Goal: Information Seeking & Learning: Learn about a topic

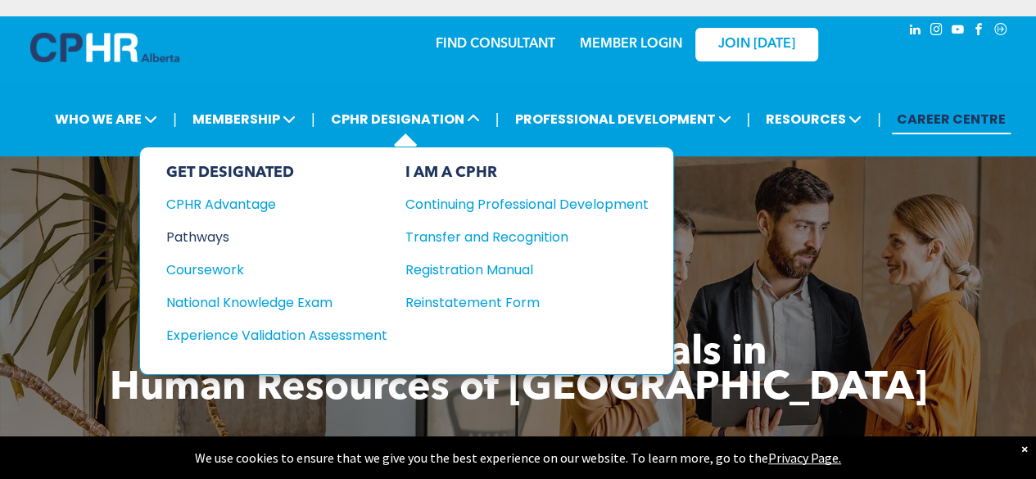
click at [208, 231] on div "Pathways" at bounding box center [265, 237] width 199 height 20
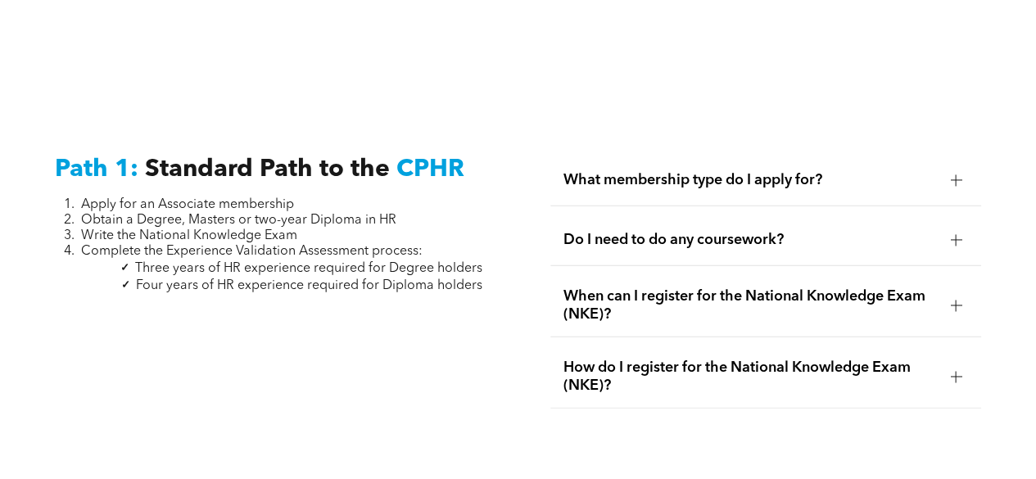
scroll to position [2130, 0]
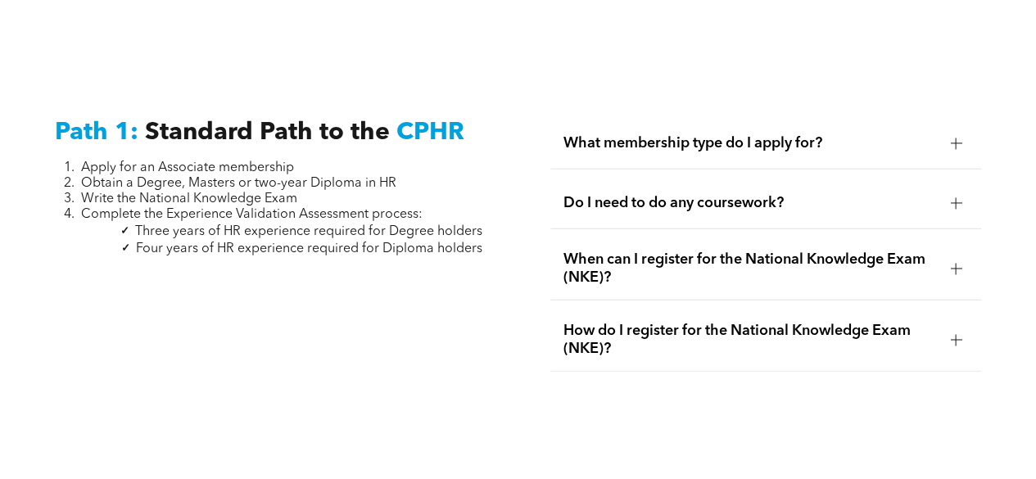
click at [956, 138] on div at bounding box center [956, 143] width 1 height 11
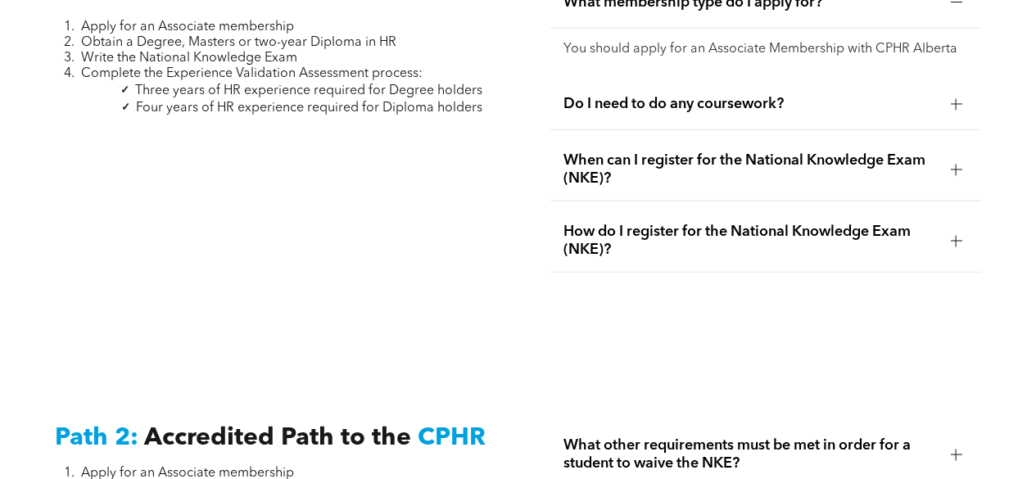
scroll to position [2294, 0]
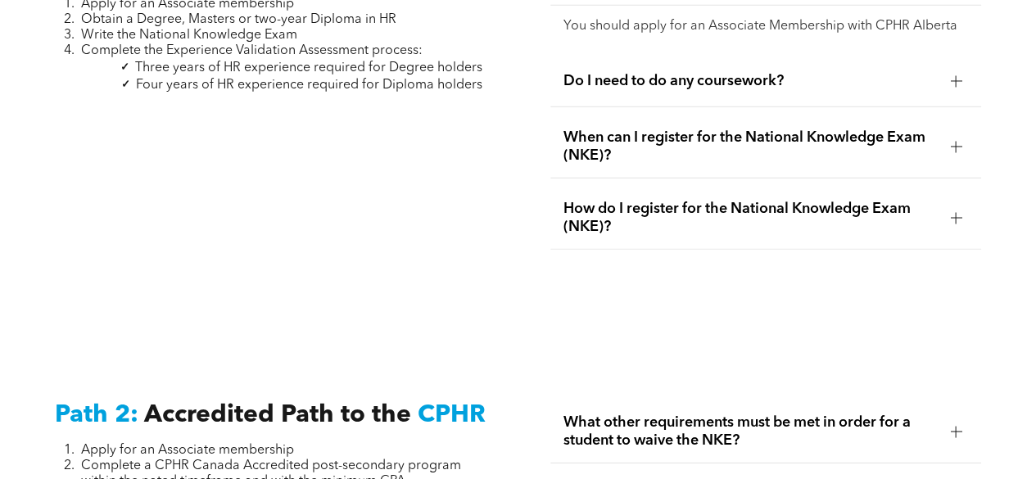
click at [935, 72] on span "Do I need to do any coursework?" at bounding box center [751, 81] width 374 height 18
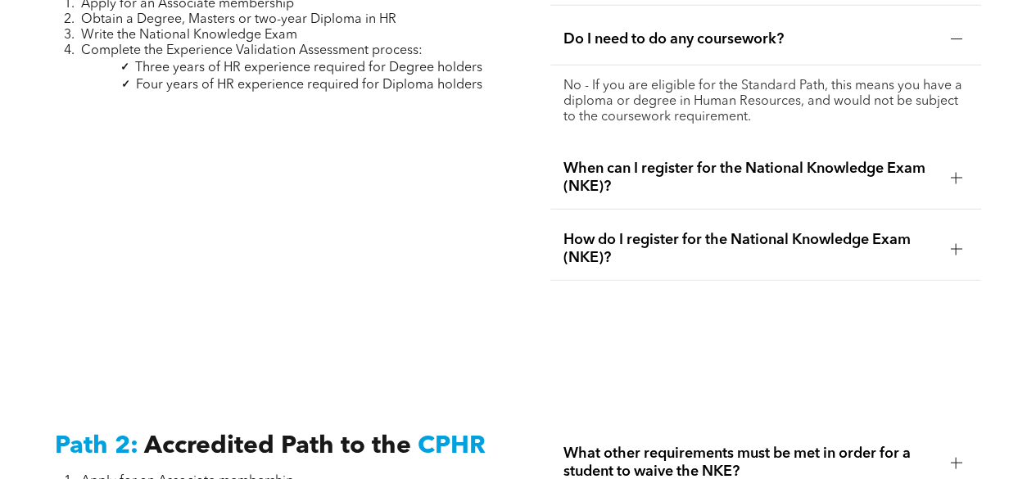
scroll to position [2376, 0]
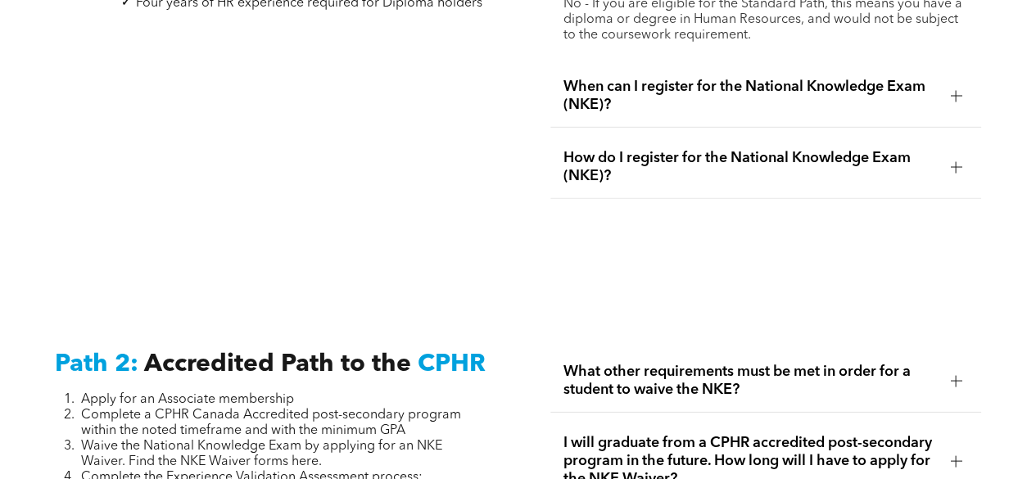
click at [943, 92] on div "When can I register for the National Knowledge Exam (NKE)?" at bounding box center [767, 96] width 432 height 63
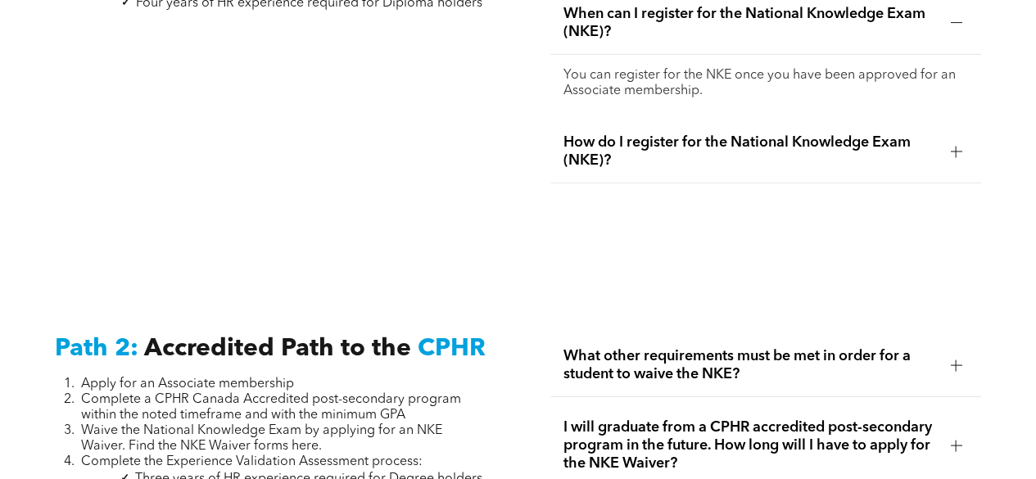
click at [953, 146] on div at bounding box center [956, 151] width 25 height 25
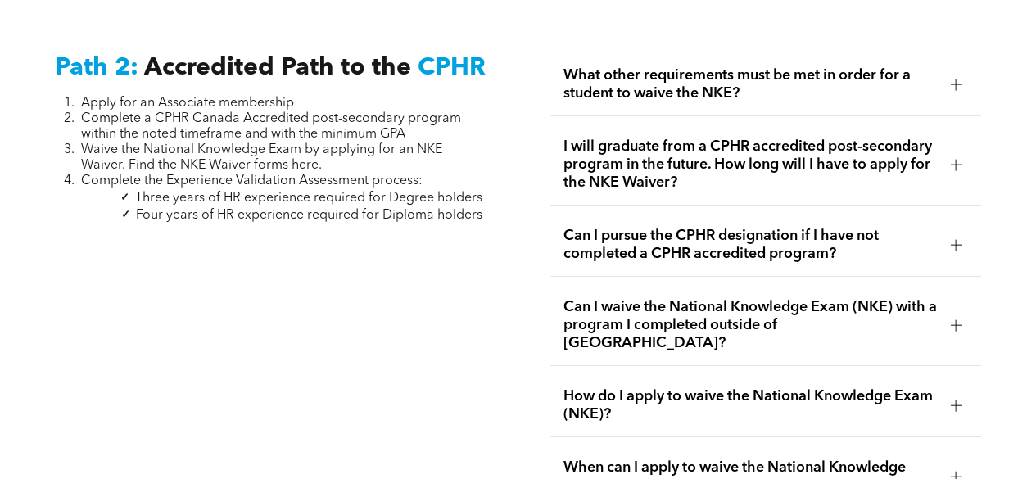
scroll to position [2622, 0]
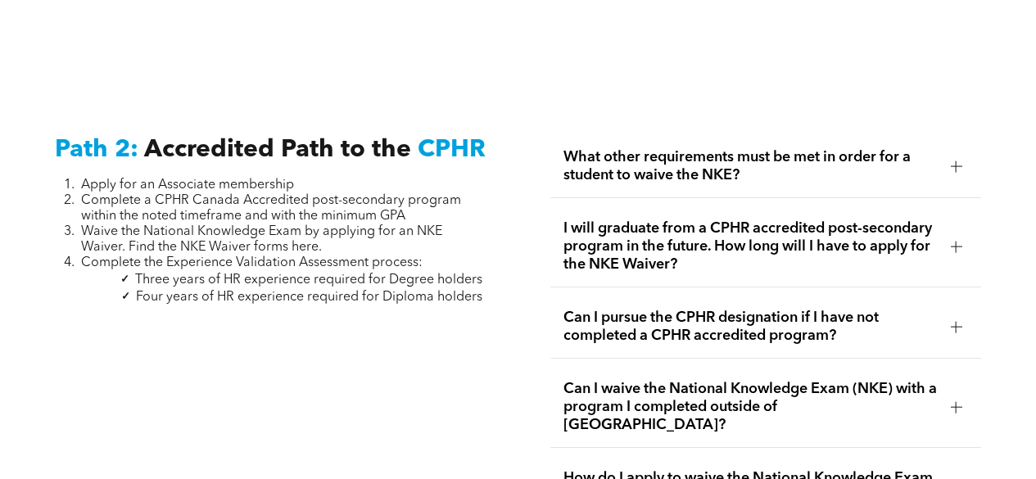
click at [961, 166] on div at bounding box center [955, 166] width 11 height 1
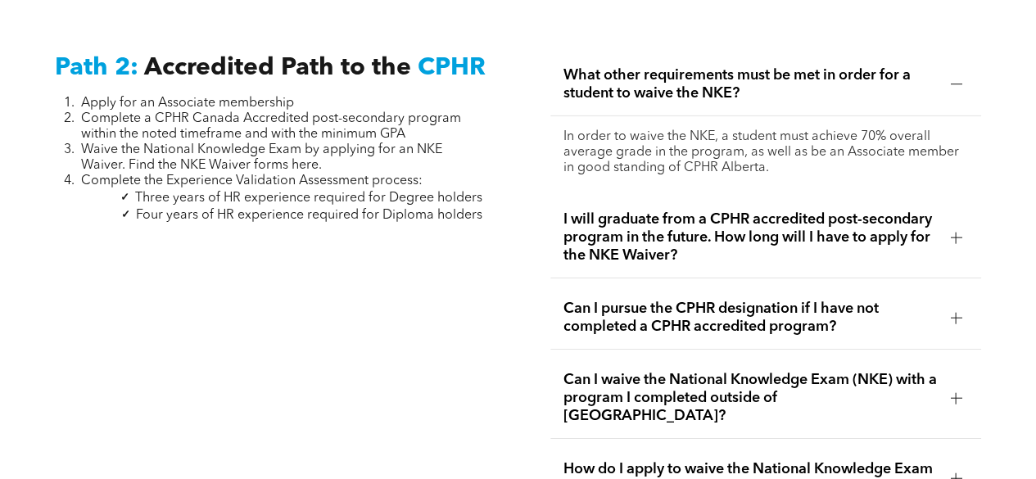
scroll to position [2786, 0]
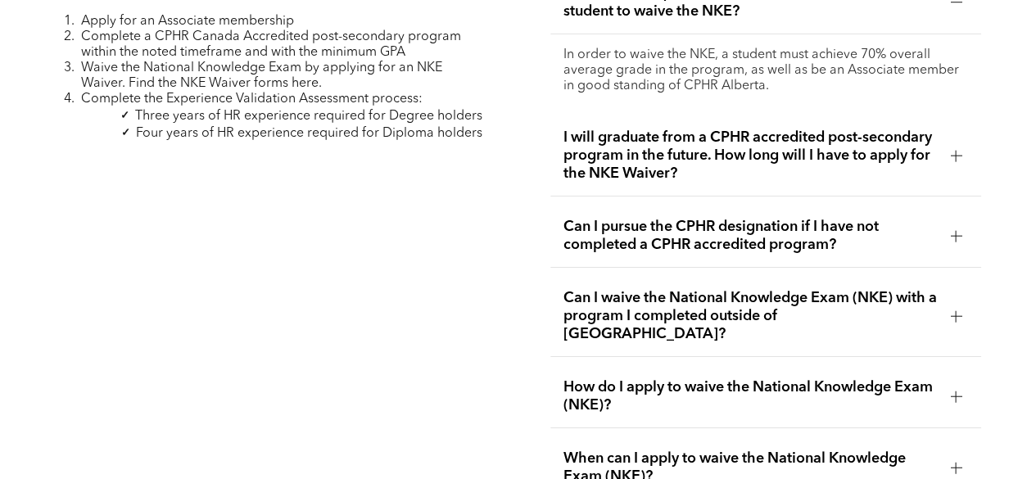
click at [961, 153] on div at bounding box center [956, 155] width 25 height 25
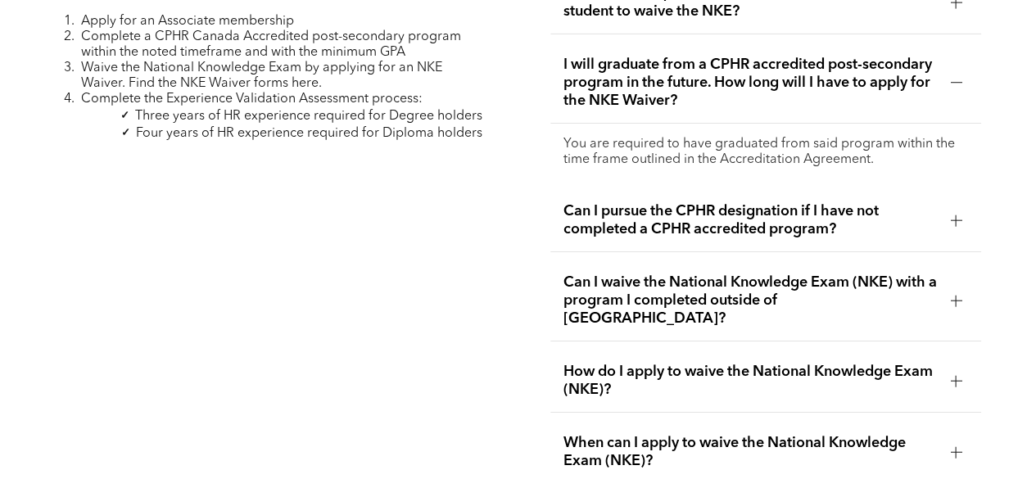
scroll to position [2867, 0]
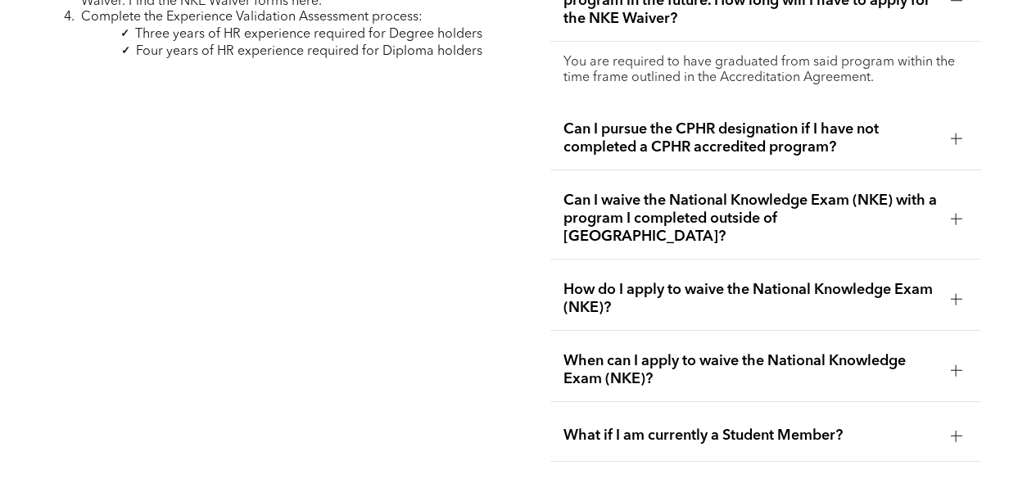
click at [954, 133] on div at bounding box center [955, 138] width 11 height 11
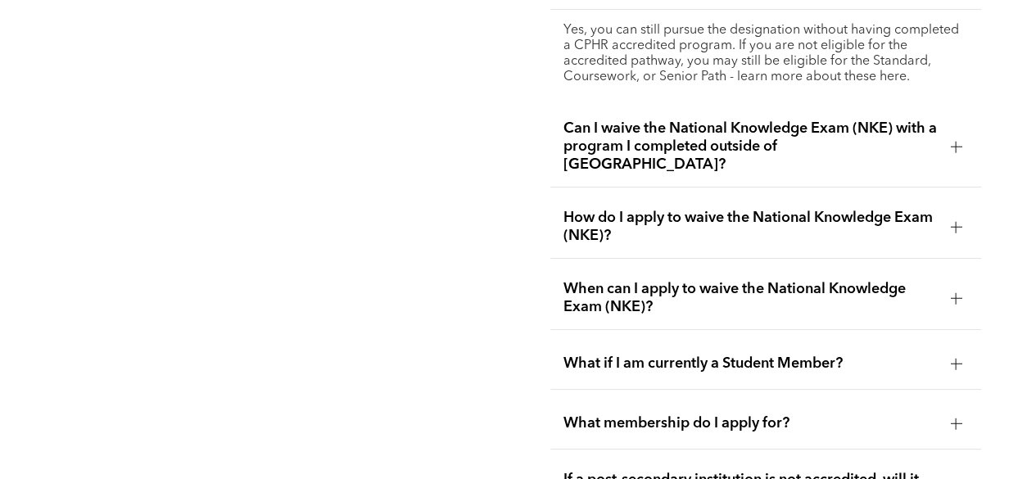
scroll to position [2949, 0]
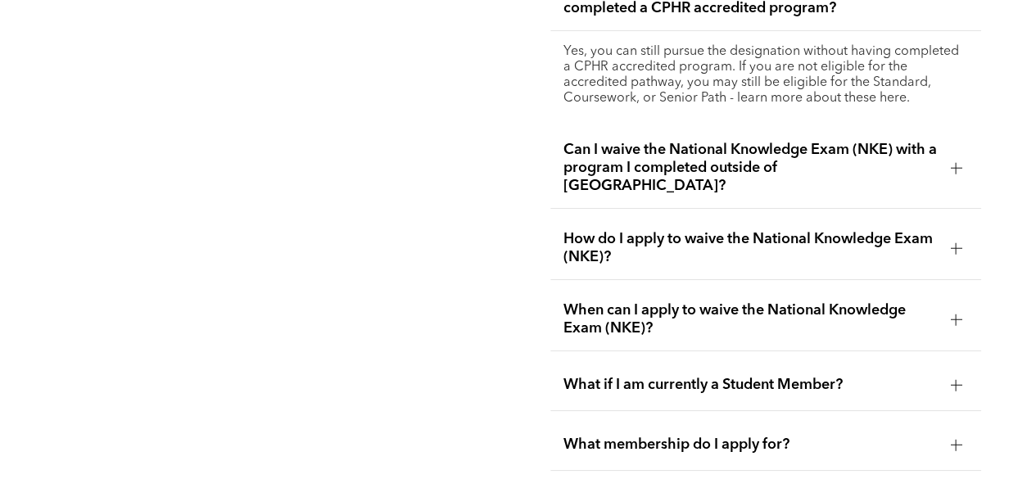
click at [945, 156] on div at bounding box center [956, 168] width 25 height 25
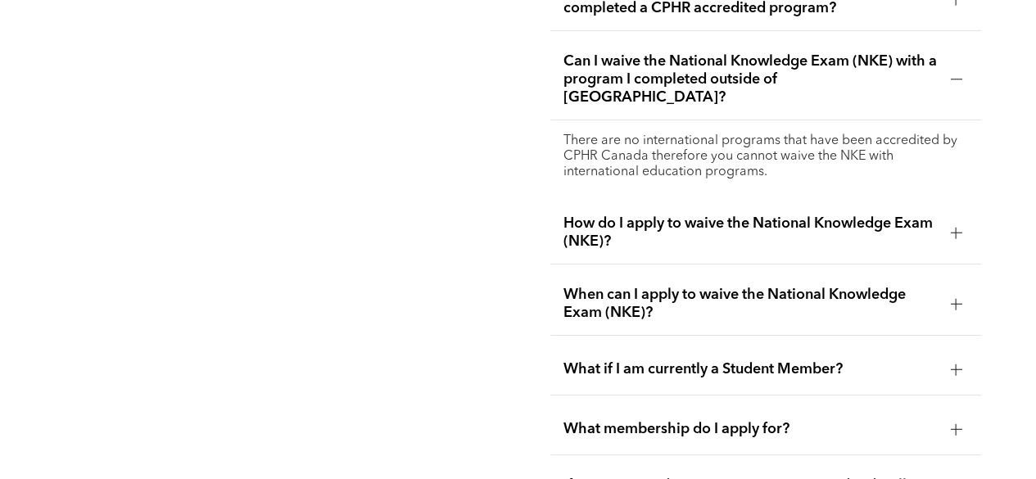
scroll to position [3031, 0]
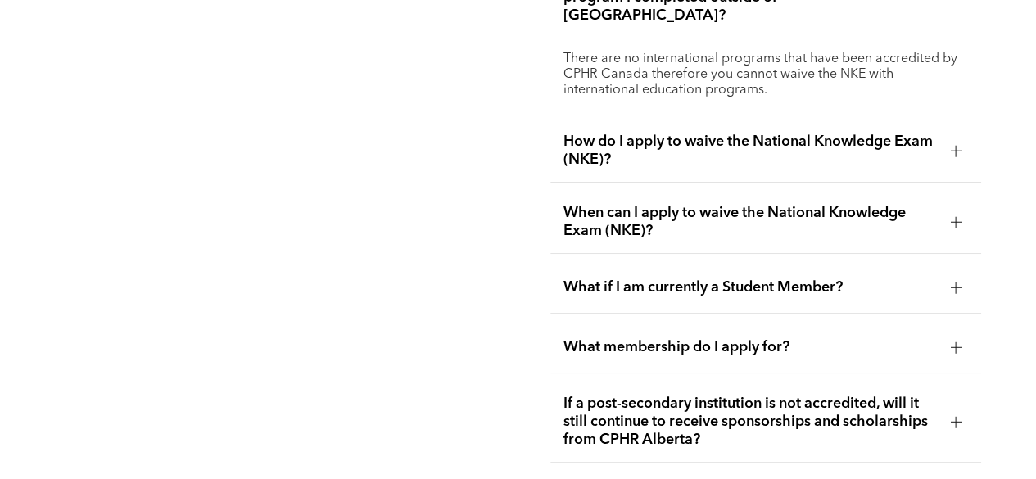
click at [953, 134] on div "How do I apply to waive the National Knowledge Exam (NKE)?" at bounding box center [767, 151] width 432 height 63
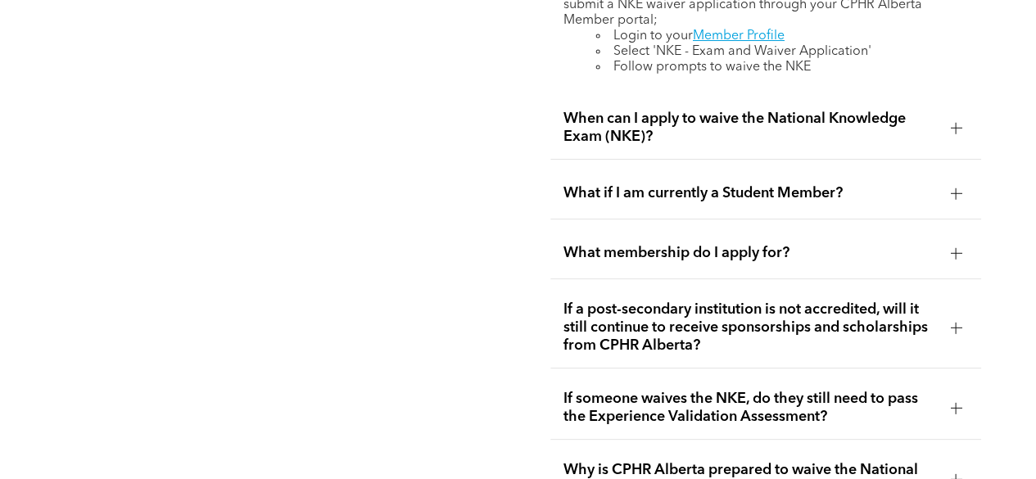
scroll to position [3195, 0]
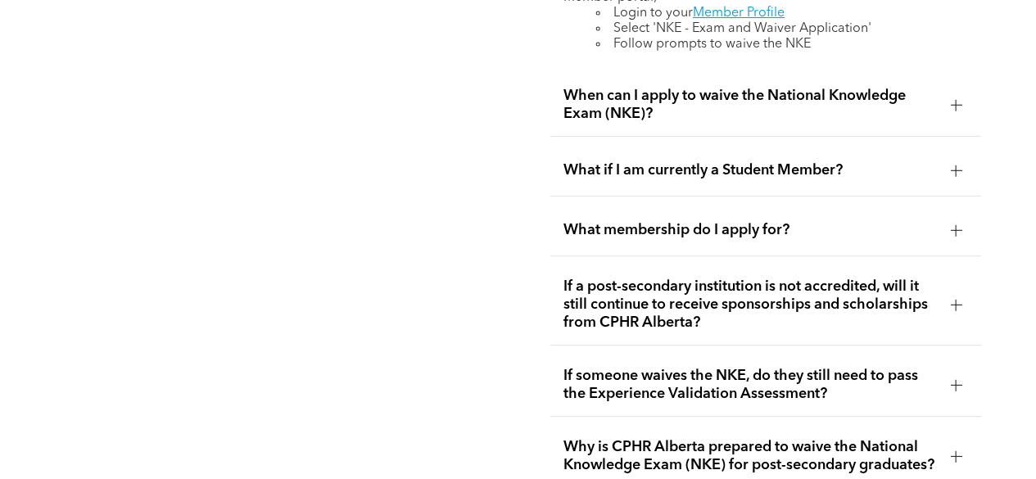
click at [954, 105] on div at bounding box center [955, 105] width 11 height 1
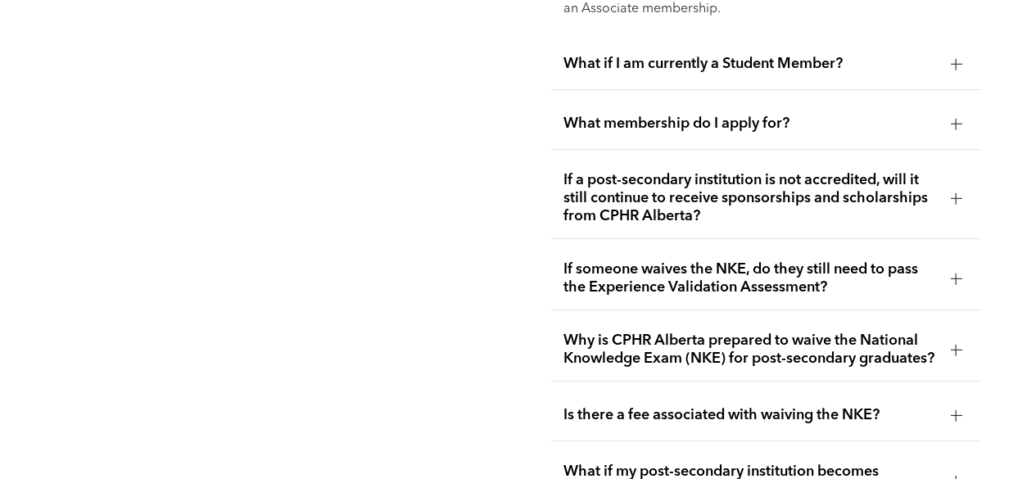
scroll to position [3277, 0]
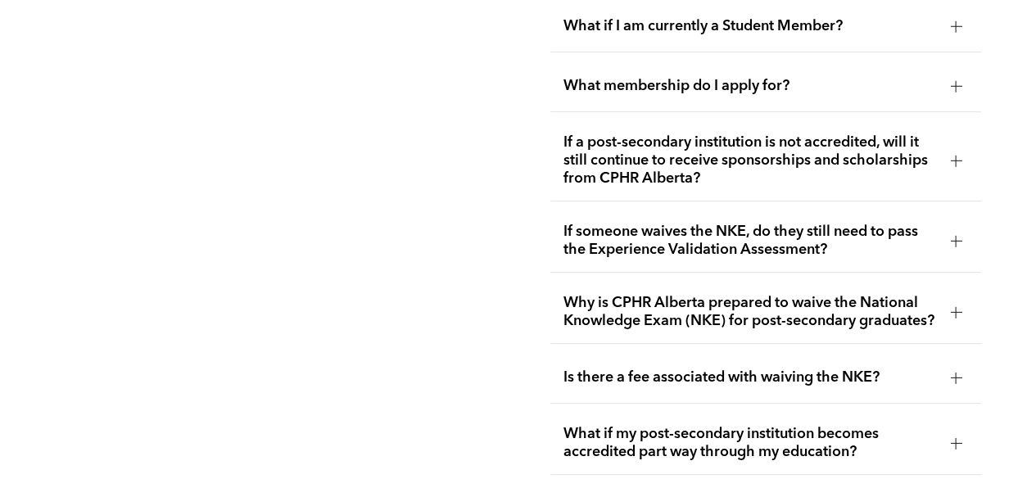
click at [949, 71] on div "What membership do I apply for?" at bounding box center [767, 87] width 432 height 52
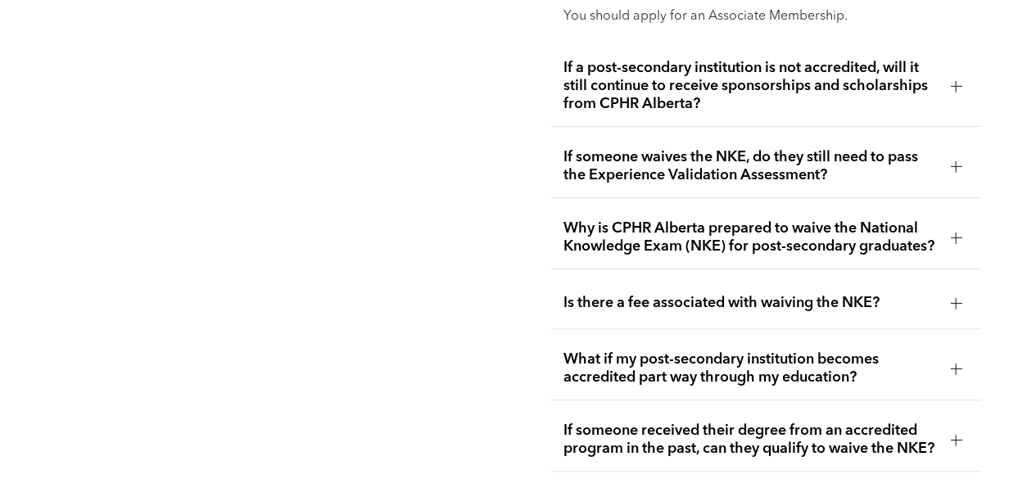
scroll to position [3359, 0]
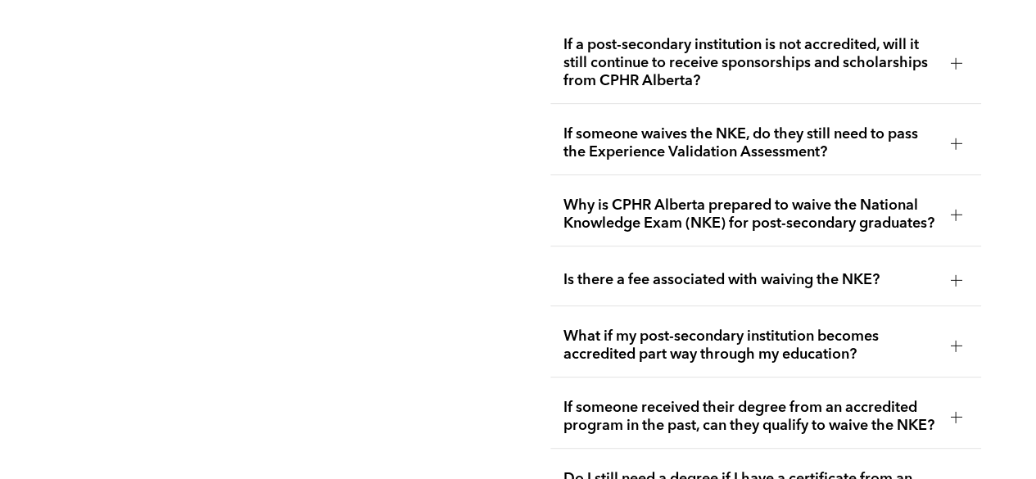
click at [957, 52] on div "If a post-secondary institution is not accredited, will it still continue to re…" at bounding box center [767, 63] width 432 height 81
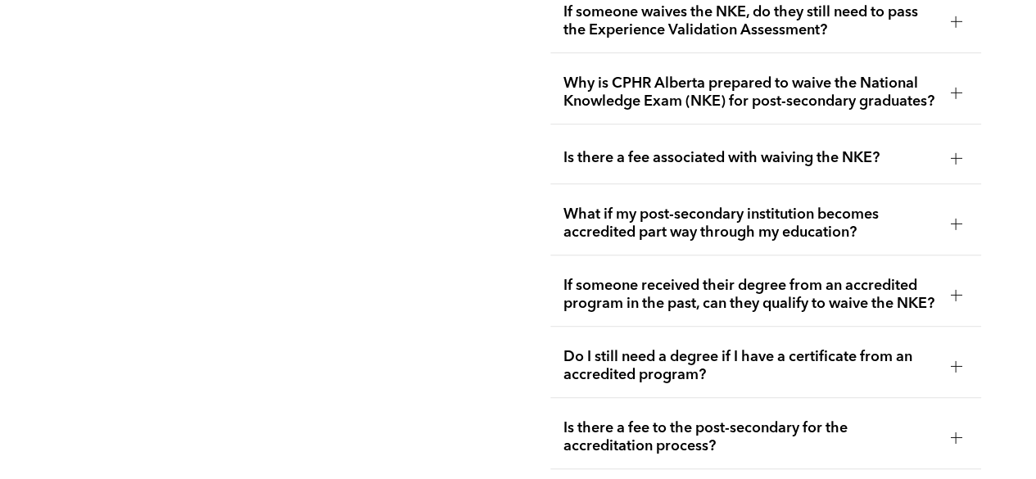
scroll to position [3523, 0]
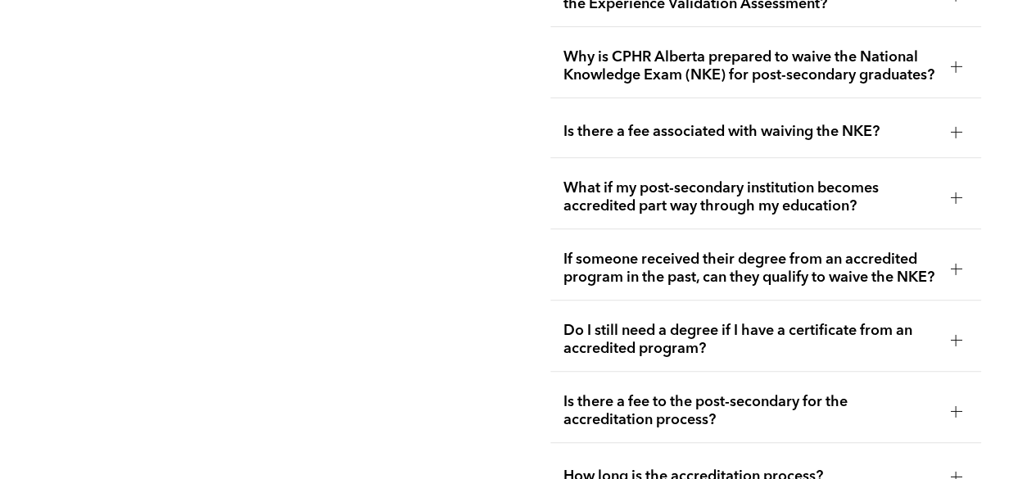
click at [952, 66] on div "Why is CPHR Alberta prepared to waive the National Knowledge Exam (NKE) for pos…" at bounding box center [767, 66] width 432 height 63
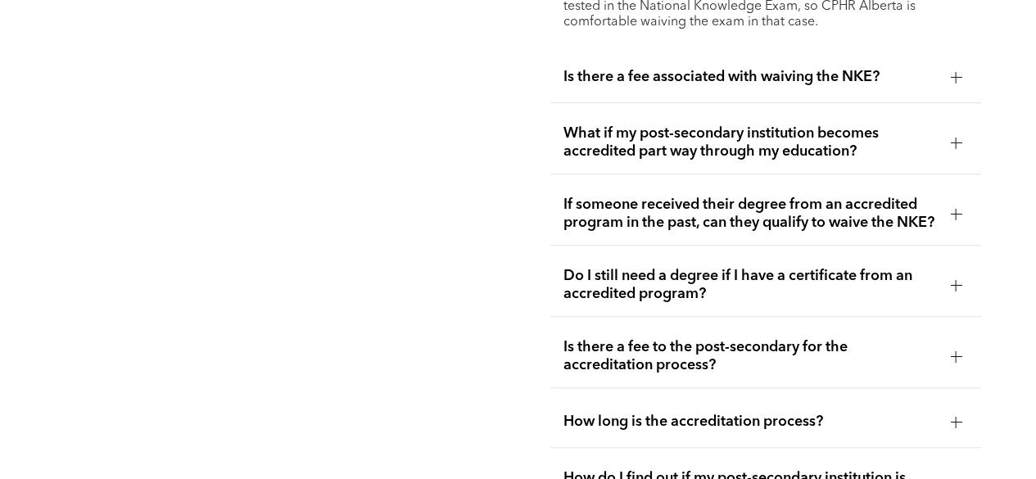
scroll to position [3769, 0]
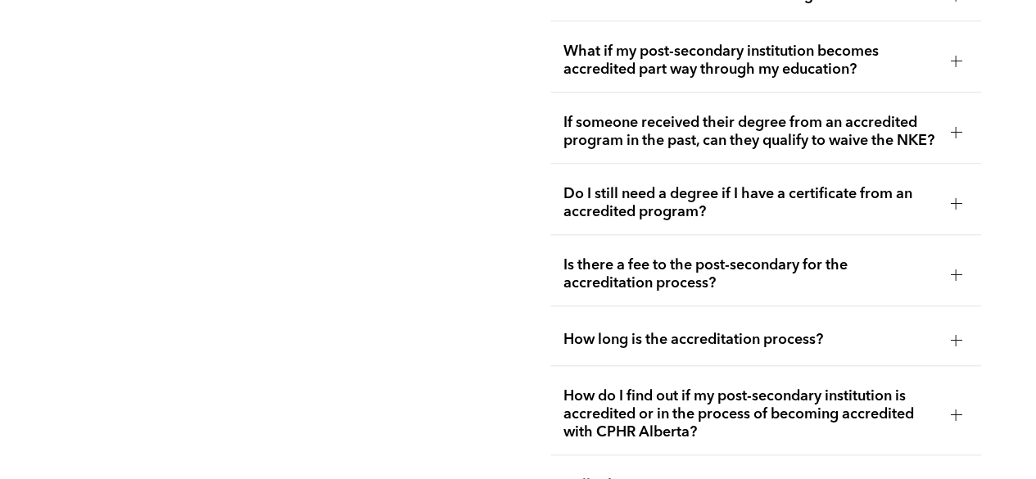
click at [952, 59] on div at bounding box center [956, 60] width 25 height 25
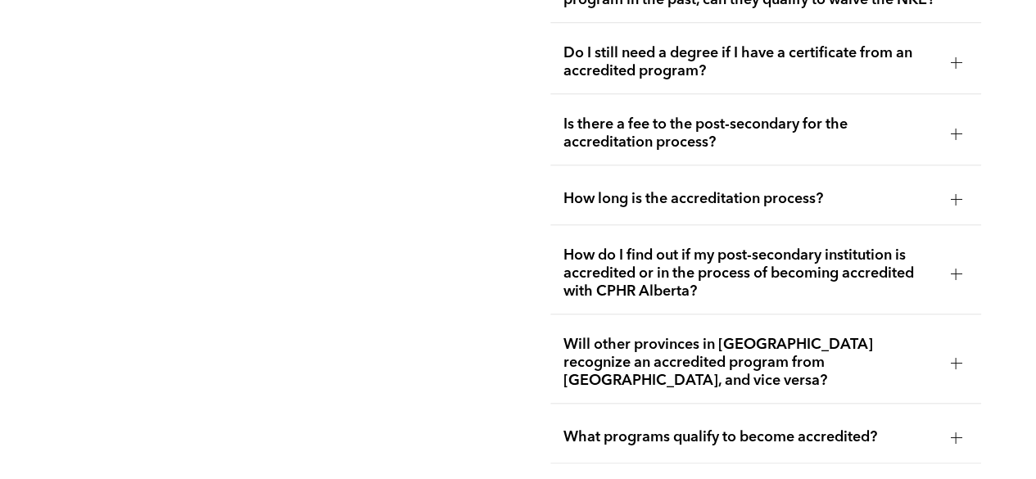
scroll to position [3851, 0]
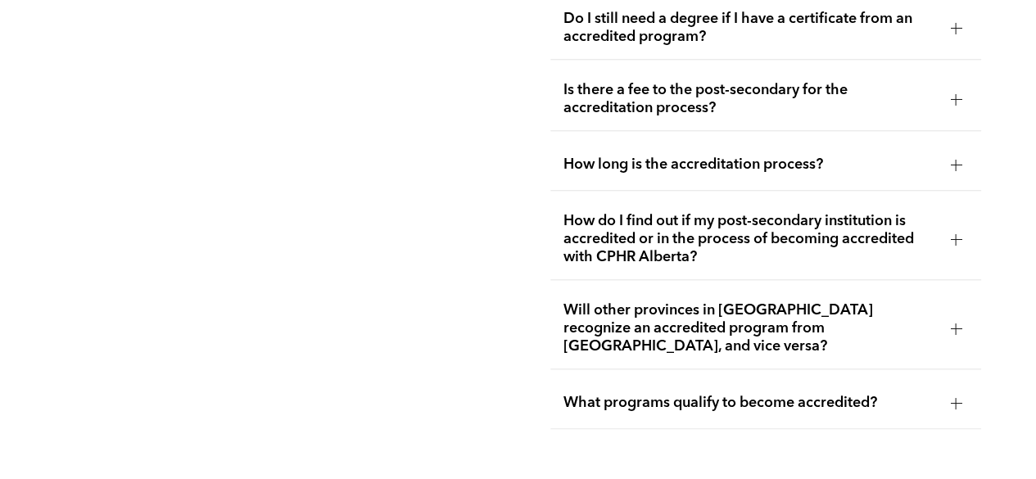
click at [945, 43] on div "Do I still need a degree if I have a certificate from an accredited program?" at bounding box center [767, 28] width 432 height 63
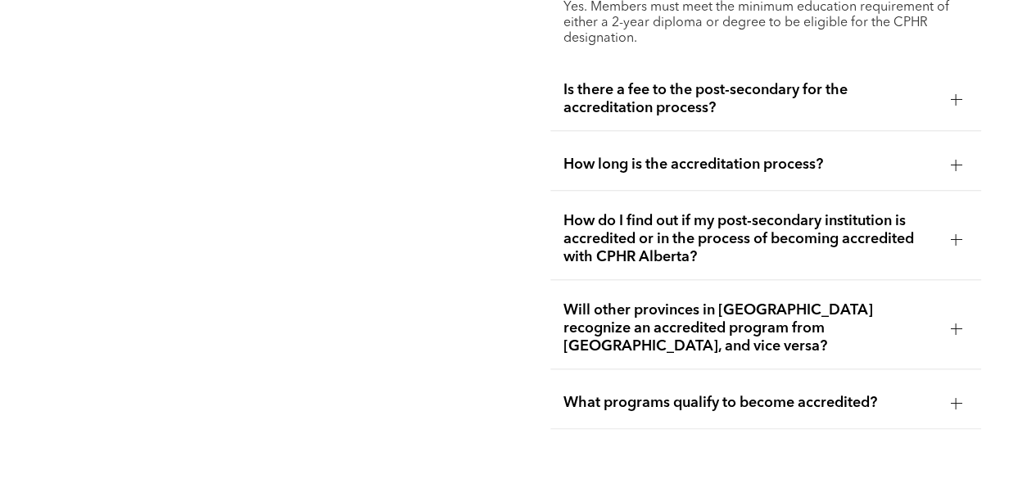
click at [958, 111] on div at bounding box center [956, 99] width 25 height 25
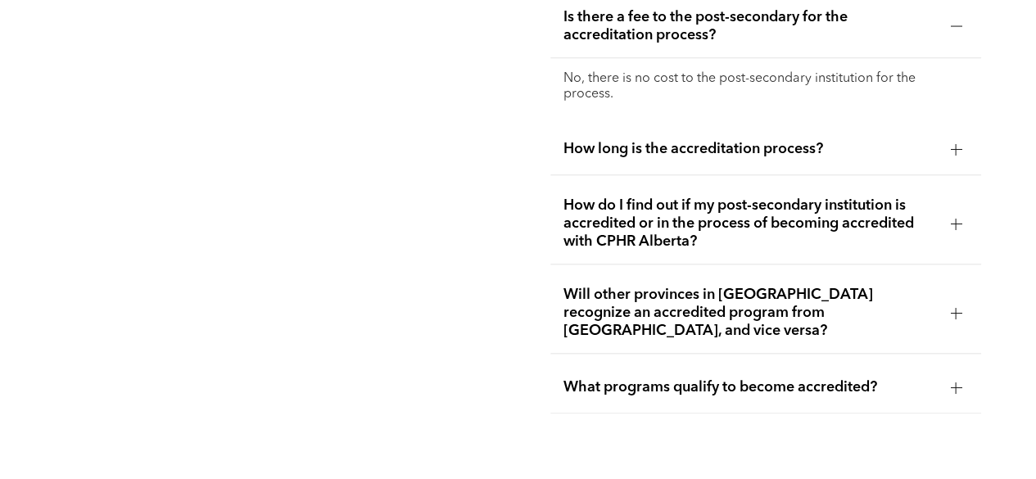
click at [926, 147] on span "How long is the accreditation process?" at bounding box center [751, 149] width 374 height 18
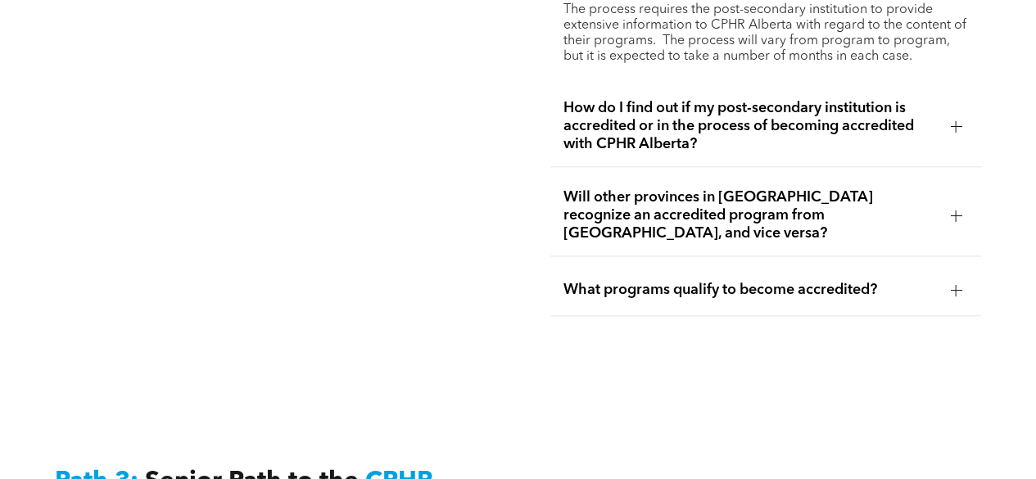
scroll to position [4014, 0]
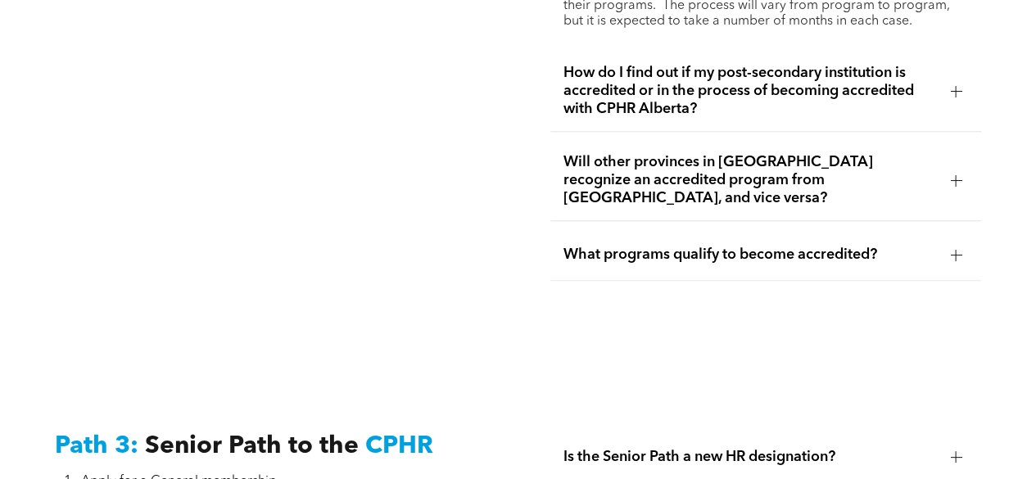
click at [955, 101] on div at bounding box center [956, 91] width 25 height 25
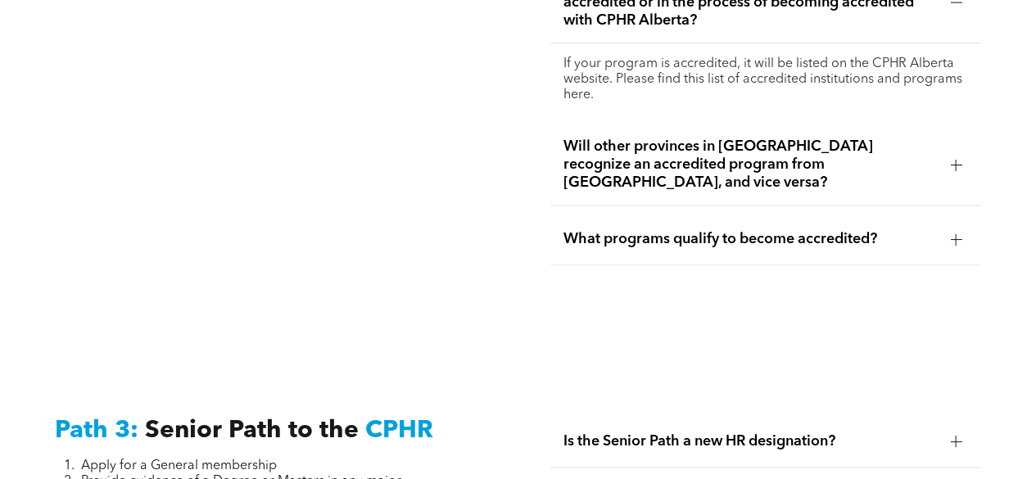
click at [901, 171] on span "Will other provinces in Canada recognize an accredited program from Alberta, an…" at bounding box center [751, 165] width 374 height 54
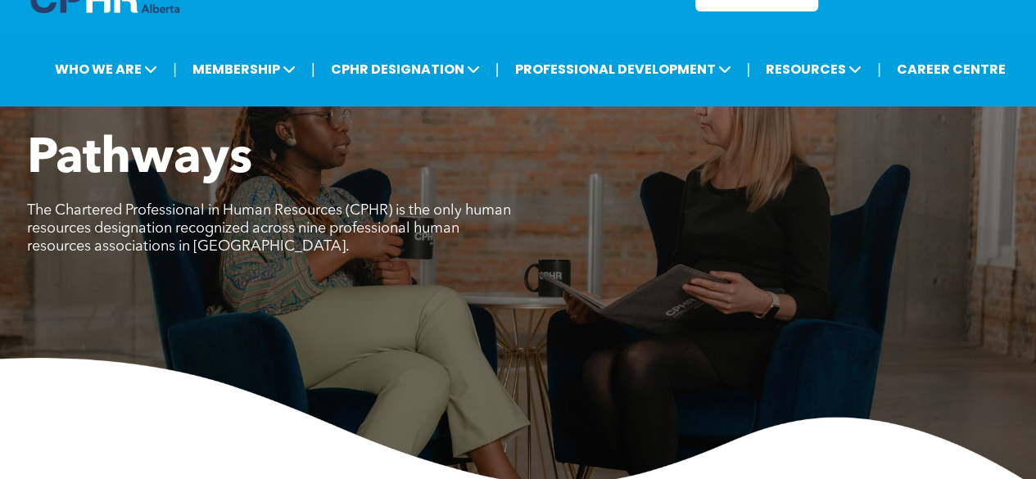
scroll to position [0, 0]
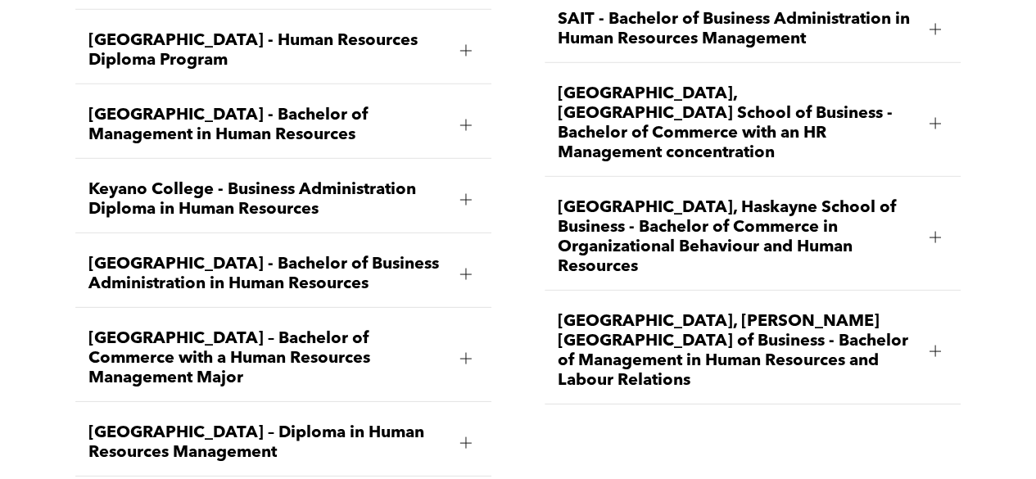
scroll to position [2376, 0]
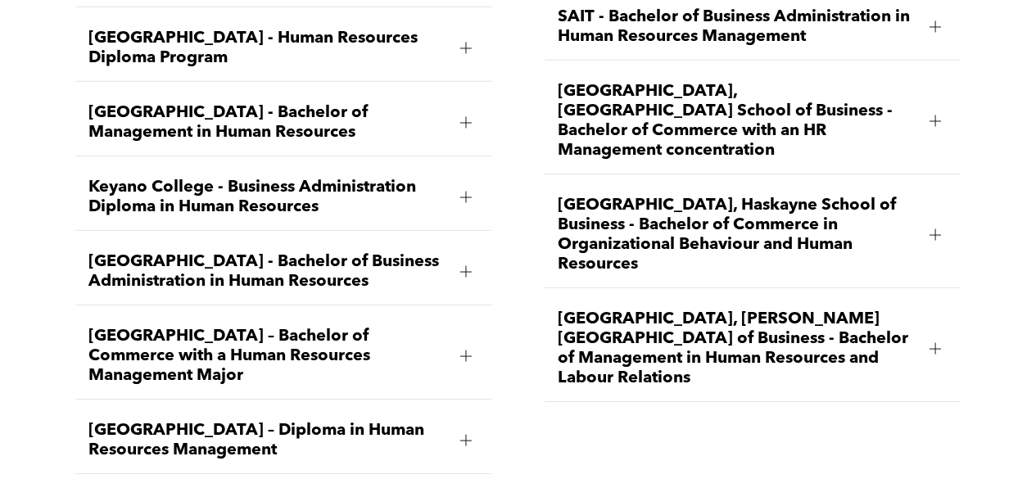
click at [327, 68] on div "Bow Valley College - Human Resources Diploma Program" at bounding box center [283, 49] width 416 height 66
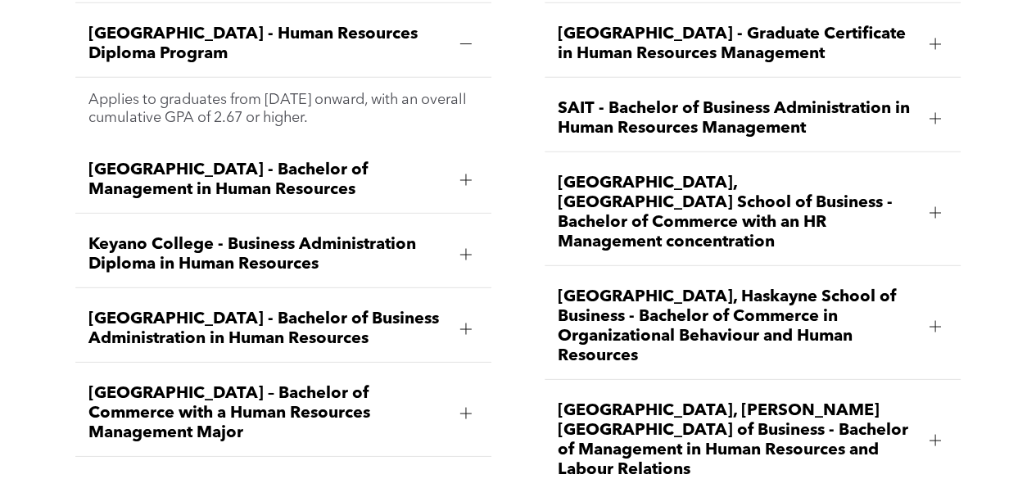
scroll to position [2280, 0]
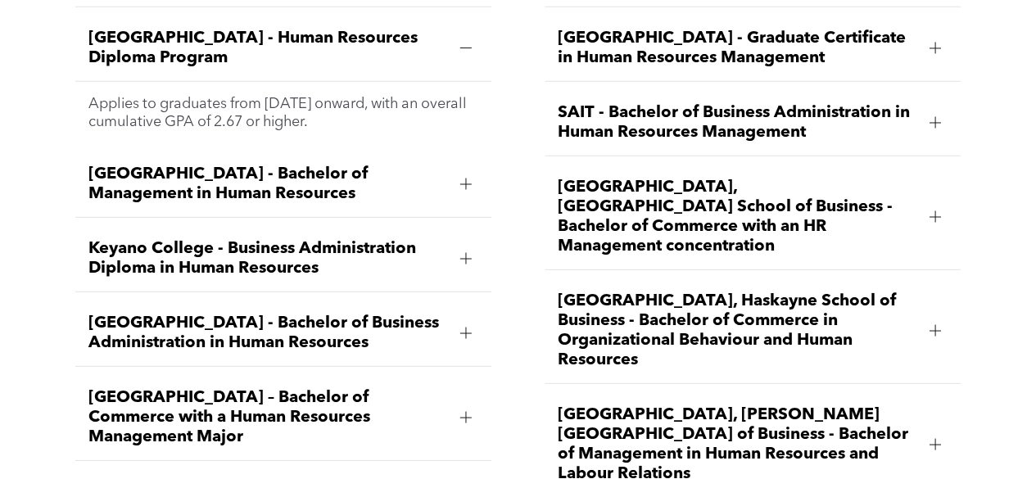
drag, startPoint x: 75, startPoint y: 32, endPoint x: 243, endPoint y: 52, distance: 168.3
click at [243, 52] on div "Bow Valley College - Human Resources Diploma Program" at bounding box center [283, 49] width 416 height 66
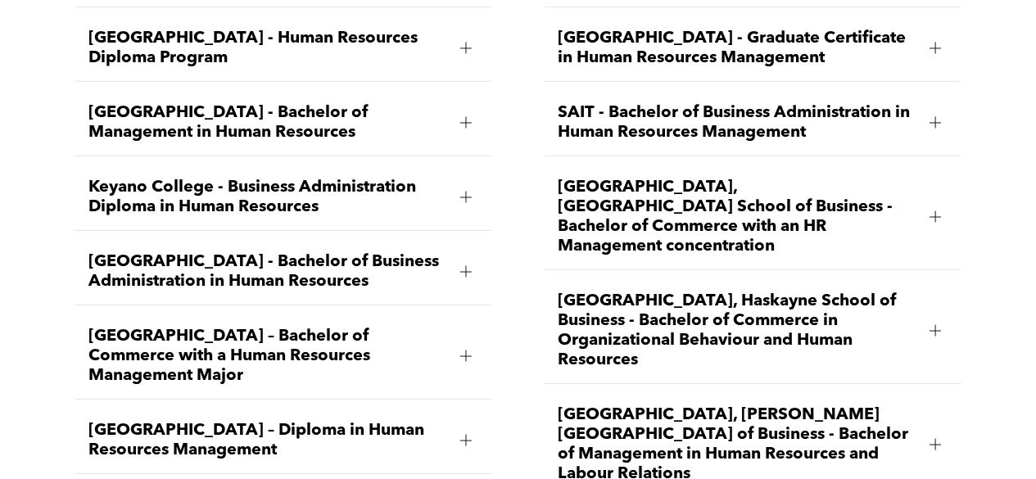
copy span "Bow Valley College - Human Resources Diploma Program"
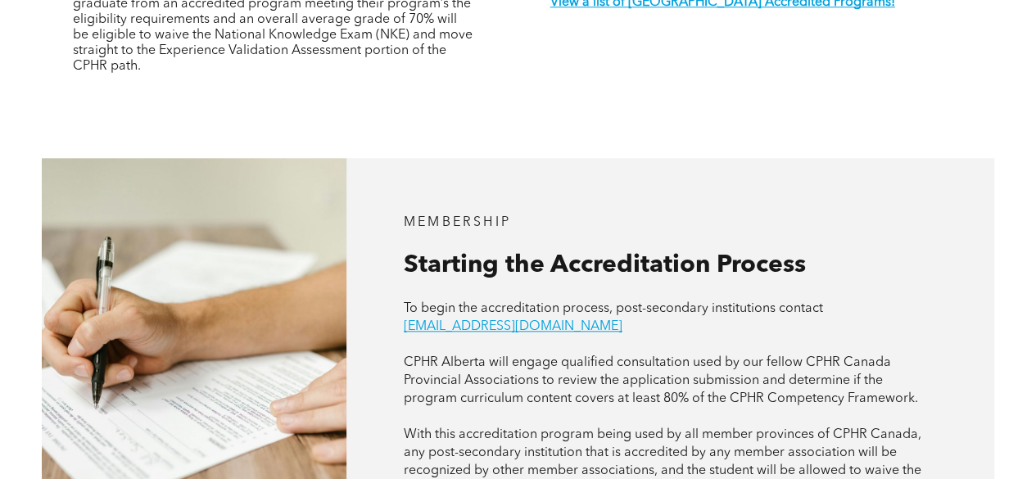
scroll to position [641, 0]
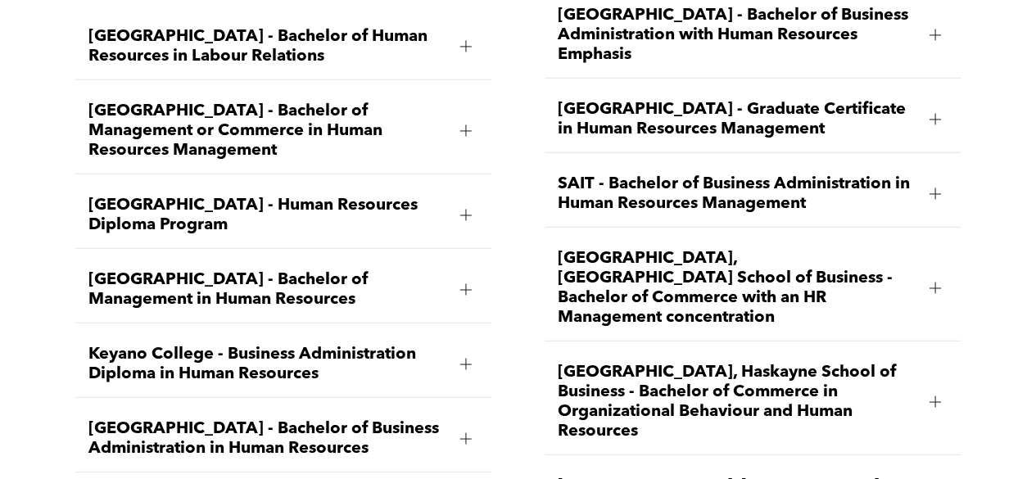
scroll to position [2291, 0]
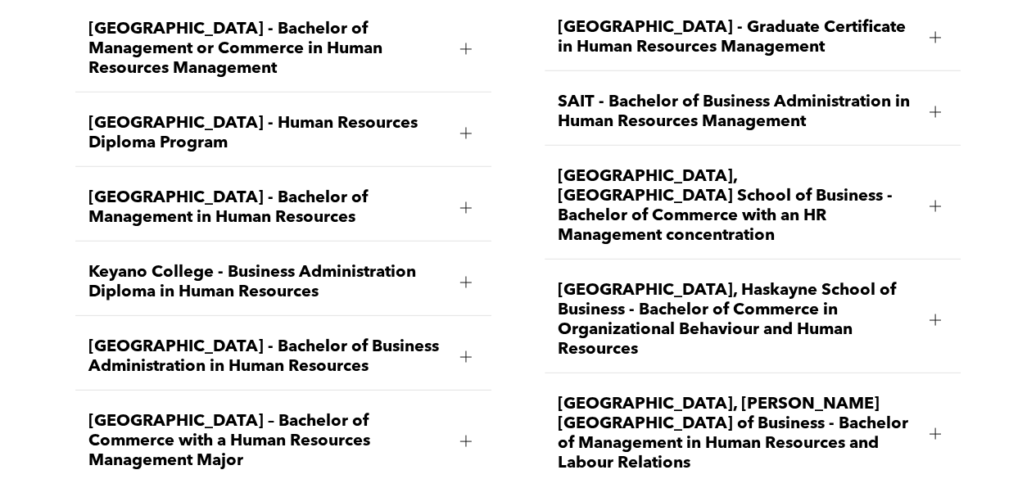
click at [691, 96] on span "SAIT - Bachelor of Business Administration in Human Resources Management" at bounding box center [737, 112] width 359 height 39
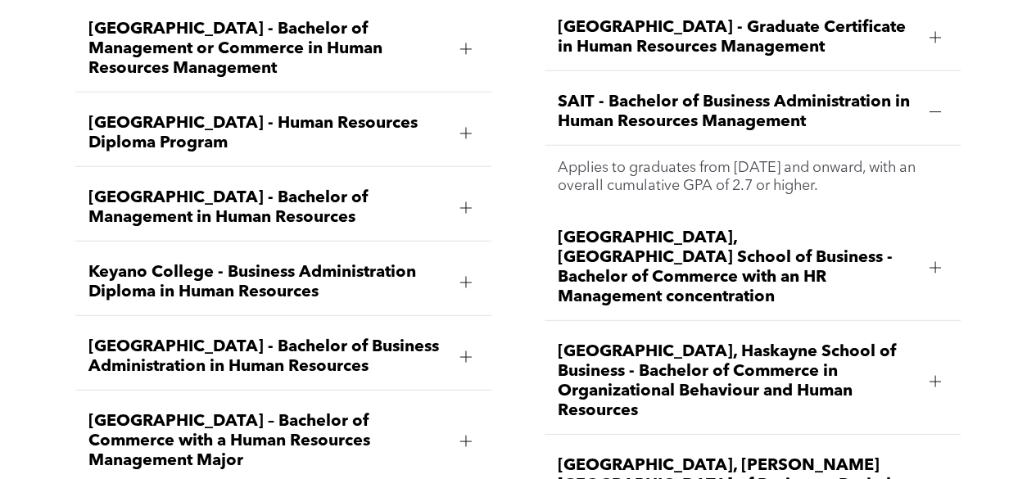
click at [795, 252] on span "University of Alberta, Alberta School of Business - Bachelor of Commerce with a…" at bounding box center [737, 268] width 359 height 79
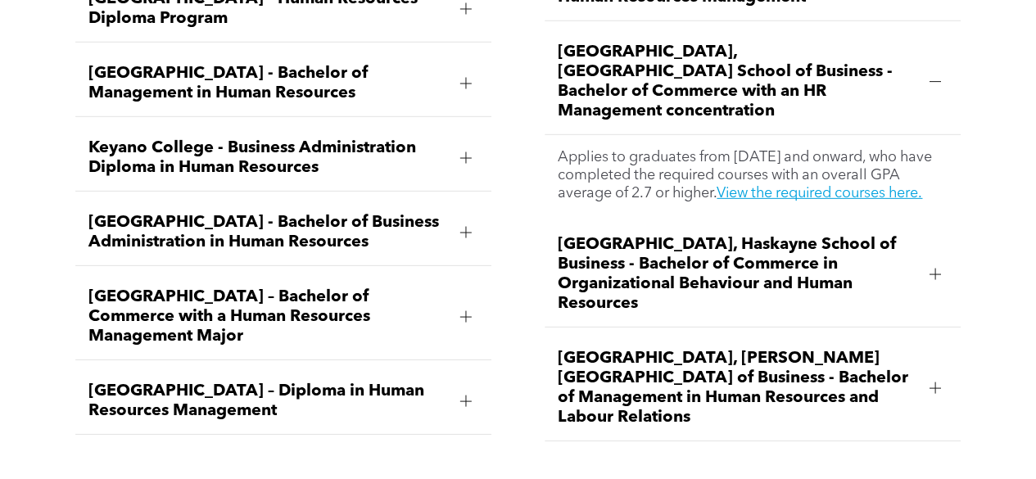
scroll to position [2455, 0]
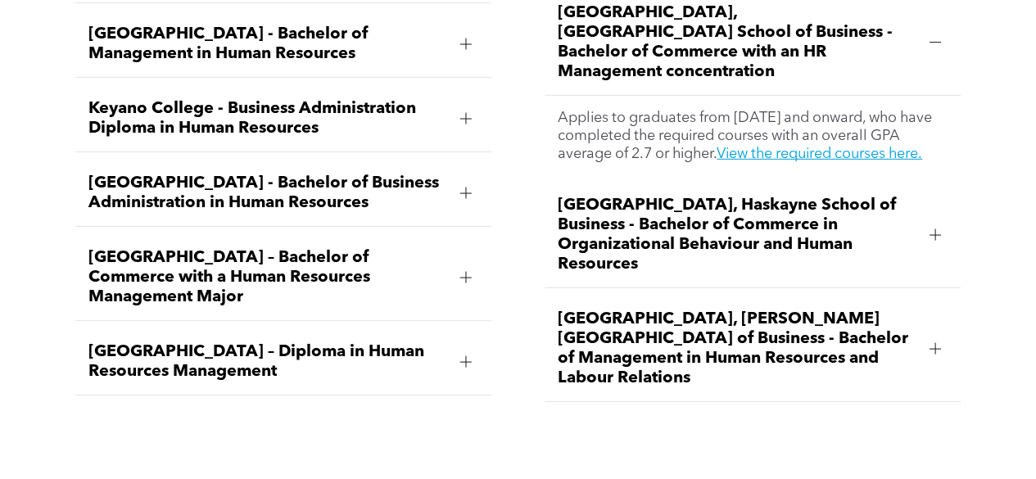
click at [793, 200] on span "University of Calgary, Haskayne School of Business - Bachelor of Commerce in Or…" at bounding box center [737, 235] width 359 height 79
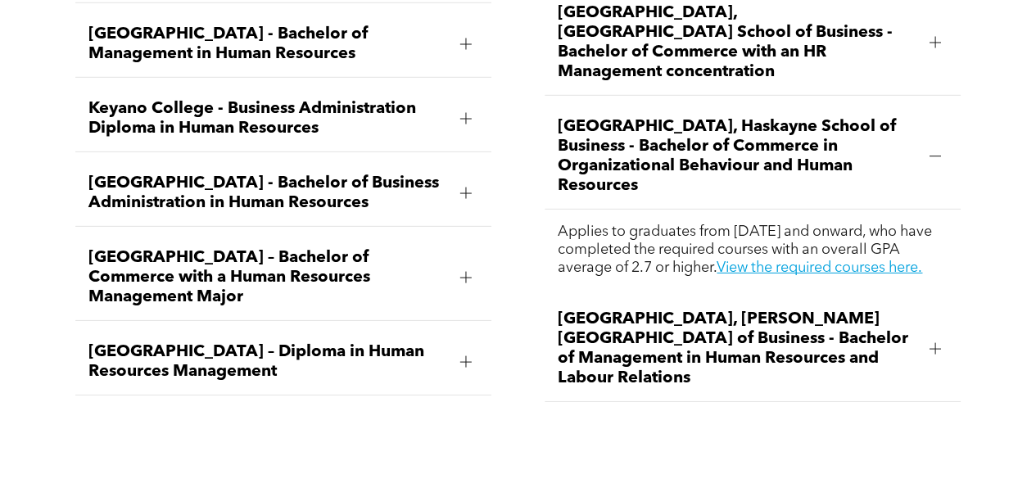
click at [723, 310] on span "[GEOGRAPHIC_DATA], [PERSON_NAME][GEOGRAPHIC_DATA] of Business - Bachelor of Man…" at bounding box center [737, 349] width 359 height 79
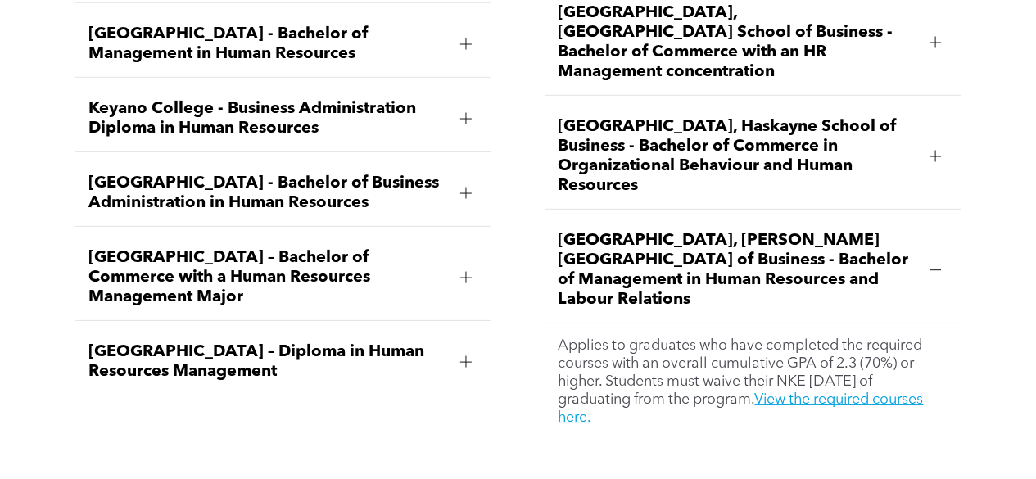
click at [454, 181] on div at bounding box center [466, 193] width 25 height 25
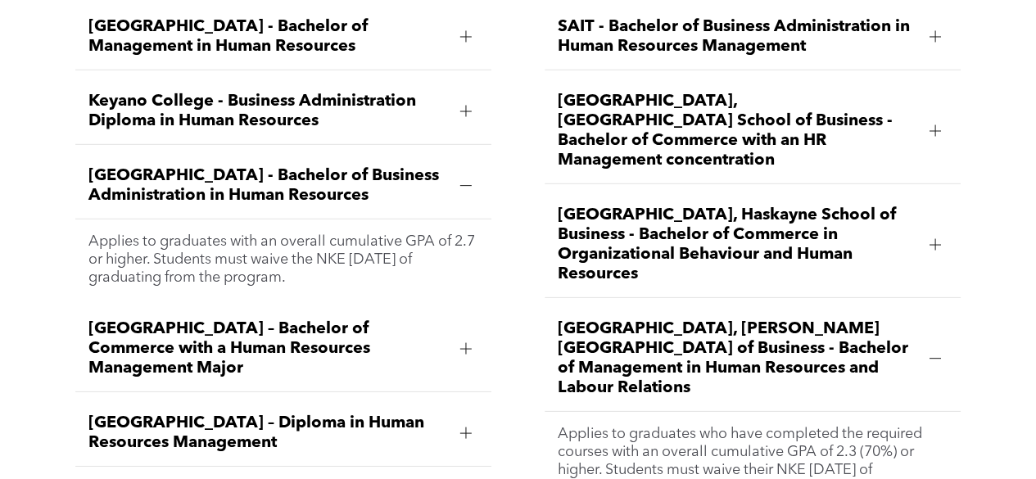
scroll to position [2359, 0]
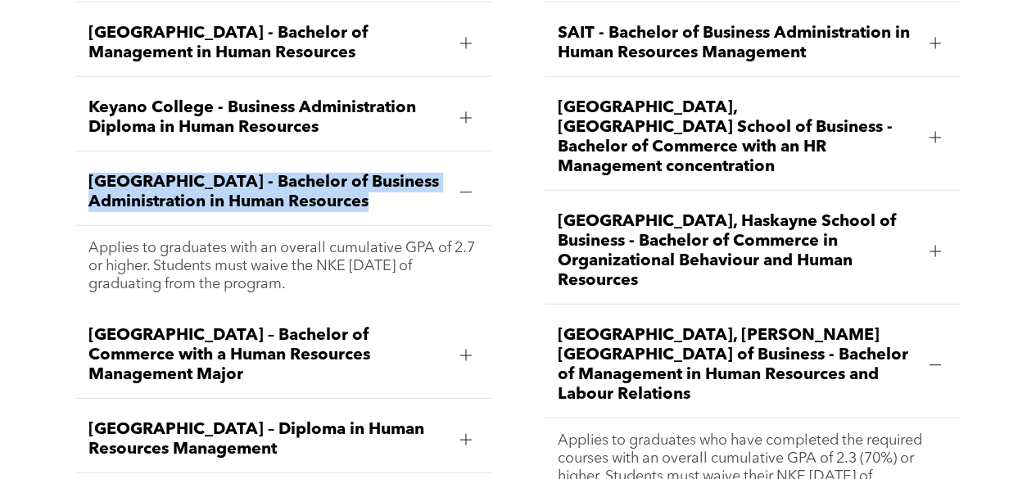
drag, startPoint x: 67, startPoint y: 170, endPoint x: 461, endPoint y: 199, distance: 395.2
click at [461, 199] on div "Ambrose University - Bachelor of Business Administration Specializing in Human …" at bounding box center [283, 103] width 442 height 886
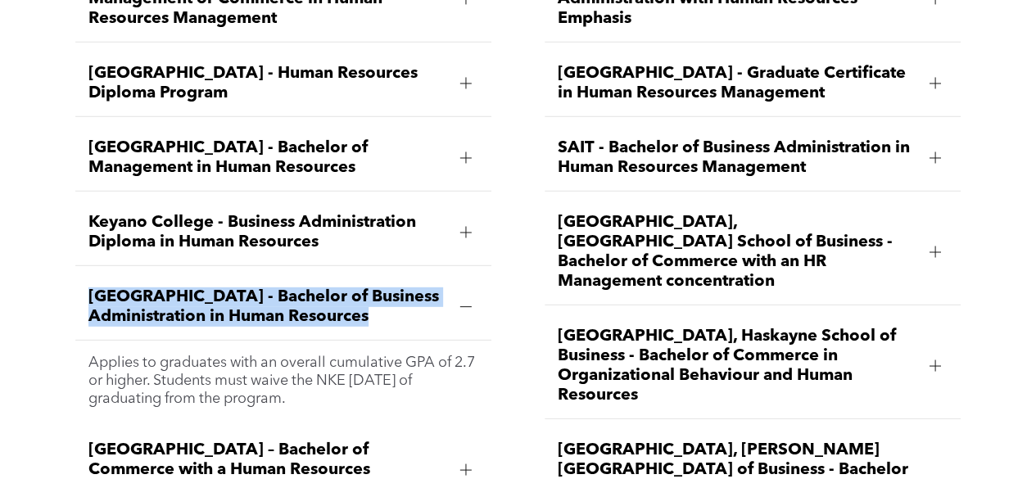
scroll to position [2278, 0]
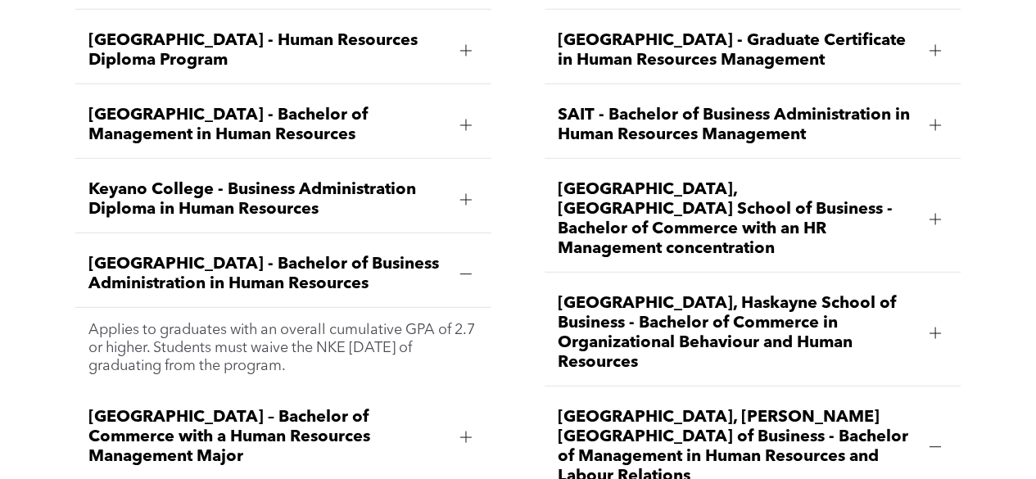
click at [843, 120] on span "SAIT - Bachelor of Business Administration in Human Resources Management" at bounding box center [737, 125] width 359 height 39
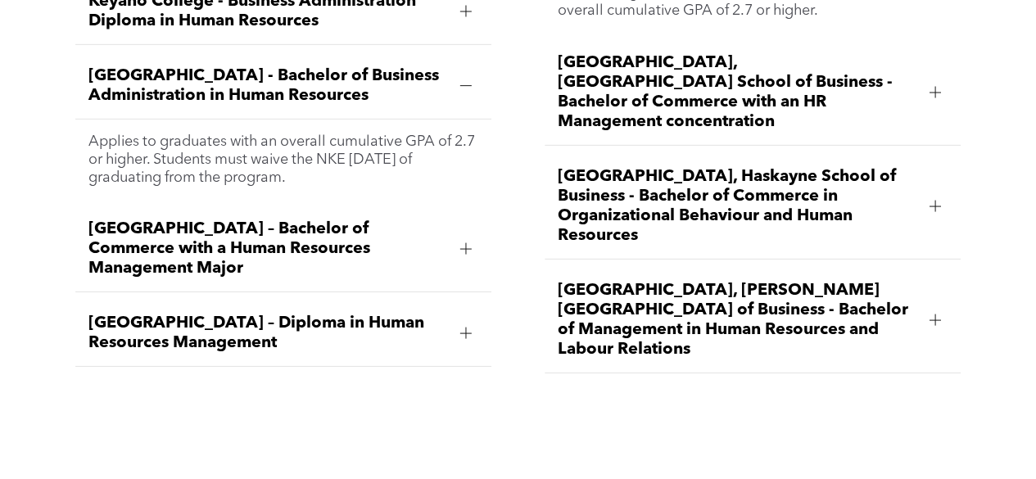
scroll to position [2441, 0]
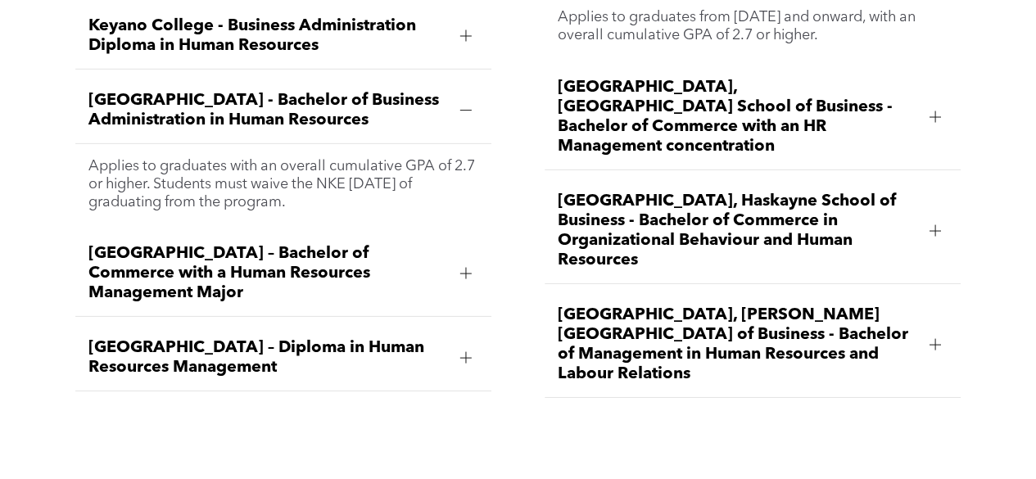
click at [367, 338] on span "MacEwan University – Diploma in Human Resources Management" at bounding box center [267, 357] width 359 height 39
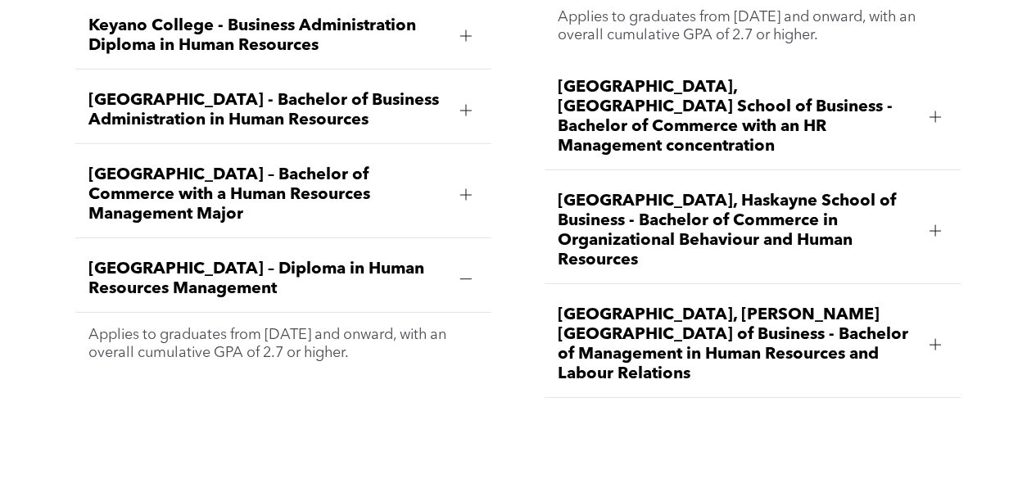
drag, startPoint x: 61, startPoint y: 233, endPoint x: 339, endPoint y: 261, distance: 279.9
click at [339, 261] on div "Ambrose University - Bachelor of Business Administration Specializing in Human …" at bounding box center [518, 4] width 1036 height 875
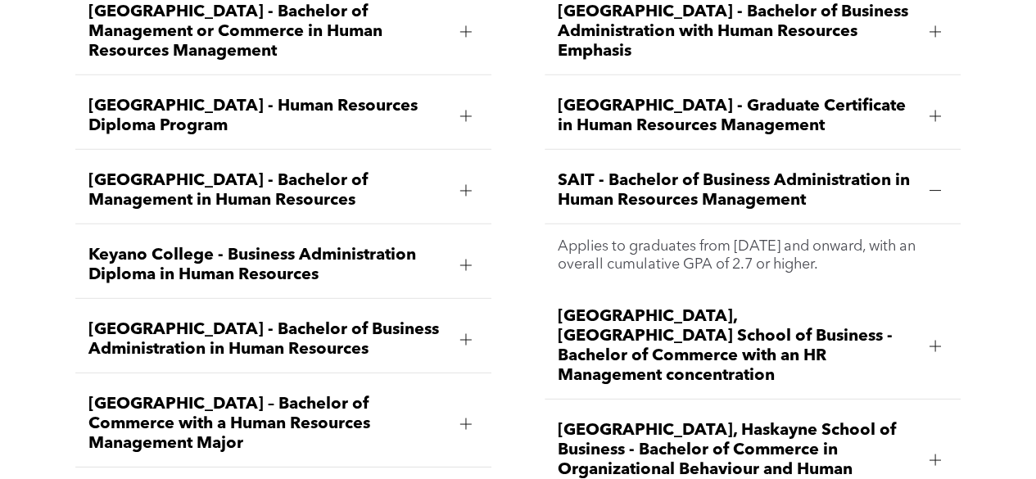
scroll to position [2130, 0]
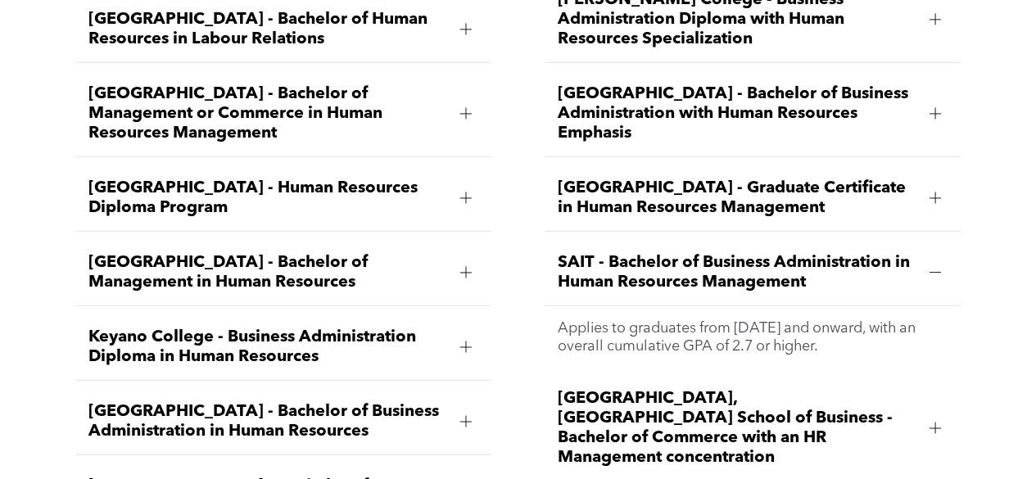
click at [915, 190] on span "[GEOGRAPHIC_DATA] - Graduate Certificate in Human Resources Management" at bounding box center [737, 198] width 359 height 39
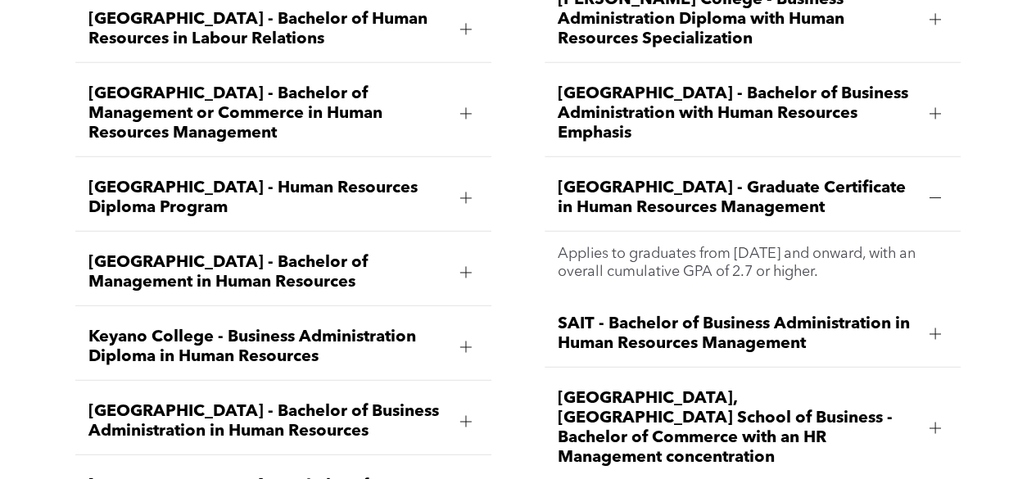
drag, startPoint x: 554, startPoint y: 176, endPoint x: 869, endPoint y: 215, distance: 317.9
click at [869, 215] on div "[GEOGRAPHIC_DATA] - Graduate Certificate in Human Resources Management" at bounding box center [753, 198] width 416 height 66
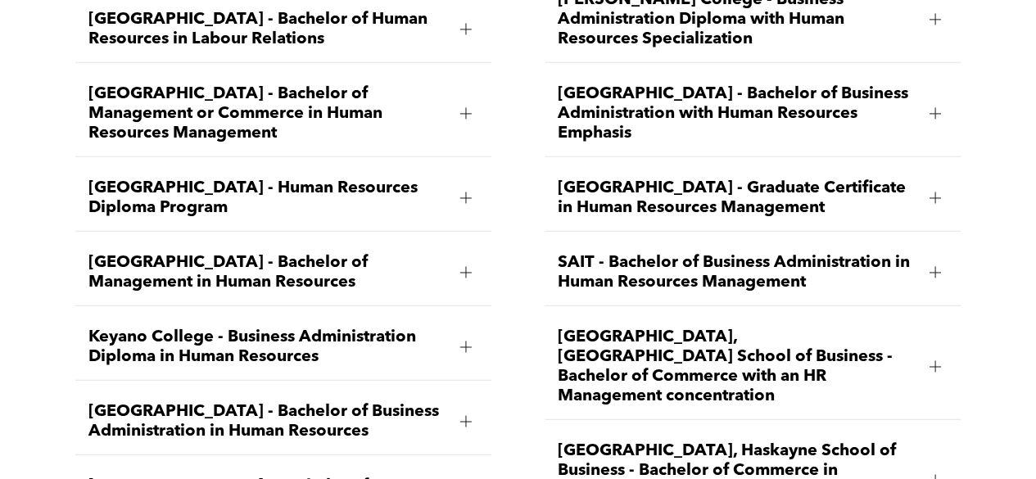
copy span "[GEOGRAPHIC_DATA] - Graduate Certificate in Human Resources Management"
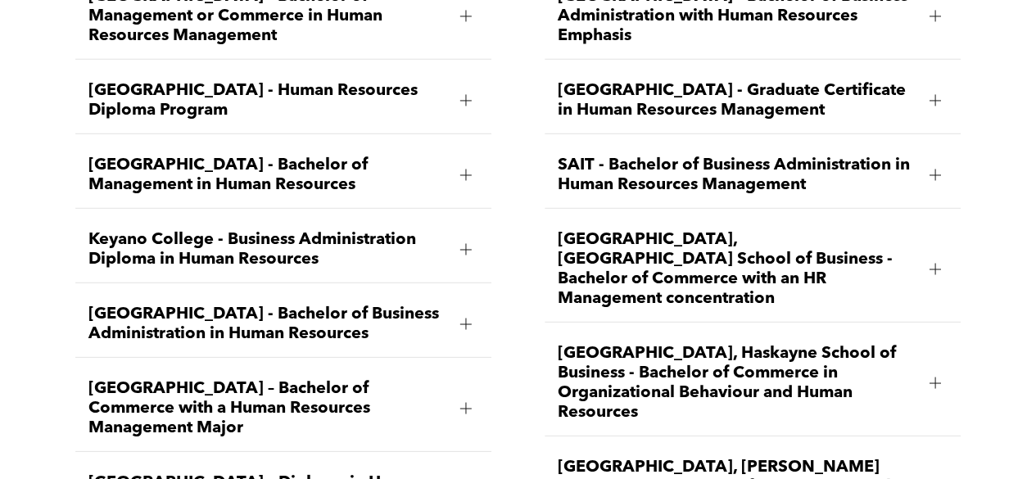
scroll to position [2212, 0]
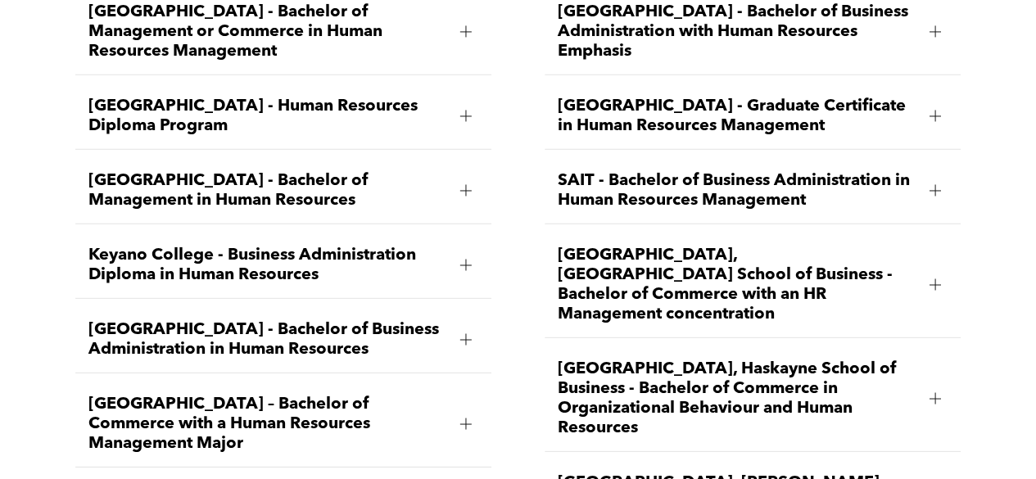
click at [397, 265] on span "Keyano College - Business Administration Diploma in Human Resources" at bounding box center [267, 265] width 359 height 39
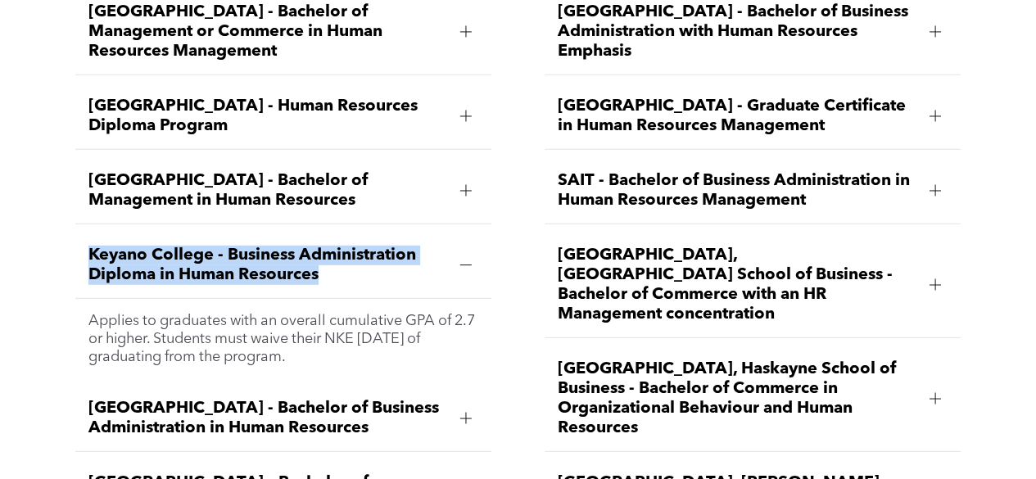
drag, startPoint x: 64, startPoint y: 250, endPoint x: 380, endPoint y: 260, distance: 316.4
click at [380, 260] on div "Ambrose University - Bachelor of Business Administration Specializing in Human …" at bounding box center [283, 220] width 442 height 827
copy span "Keyano College - Business Administration Diploma in Human Resources"
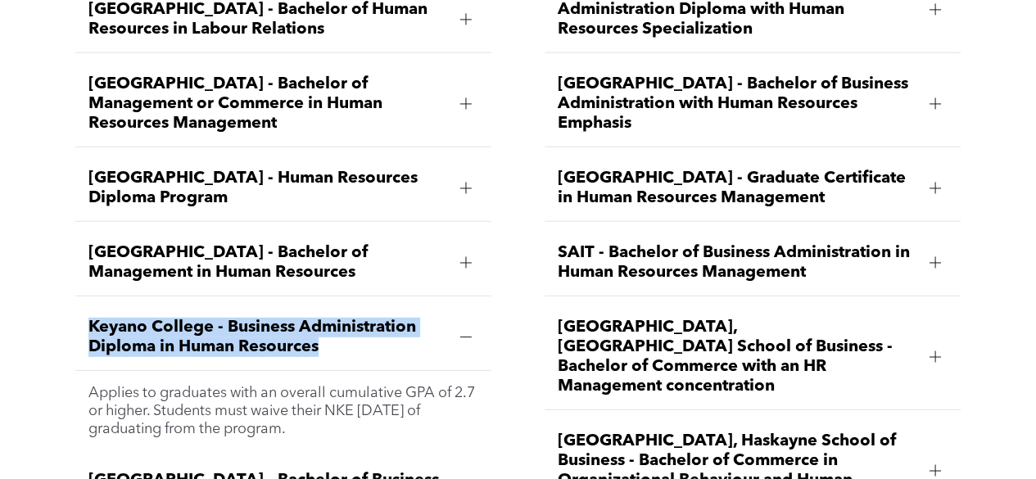
scroll to position [2048, 0]
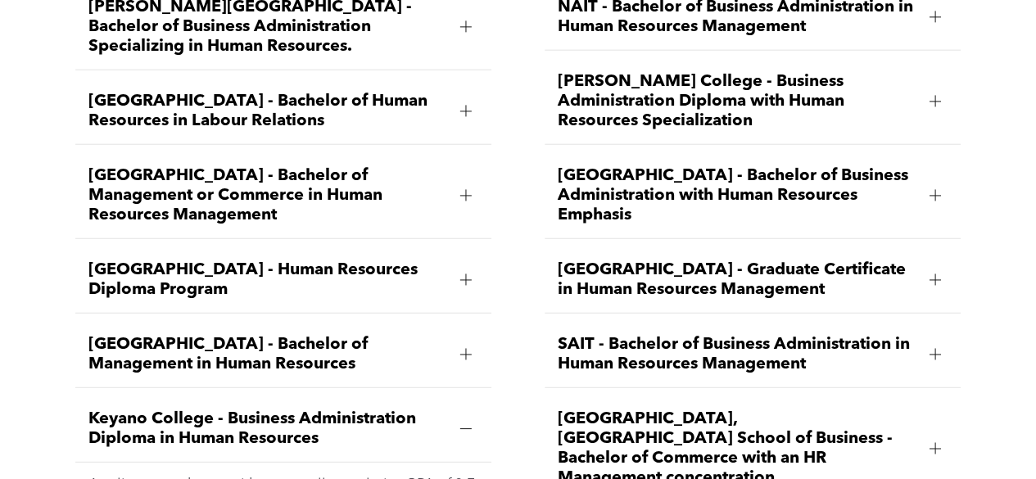
click at [254, 276] on span "Bow Valley College - Human Resources Diploma Program" at bounding box center [267, 280] width 359 height 39
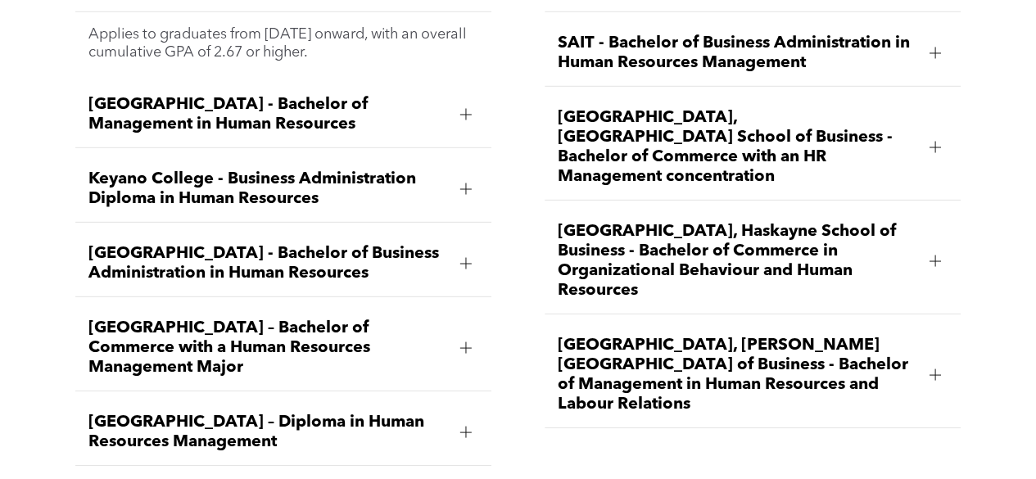
scroll to position [2376, 0]
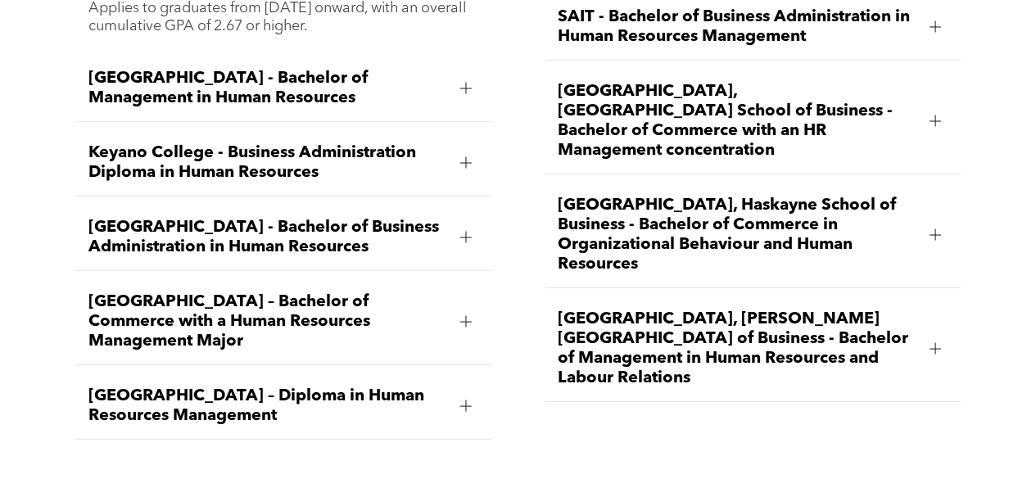
click at [372, 387] on span "MacEwan University – Diploma in Human Resources Management" at bounding box center [267, 406] width 359 height 39
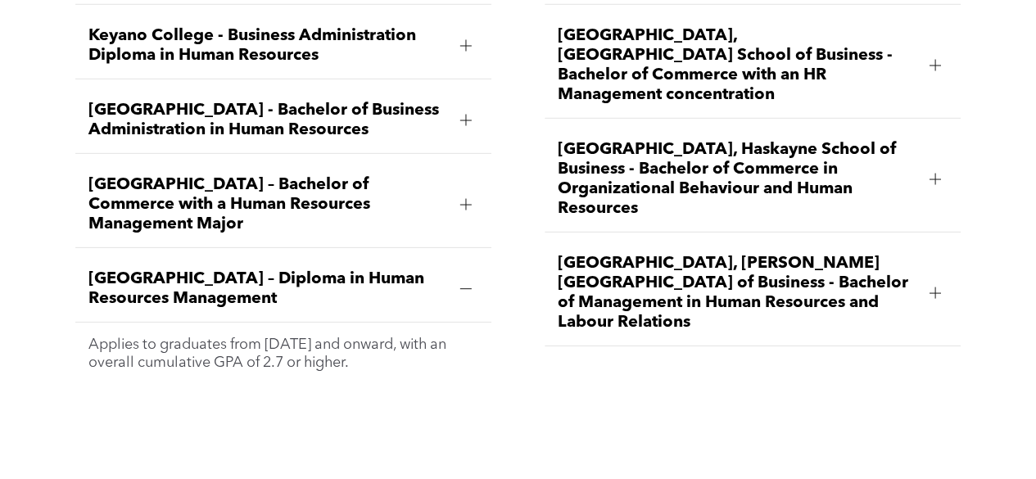
scroll to position [2458, 0]
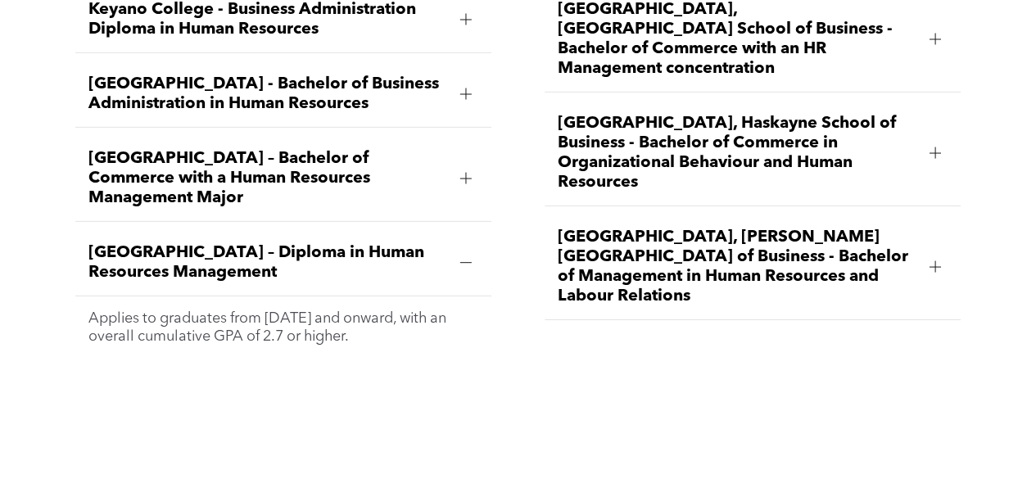
drag, startPoint x: 84, startPoint y: 219, endPoint x: 333, endPoint y: 240, distance: 250.0
click at [333, 240] on div "MacEwan University – Diploma in Human Resources Management" at bounding box center [283, 263] width 416 height 66
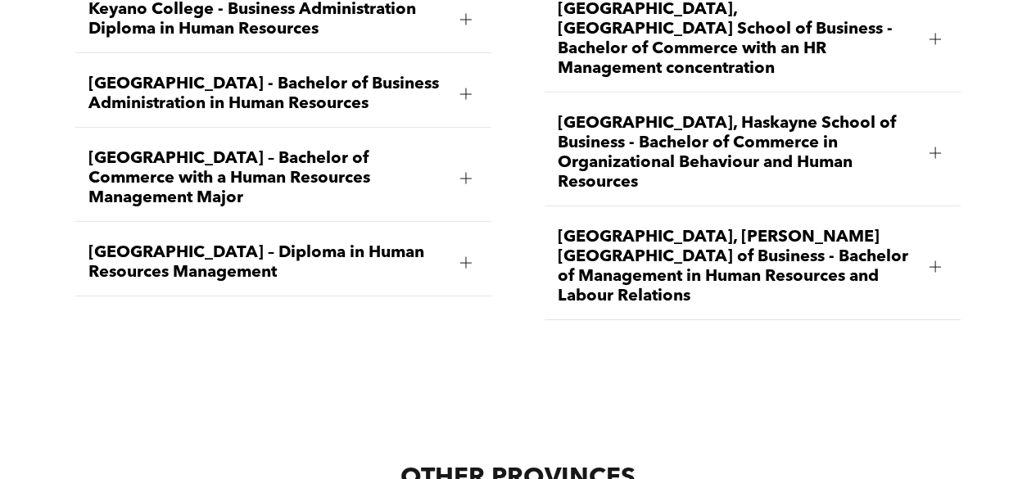
copy span "MacEwan University – Diploma in Human Resources Management"
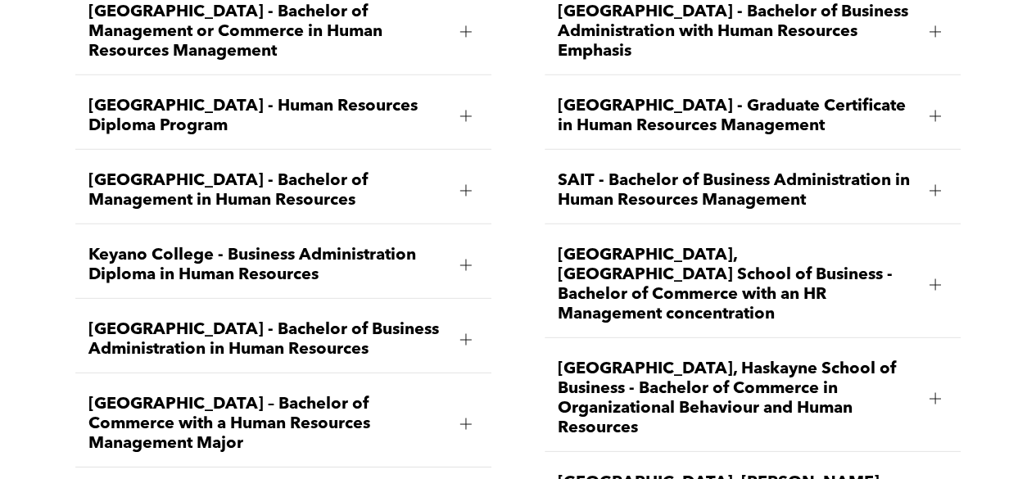
scroll to position [2130, 0]
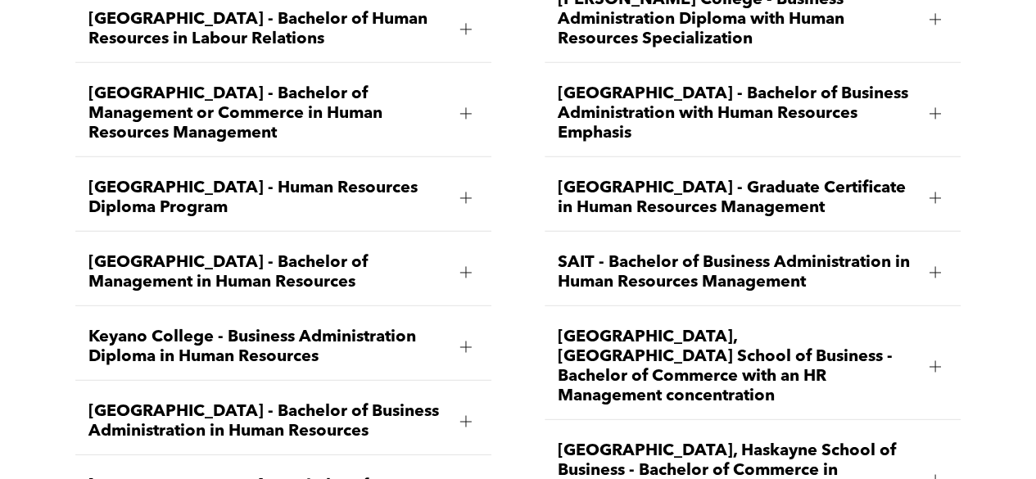
click at [188, 194] on span "Bow Valley College - Human Resources Diploma Program" at bounding box center [267, 198] width 359 height 39
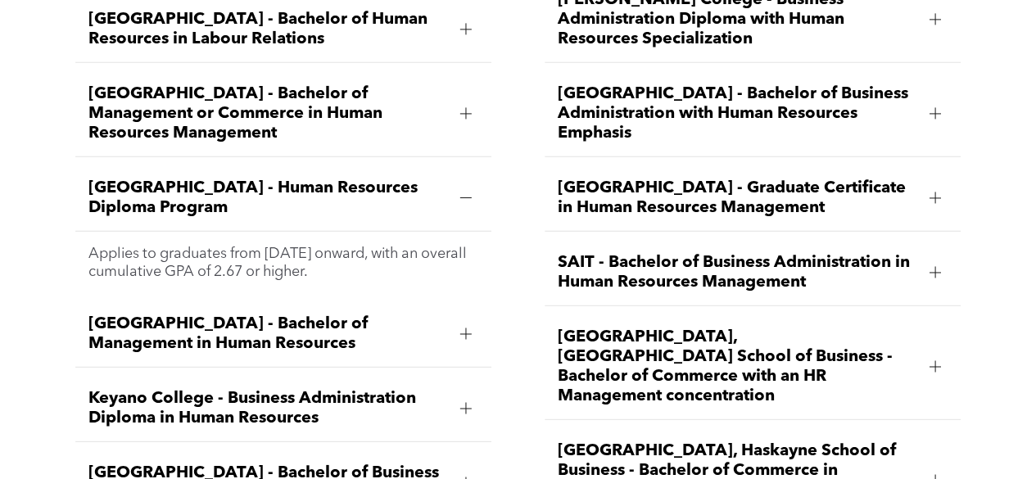
drag, startPoint x: 82, startPoint y: 184, endPoint x: 241, endPoint y: 207, distance: 160.7
click at [241, 207] on div "Bow Valley College - Human Resources Diploma Program" at bounding box center [283, 198] width 416 height 66
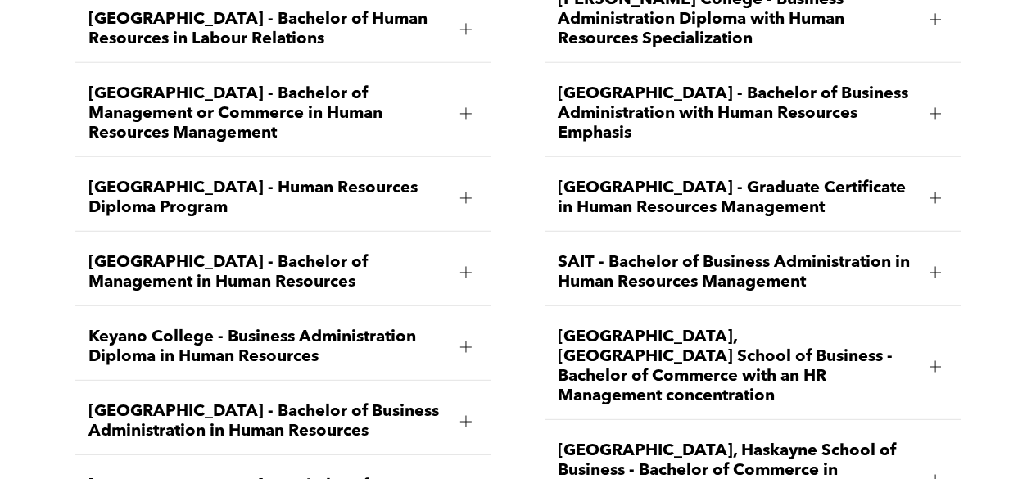
copy span "Bow Valley College - Human Resources Diploma Program"
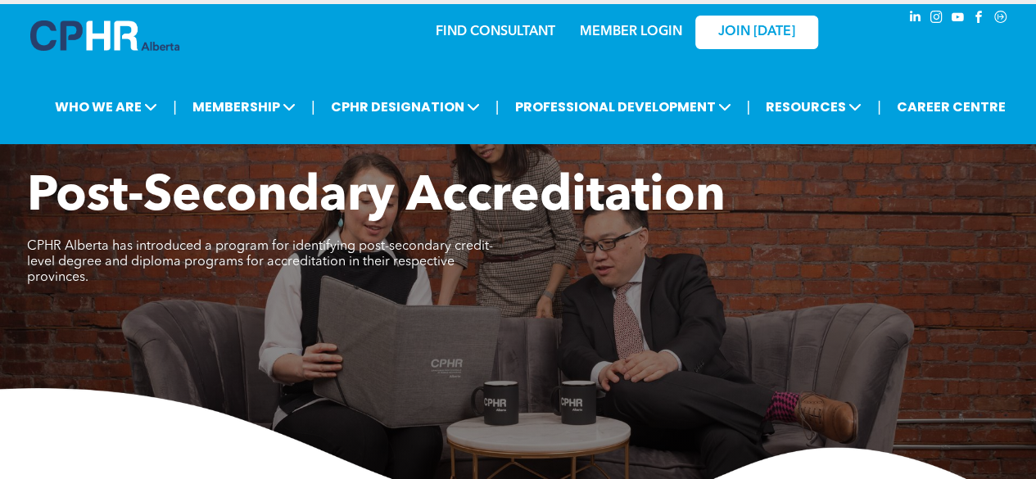
scroll to position [0, 0]
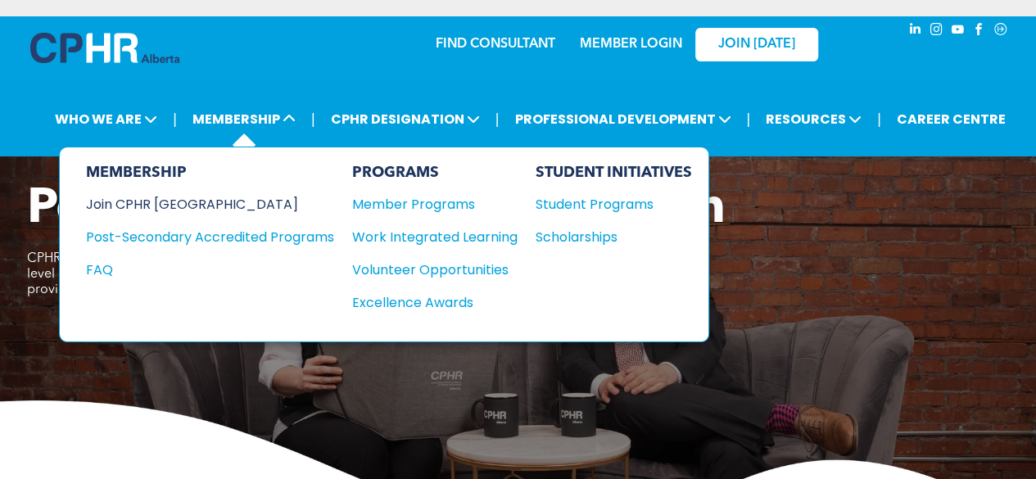
click at [169, 196] on div "Join CPHR [GEOGRAPHIC_DATA]" at bounding box center [198, 204] width 224 height 20
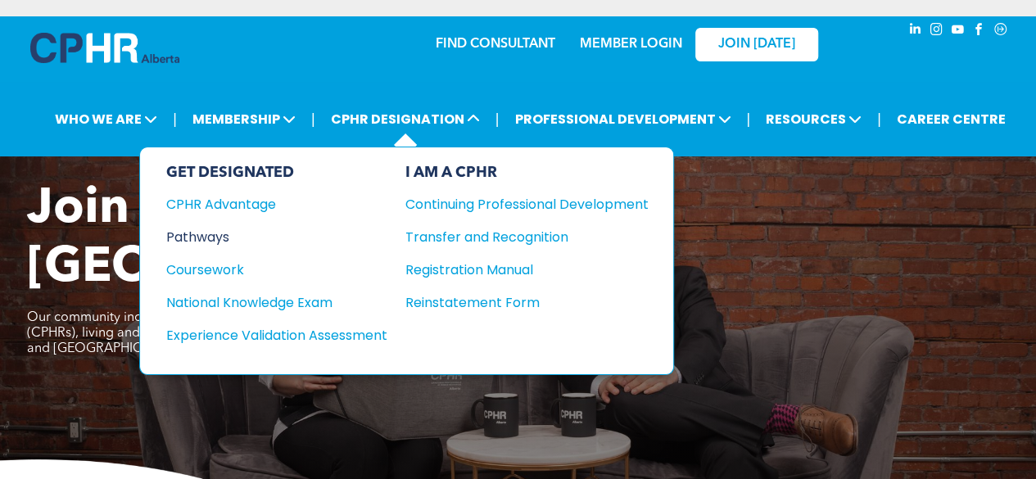
click at [206, 237] on div "Pathways" at bounding box center [265, 237] width 199 height 20
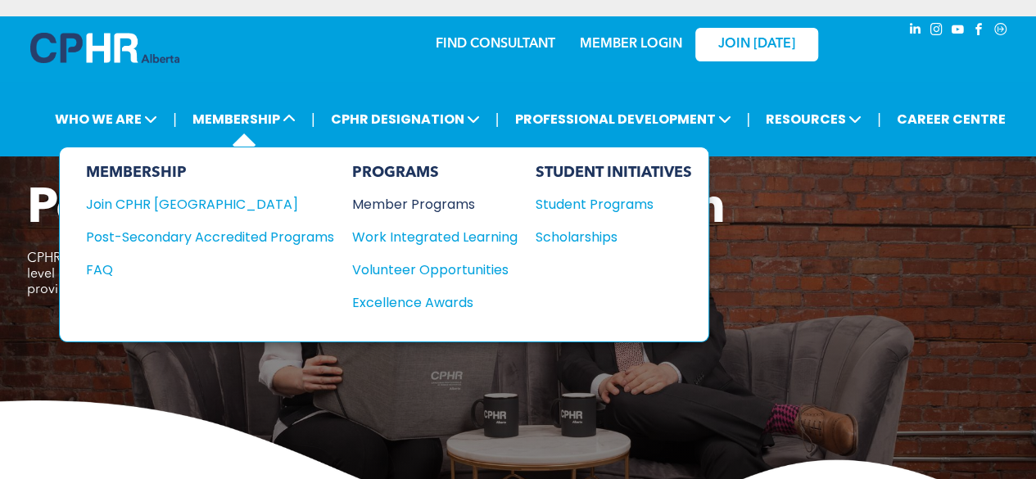
click at [447, 196] on div "Member Programs" at bounding box center [426, 204] width 149 height 20
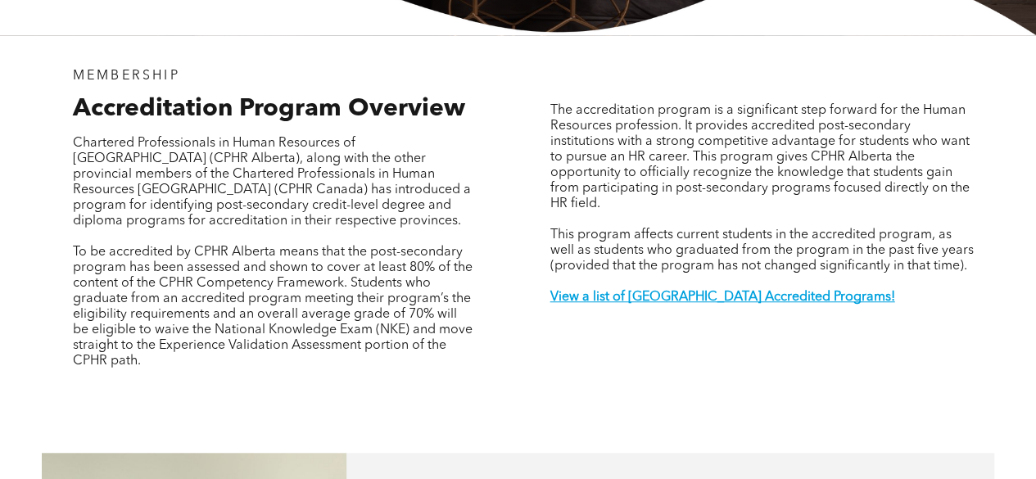
scroll to position [488, 0]
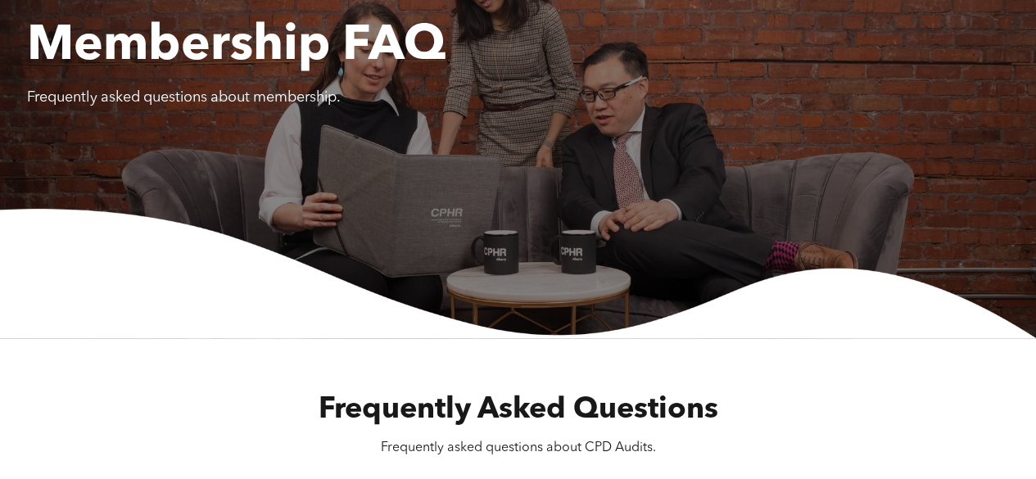
scroll to position [492, 0]
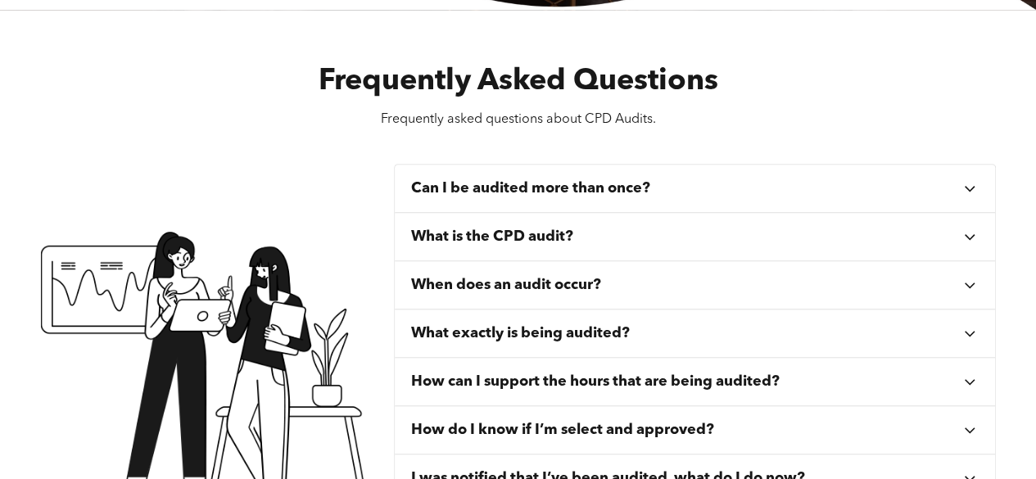
click at [674, 191] on div "Can I be audited more than once?" at bounding box center [686, 188] width 551 height 18
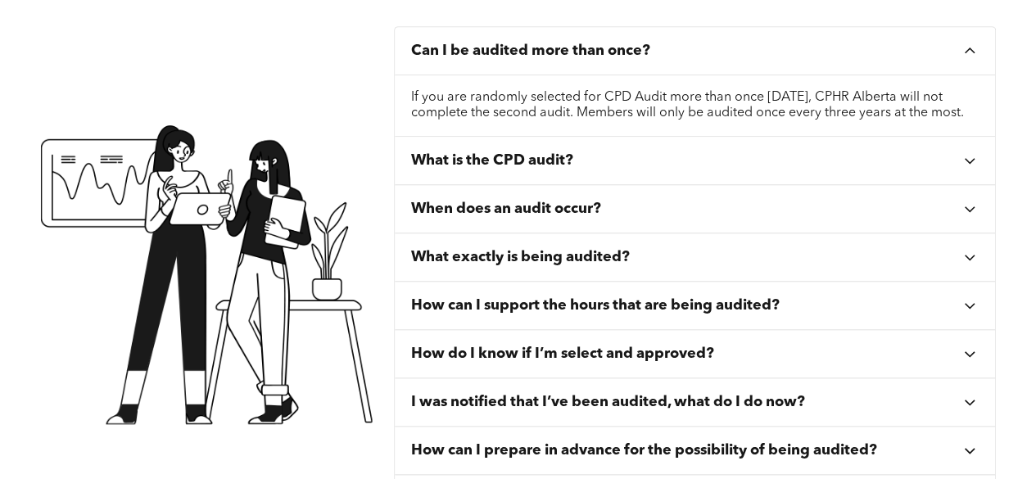
scroll to position [655, 0]
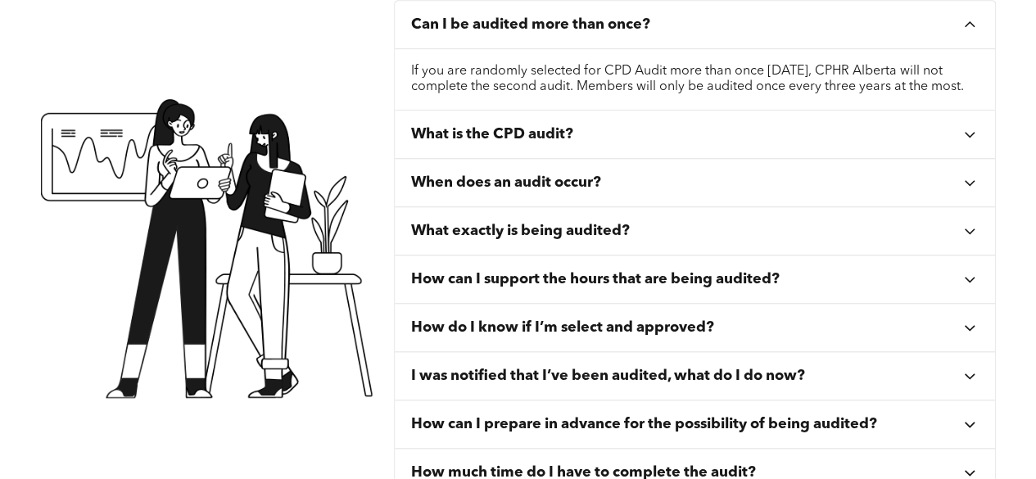
click at [673, 143] on div "What is the CPD audit?" at bounding box center [686, 134] width 551 height 18
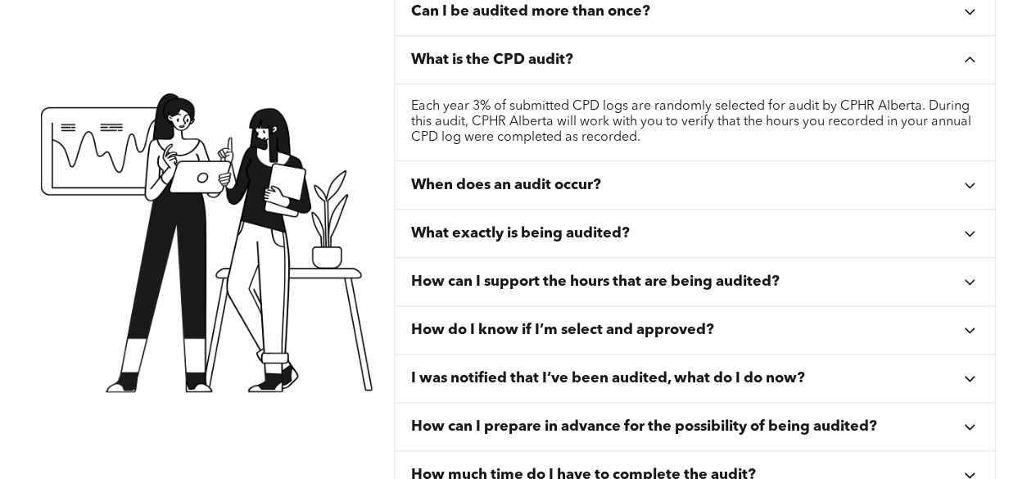
scroll to position [573, 0]
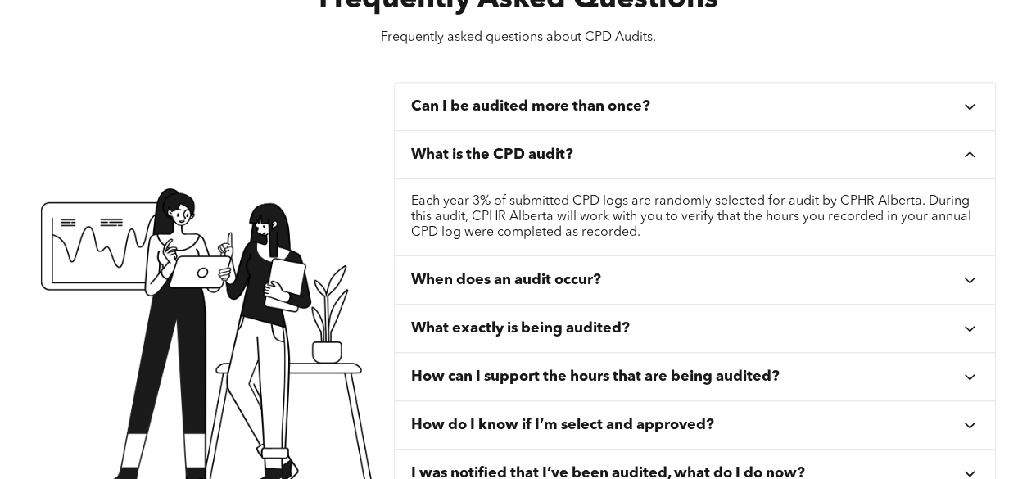
click at [647, 117] on div "Can I be audited more than once?" at bounding box center [695, 107] width 601 height 48
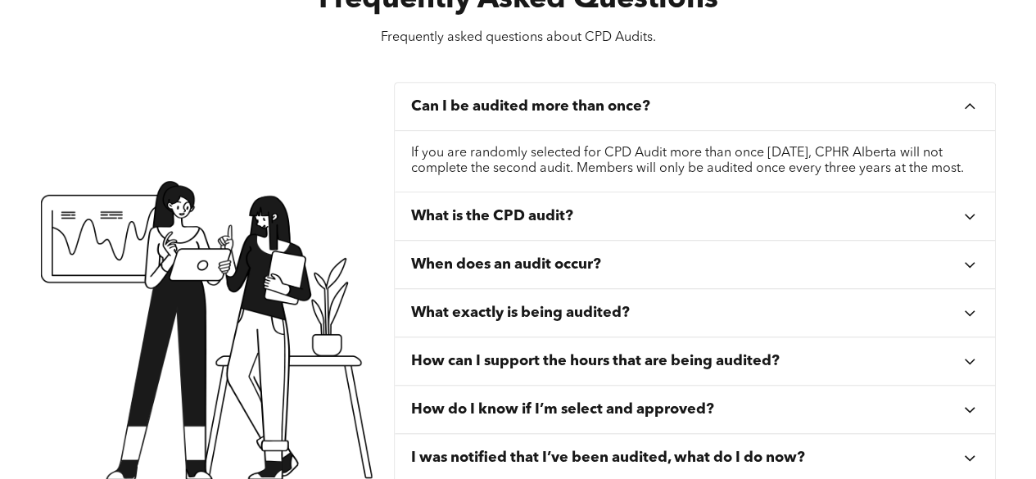
click at [714, 274] on div "When does an audit occur?" at bounding box center [686, 265] width 551 height 18
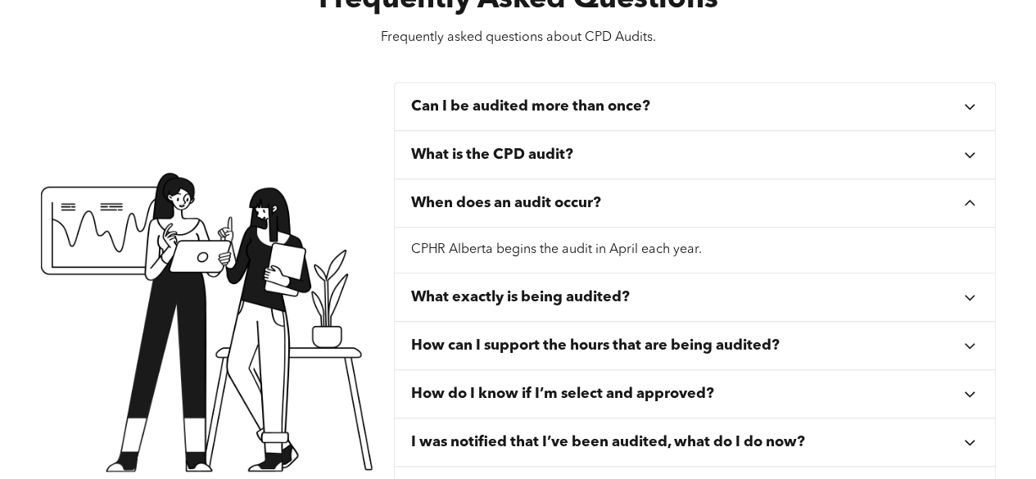
scroll to position [655, 0]
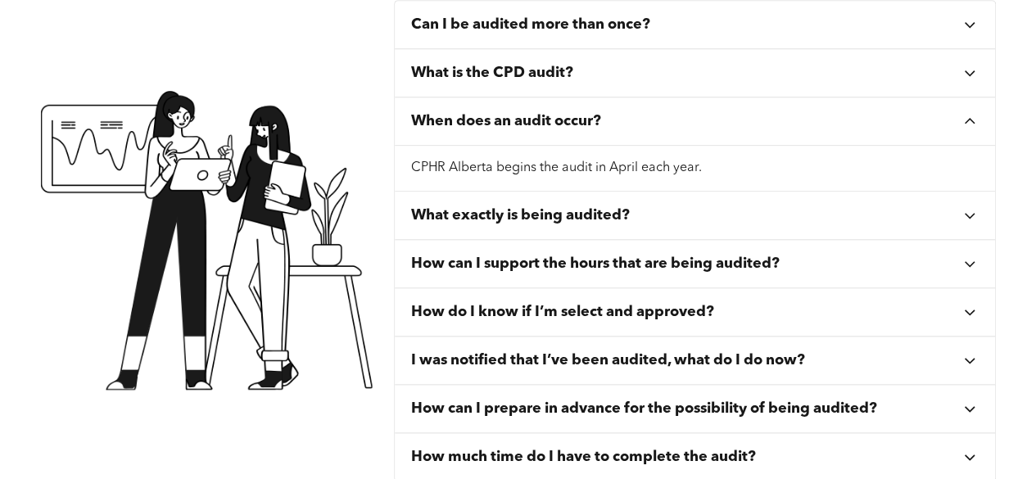
click at [706, 225] on div "What exactly is being audited?" at bounding box center [695, 216] width 601 height 48
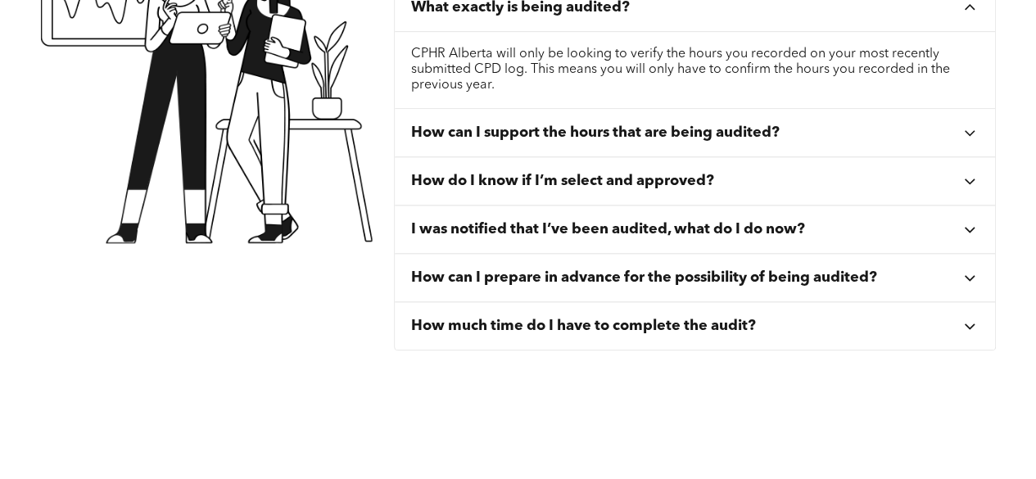
scroll to position [819, 0]
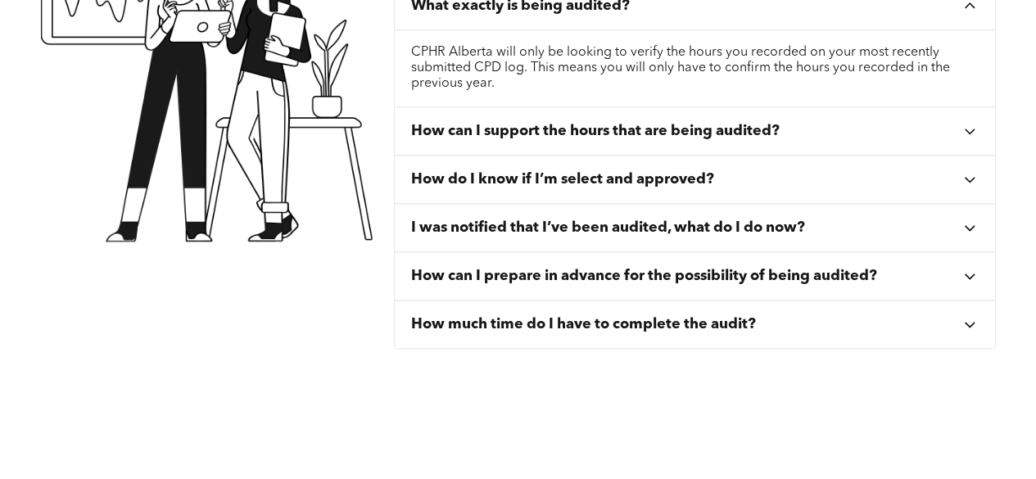
click at [750, 137] on h3 "How can I support the hours that are being audited?" at bounding box center [595, 131] width 369 height 18
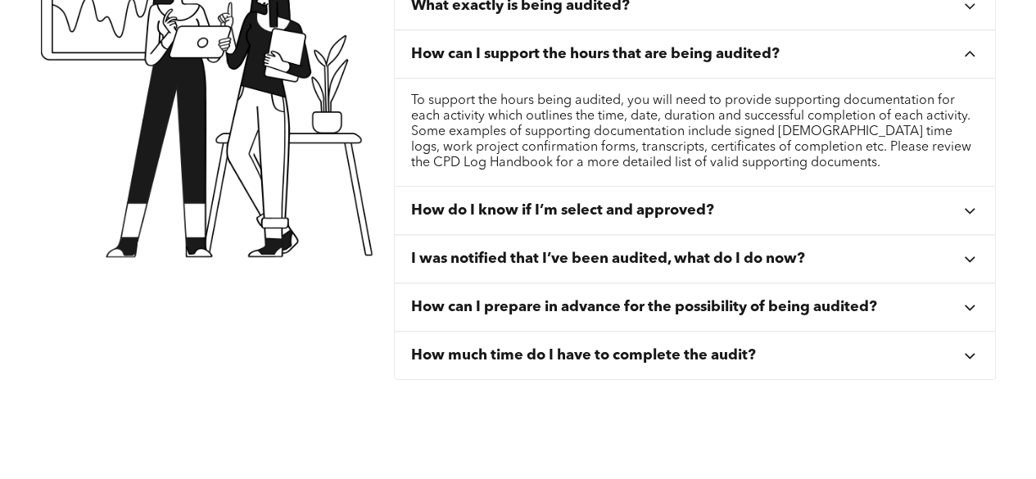
click at [737, 214] on div "How do I know if I’m select and approved?" at bounding box center [686, 211] width 551 height 18
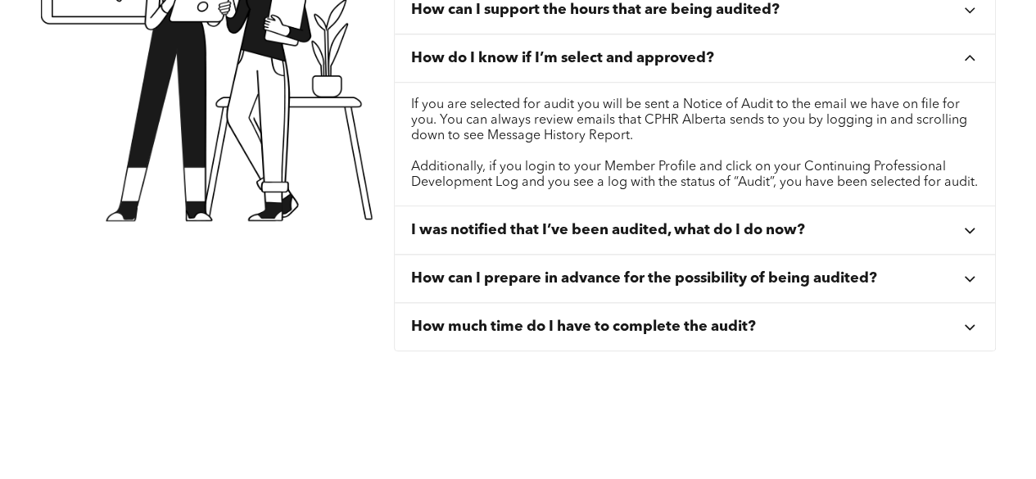
scroll to position [901, 0]
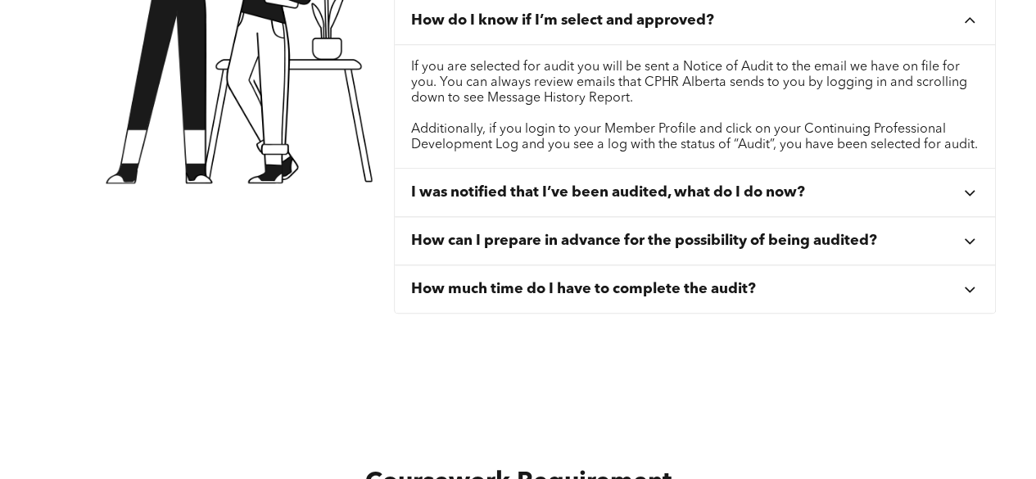
click at [737, 202] on h3 "I was notified that I’ve been audited, what do I do now?" at bounding box center [608, 193] width 394 height 18
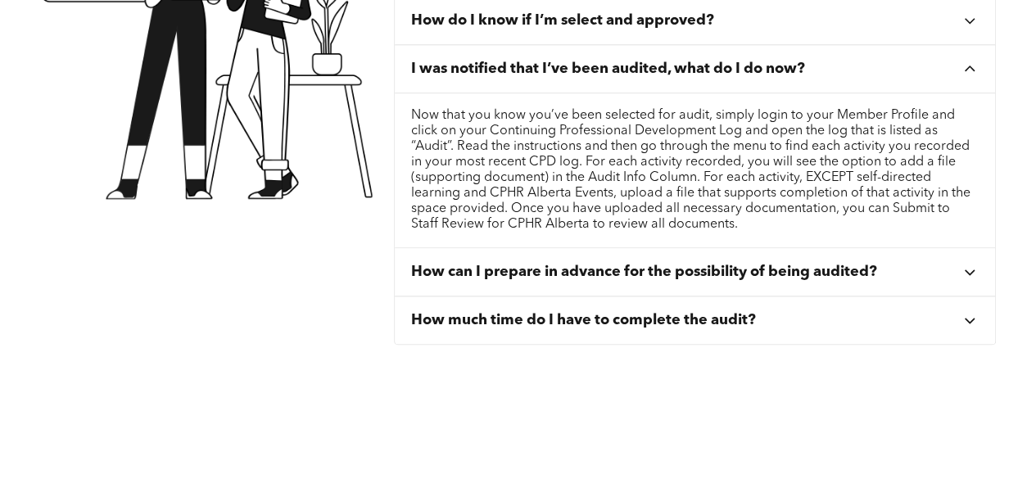
click at [718, 272] on h3 "How can I prepare in advance for the possibility of being audited?" at bounding box center [644, 272] width 466 height 18
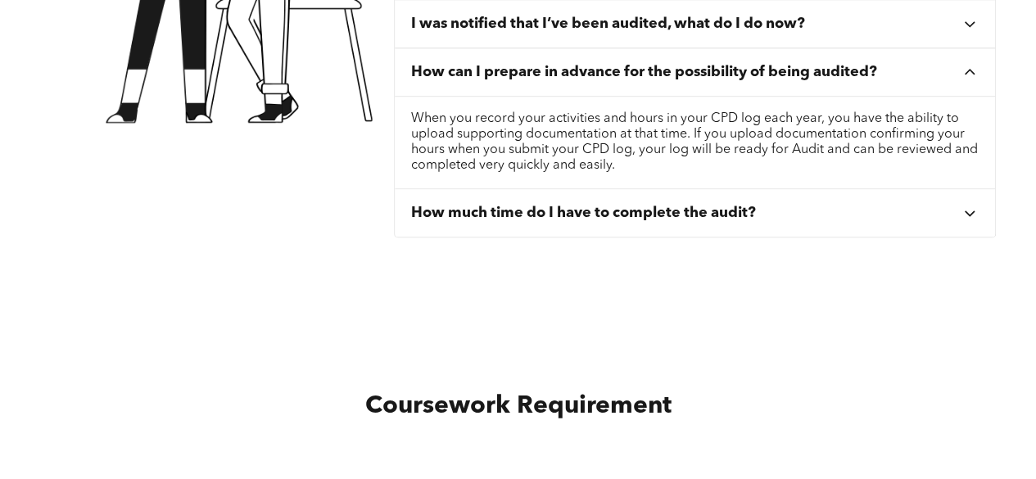
scroll to position [983, 0]
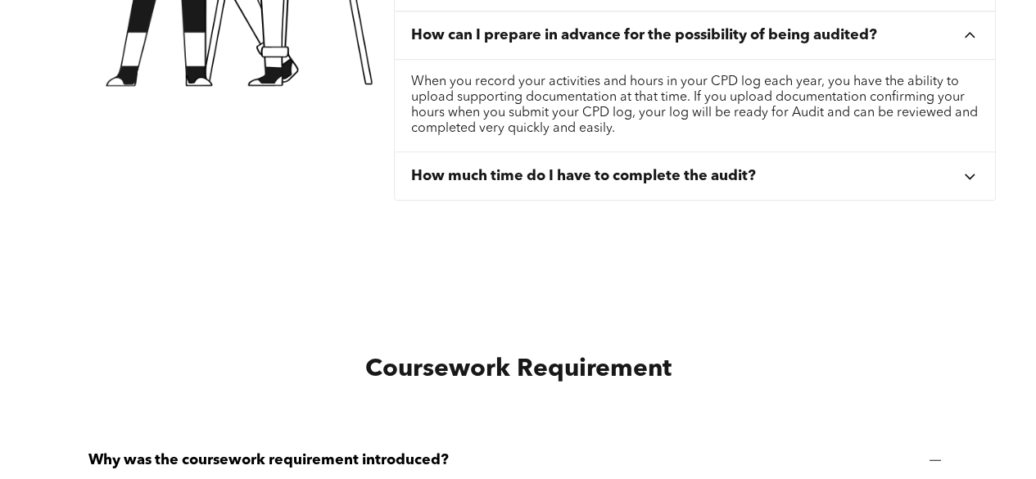
click at [711, 182] on h3 "How much time do I have to complete the audit?" at bounding box center [583, 176] width 345 height 18
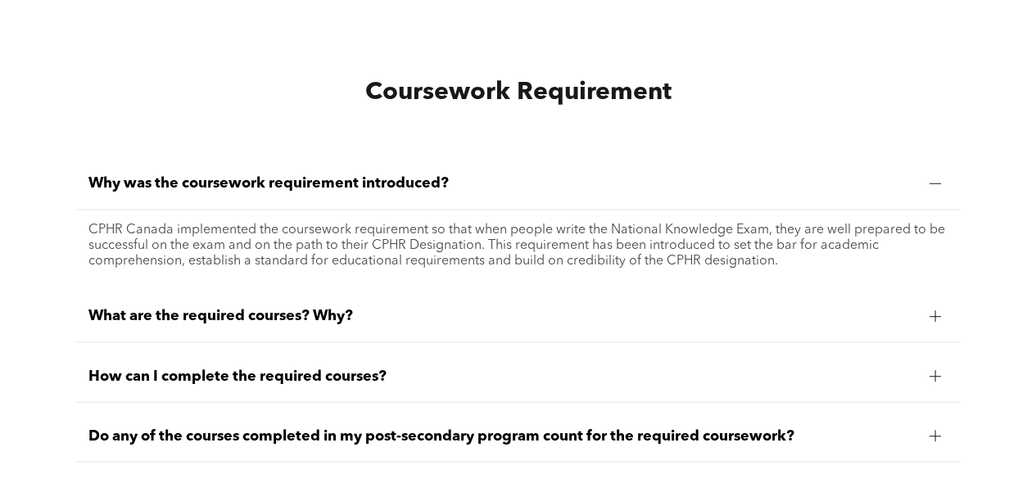
scroll to position [1311, 0]
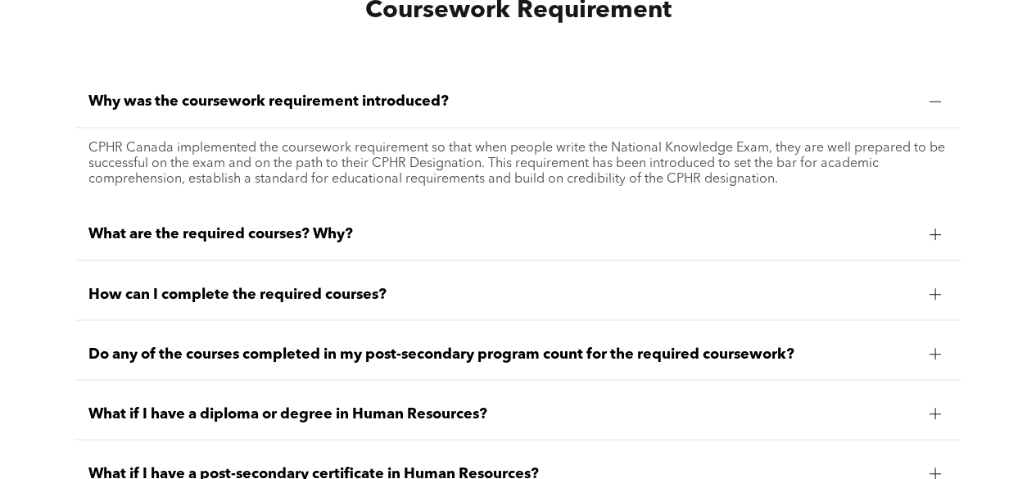
click at [687, 235] on span "What are the required courses? Why?" at bounding box center [502, 234] width 828 height 18
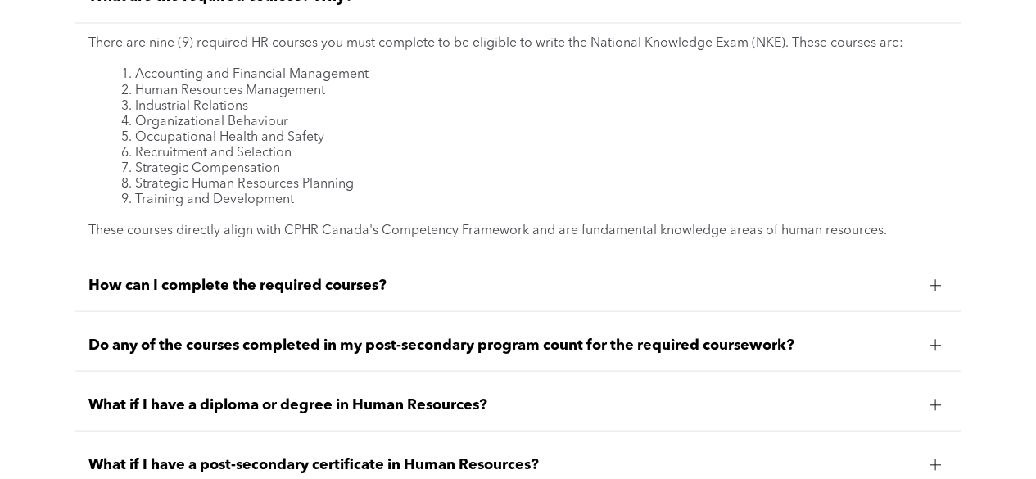
scroll to position [1557, 0]
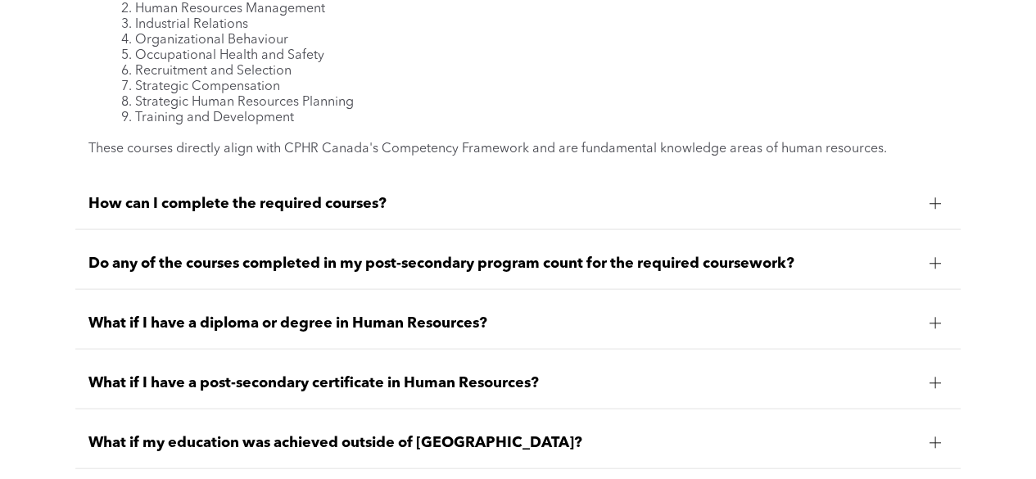
click at [683, 192] on div "How can I complete the required courses?" at bounding box center [518, 205] width 886 height 52
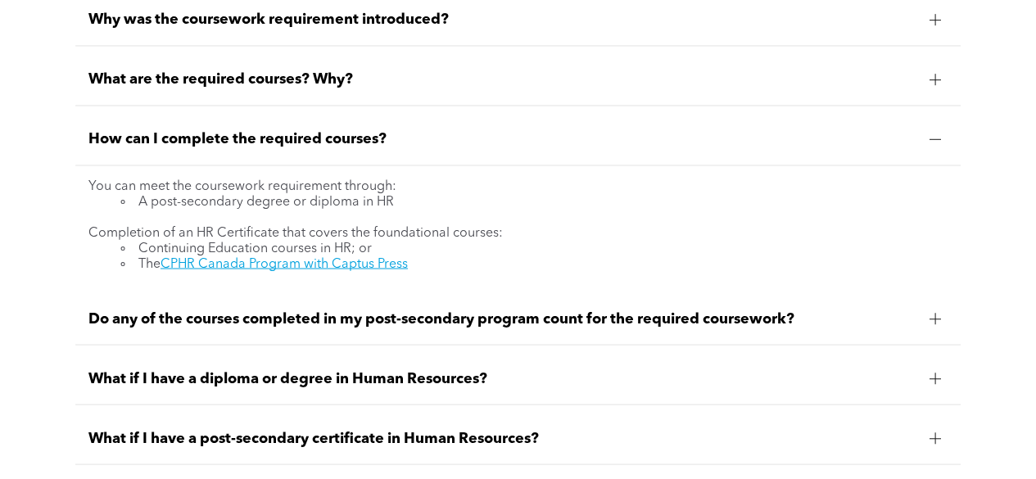
scroll to position [1475, 0]
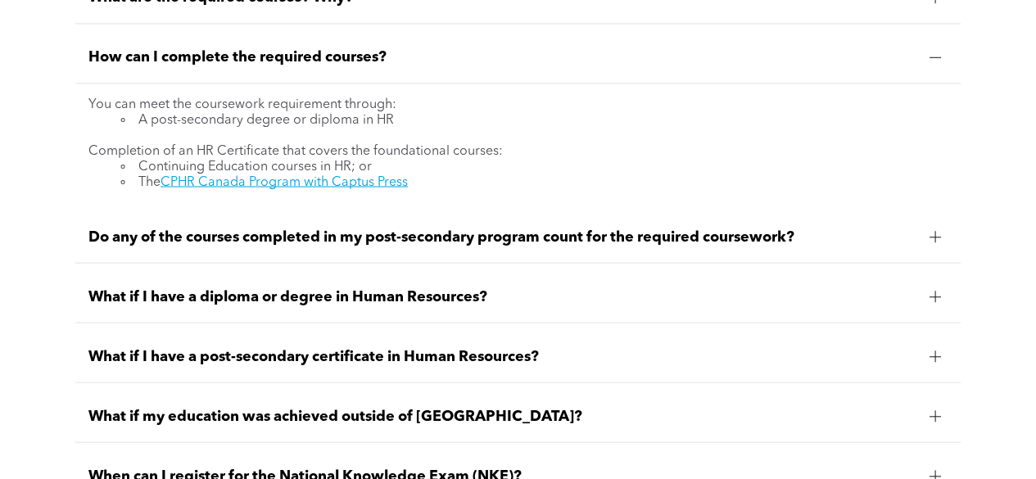
click at [592, 248] on div "Do any of the courses completed in my post-secondary program count for the requ…" at bounding box center [518, 237] width 886 height 52
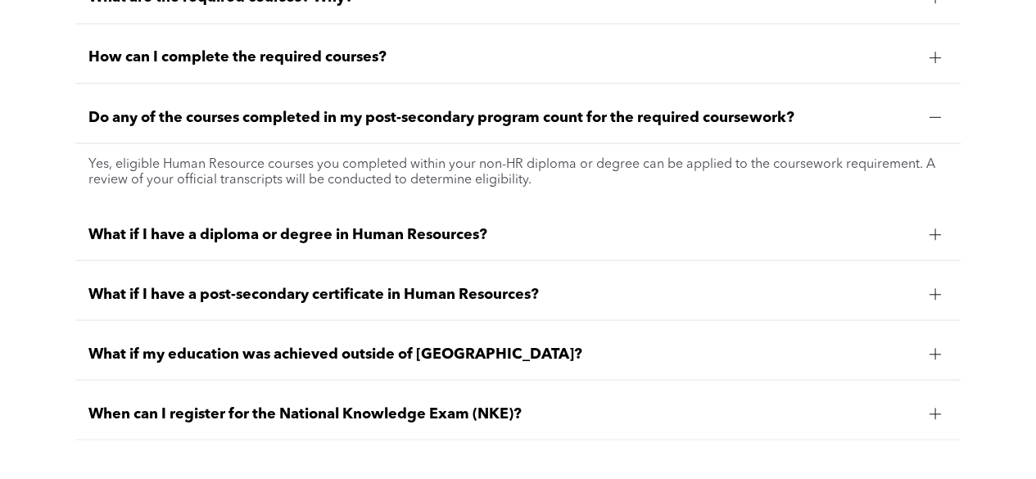
click at [451, 228] on span "What if I have a diploma or degree in Human Resources?" at bounding box center [502, 234] width 828 height 18
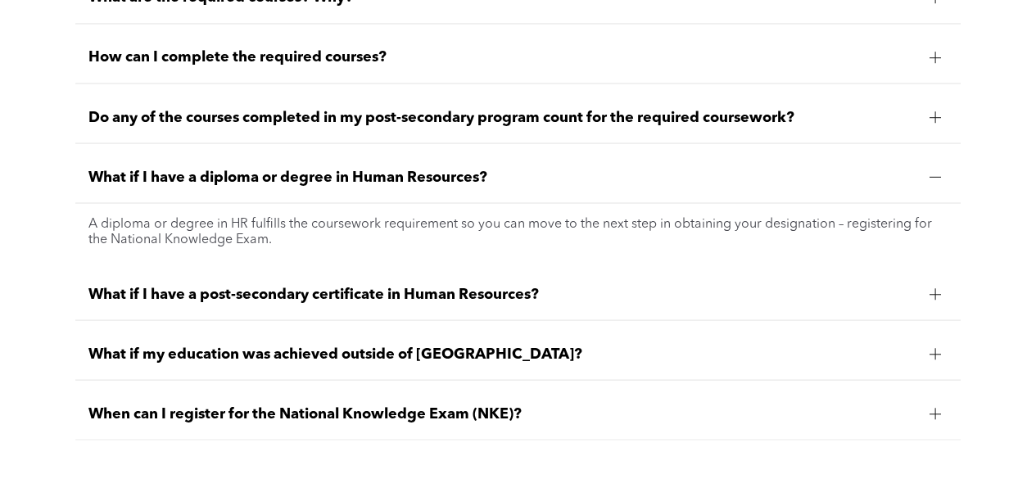
click at [459, 312] on div "What if I have a post-secondary certificate in Human Resources?" at bounding box center [518, 295] width 886 height 52
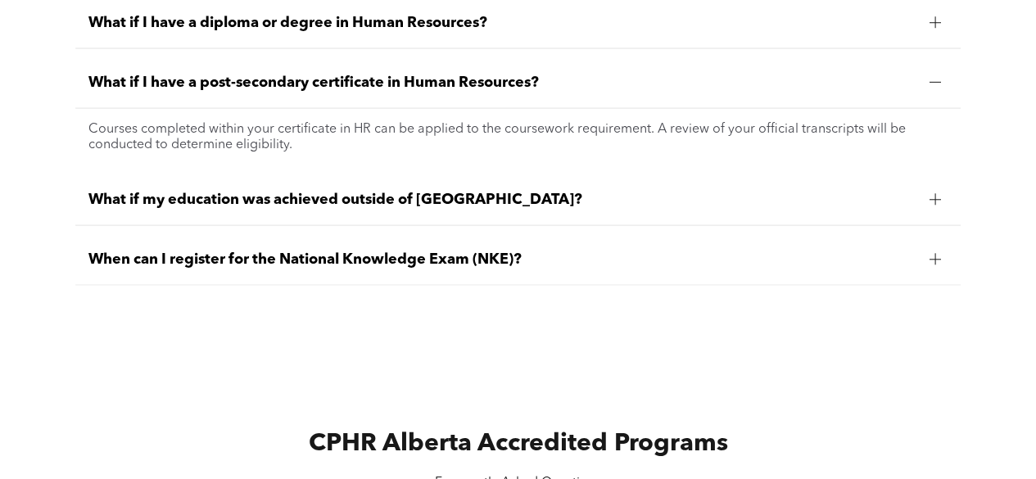
scroll to position [1639, 0]
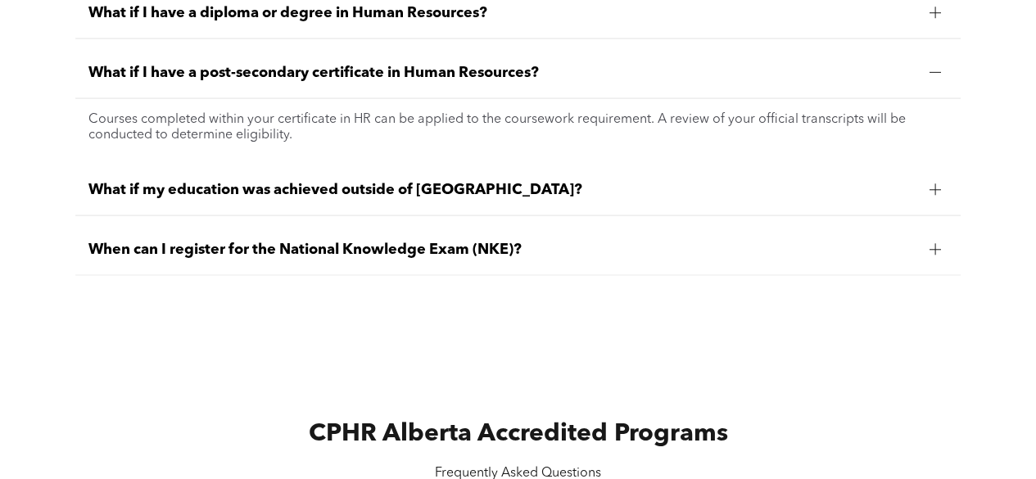
click at [404, 185] on span "What if my education was achieved outside of [GEOGRAPHIC_DATA]?" at bounding box center [502, 190] width 828 height 18
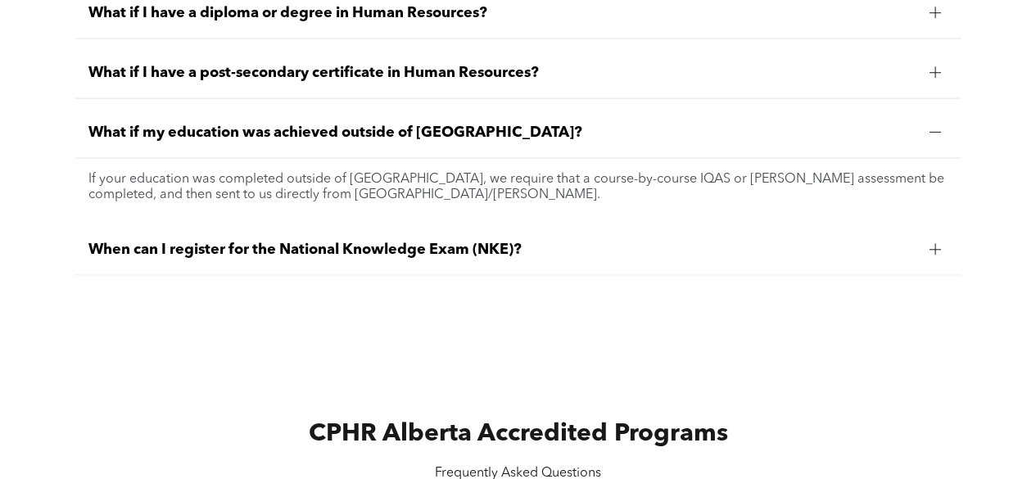
click at [519, 252] on span "When can I register for the National Knowledge Exam (NKE)?" at bounding box center [502, 250] width 828 height 18
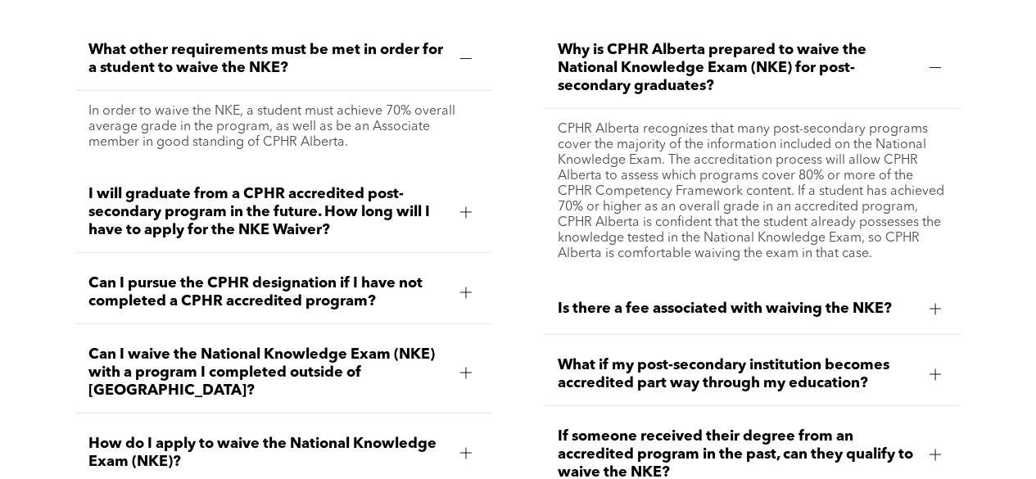
scroll to position [2212, 0]
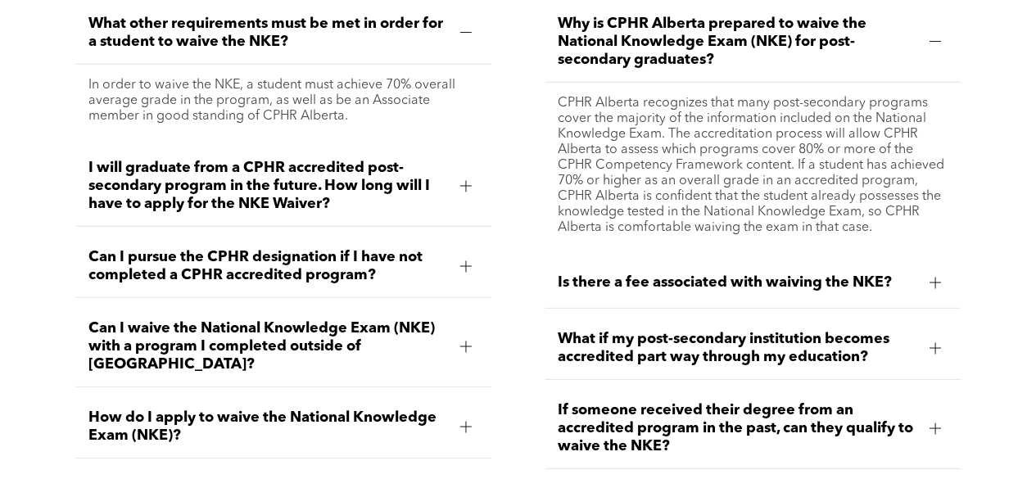
click at [439, 172] on span "I will graduate from a CPHR accredited post-secondary program in the future. Ho…" at bounding box center [267, 186] width 359 height 54
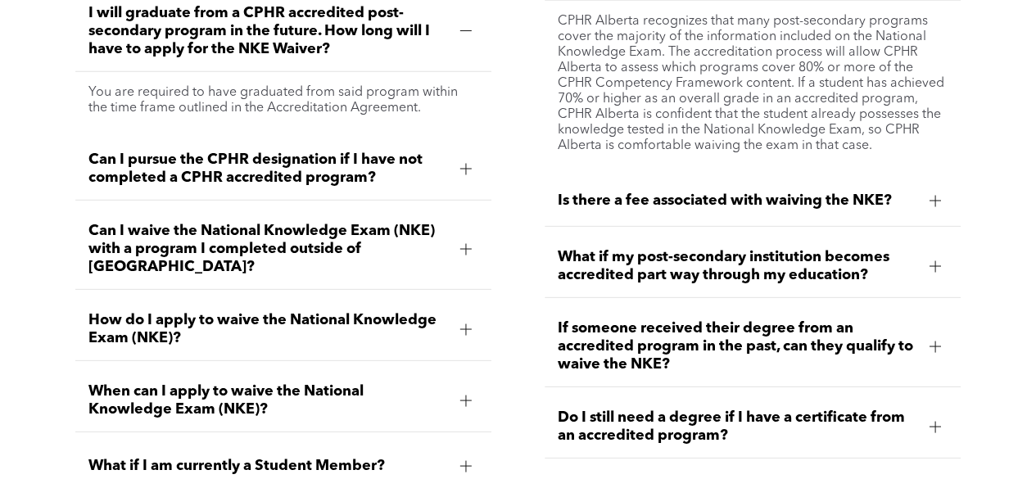
scroll to position [2376, 0]
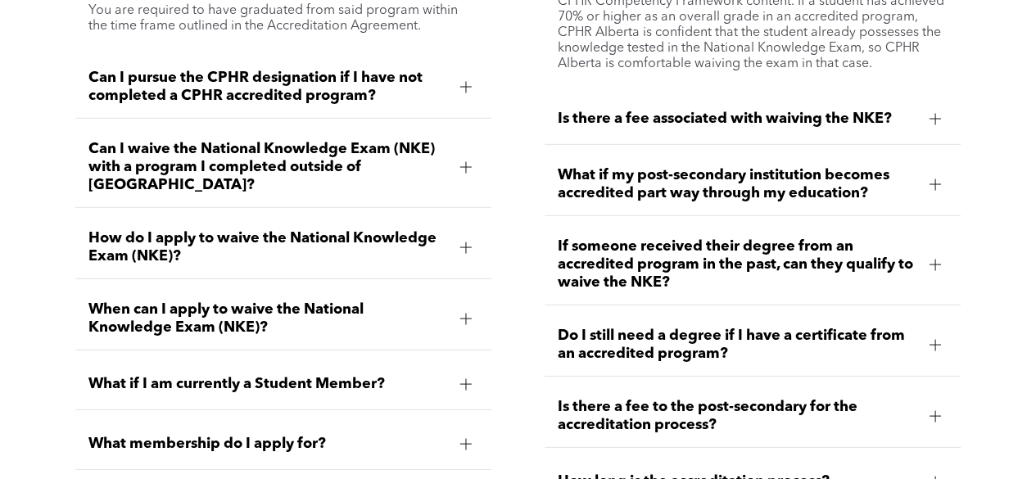
click at [410, 94] on span "Can I pursue the CPHR designation if I have not completed a CPHR accredited pro…" at bounding box center [267, 87] width 359 height 36
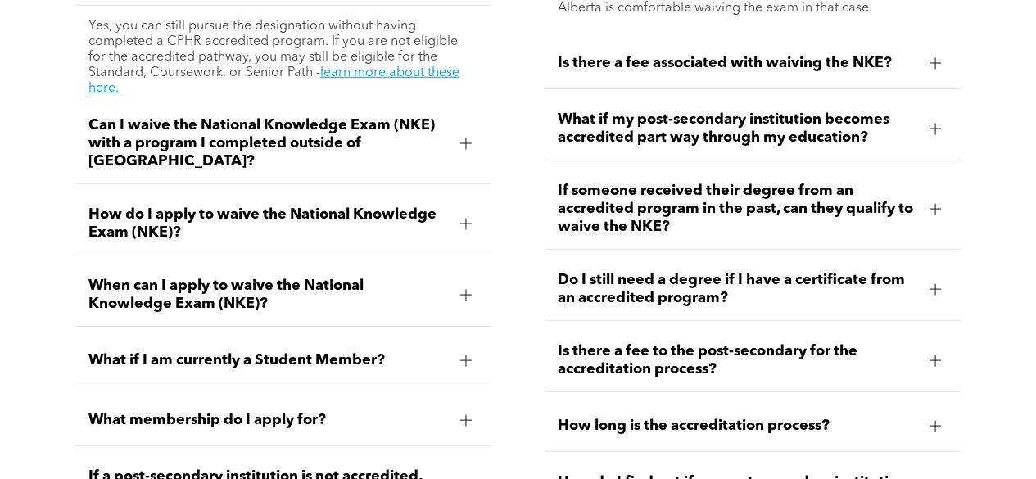
scroll to position [2458, 0]
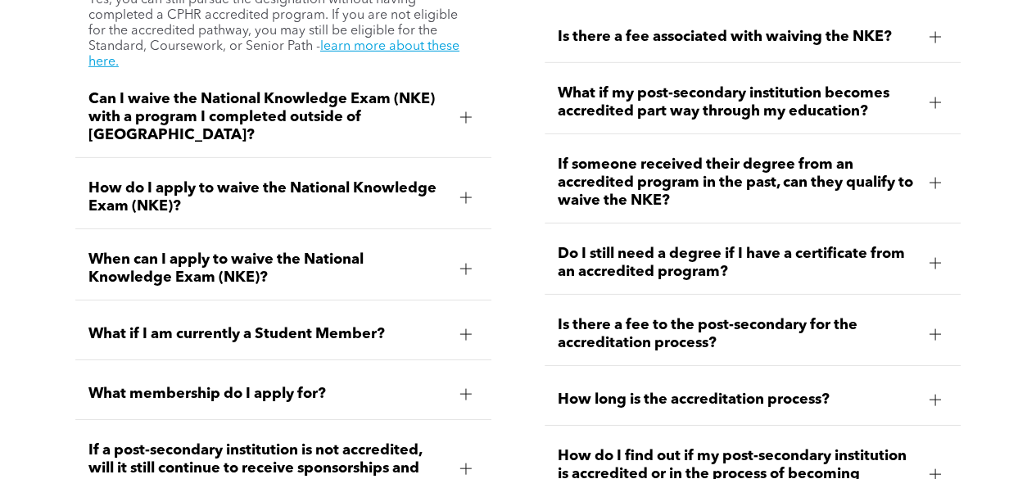
click at [359, 111] on span "Can I waive the National Knowledge Exam (NKE) with a program I completed outsid…" at bounding box center [267, 117] width 359 height 54
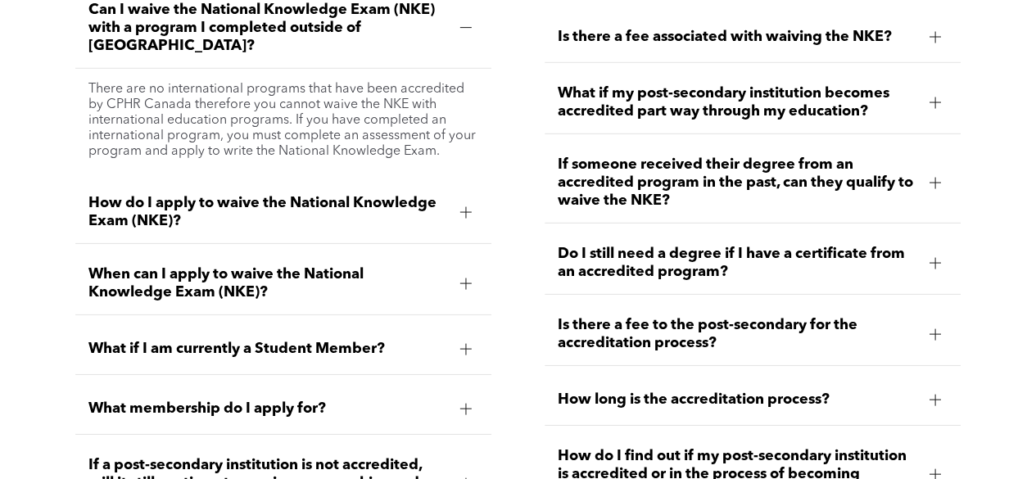
click at [354, 201] on span "How do I apply to waive the National Knowledge Exam (NKE)?" at bounding box center [267, 212] width 359 height 36
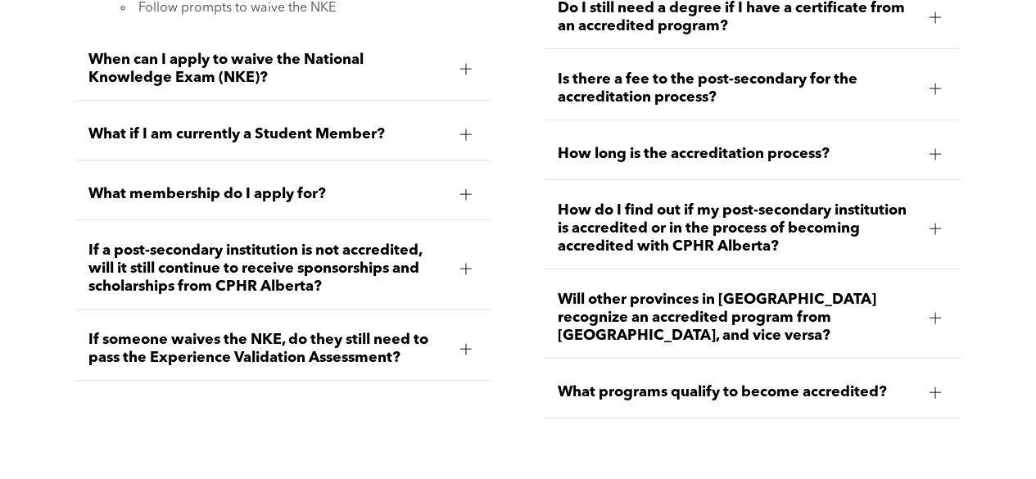
scroll to position [2786, 0]
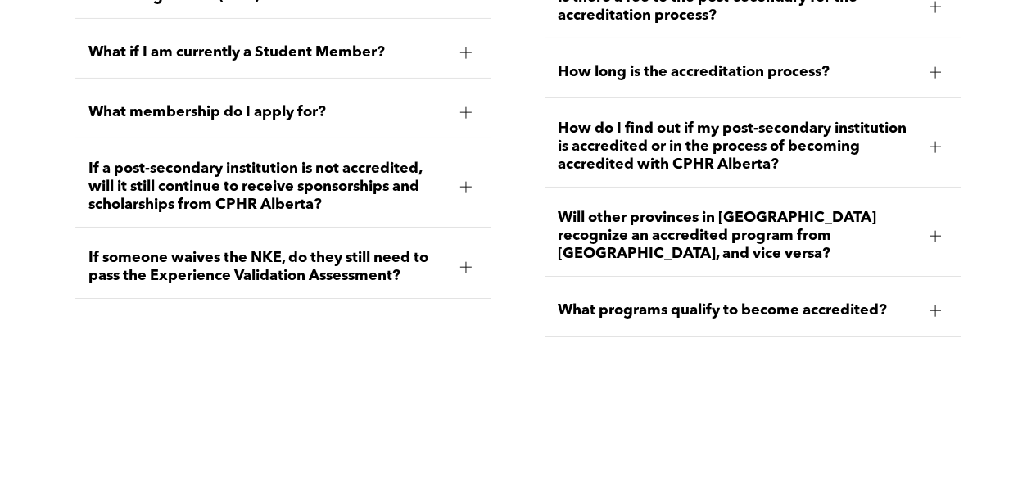
click at [418, 255] on span "If someone waives the NKE, do they still need to pass the Experience Validation…" at bounding box center [267, 267] width 359 height 36
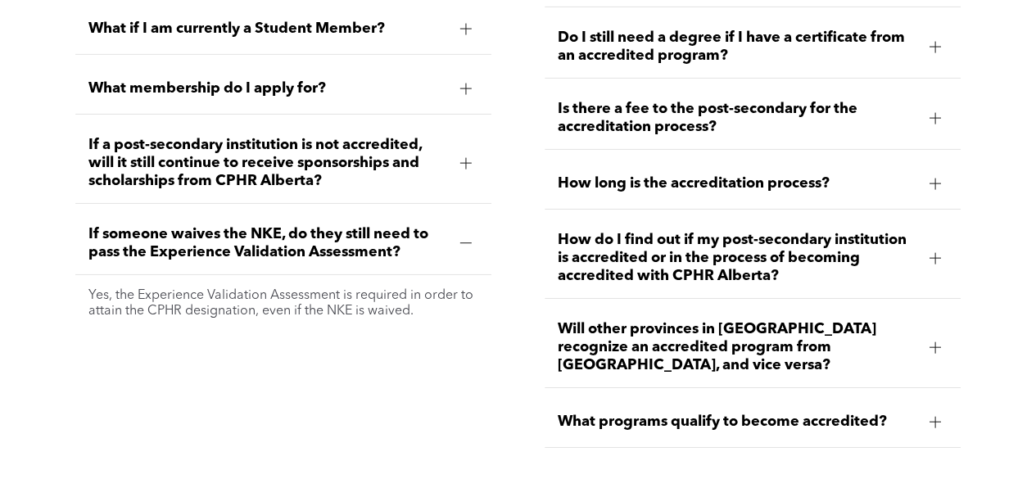
scroll to position [2649, 0]
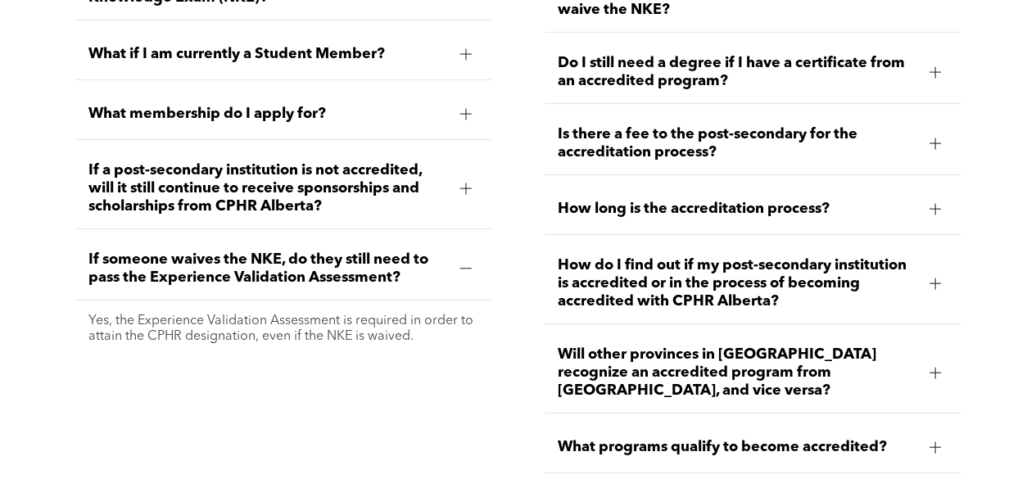
click at [820, 79] on span "Do I still need a degree if I have a certificate from an accredited program?" at bounding box center [737, 72] width 359 height 36
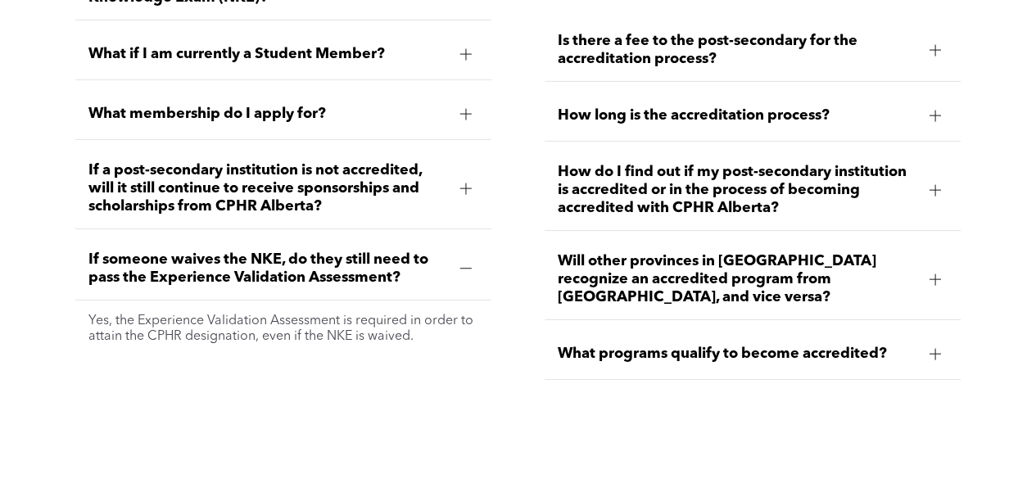
click at [804, 62] on span "Is there a fee to the post-secondary for the accreditation process?" at bounding box center [737, 50] width 359 height 36
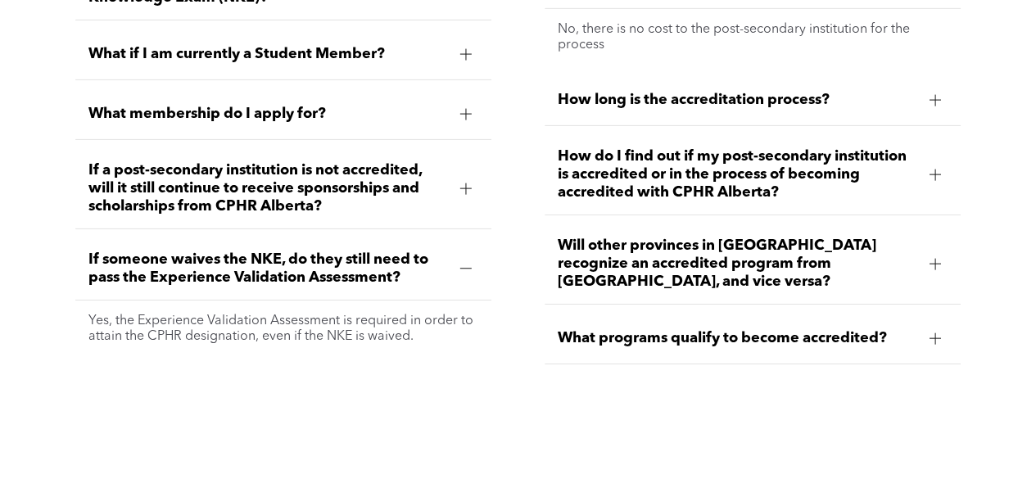
scroll to position [2567, 0]
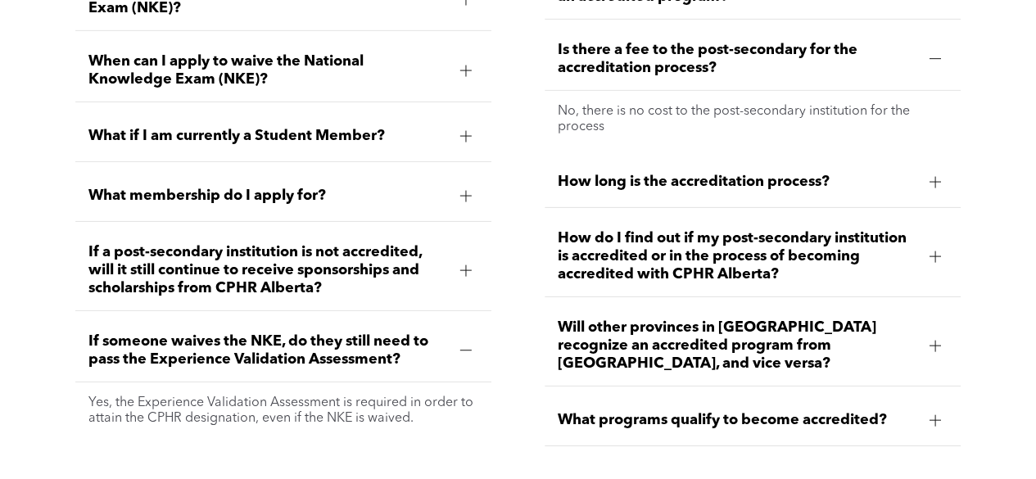
click at [902, 179] on span "How long is the accreditation process?" at bounding box center [737, 182] width 359 height 18
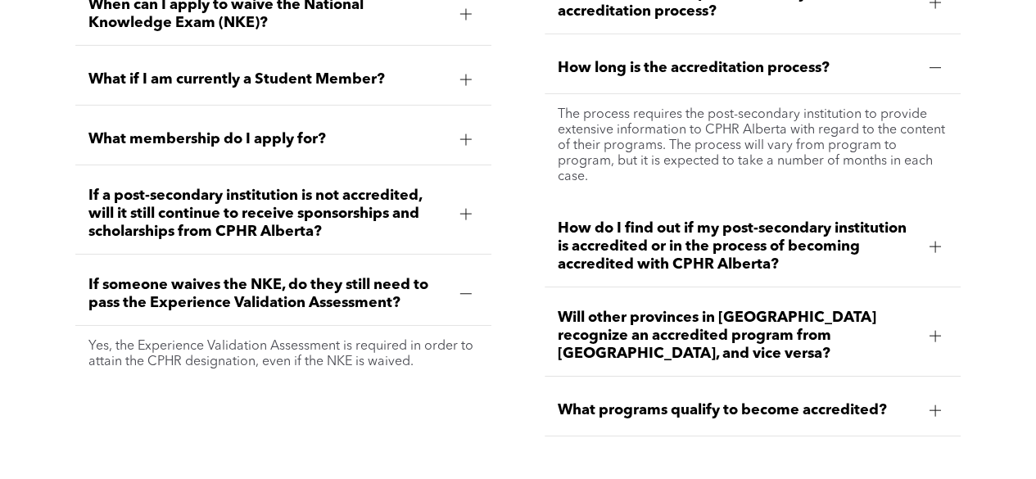
scroll to position [2649, 0]
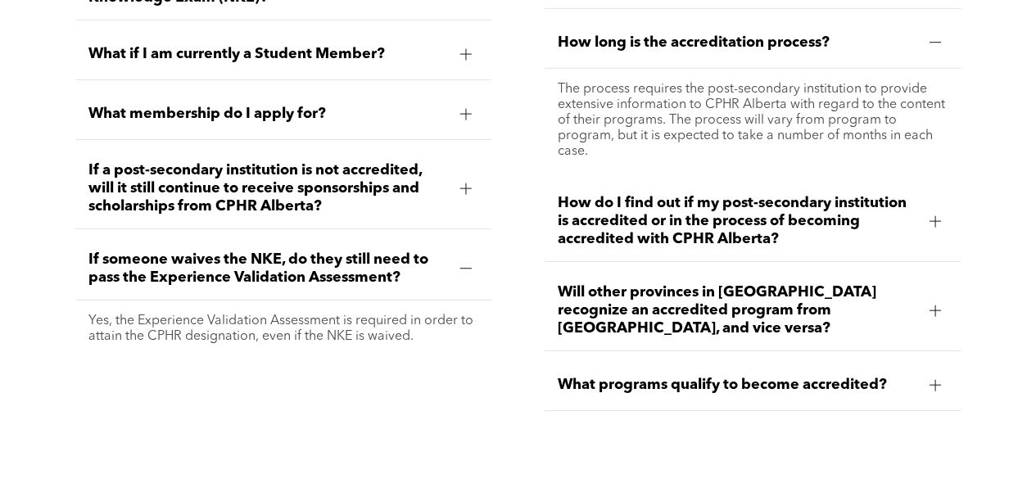
click at [872, 224] on span "How do I find out if my post-secondary institution is accredited or in the proc…" at bounding box center [737, 221] width 359 height 54
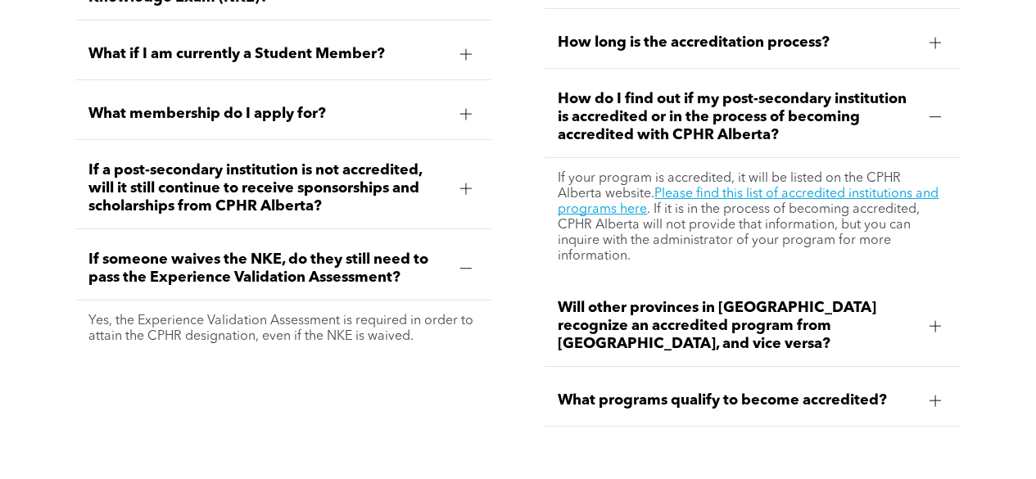
scroll to position [2731, 0]
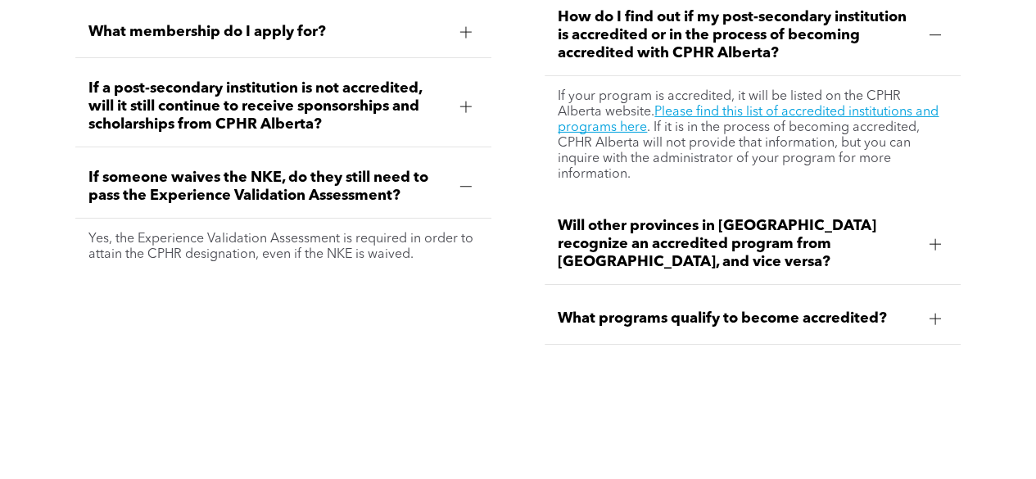
click at [854, 246] on span "Will other provinces in Canada recognize an accredited program from Alberta, an…" at bounding box center [737, 244] width 359 height 54
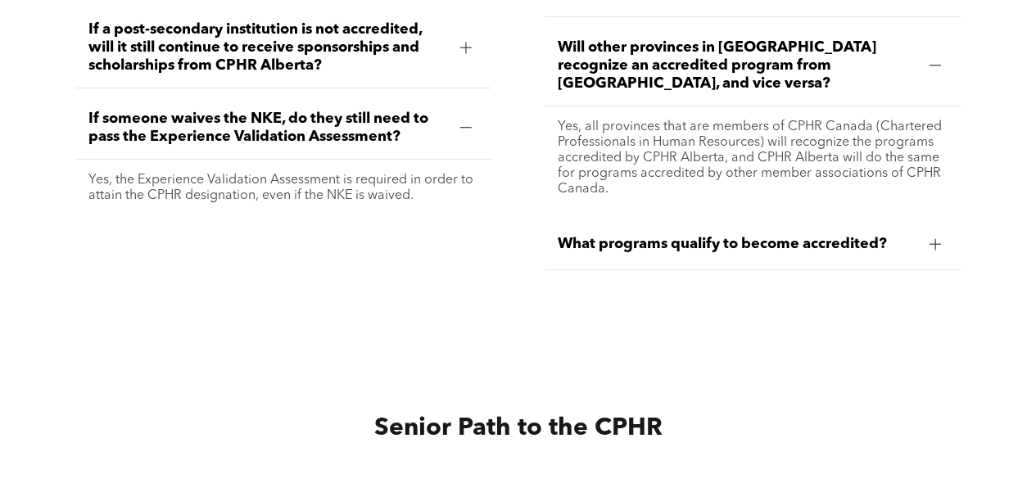
scroll to position [2813, 0]
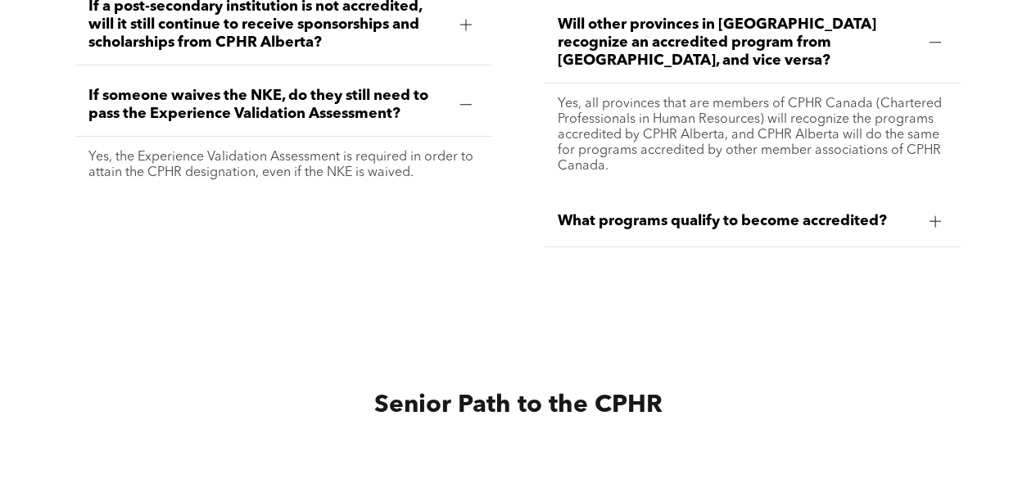
click at [857, 212] on span "What programs qualify to become accredited?" at bounding box center [737, 221] width 359 height 18
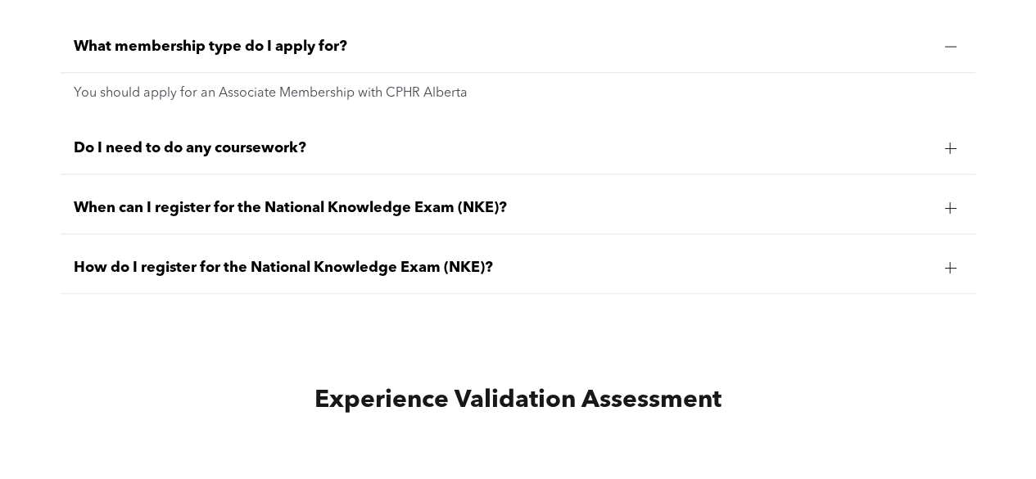
scroll to position [4041, 0]
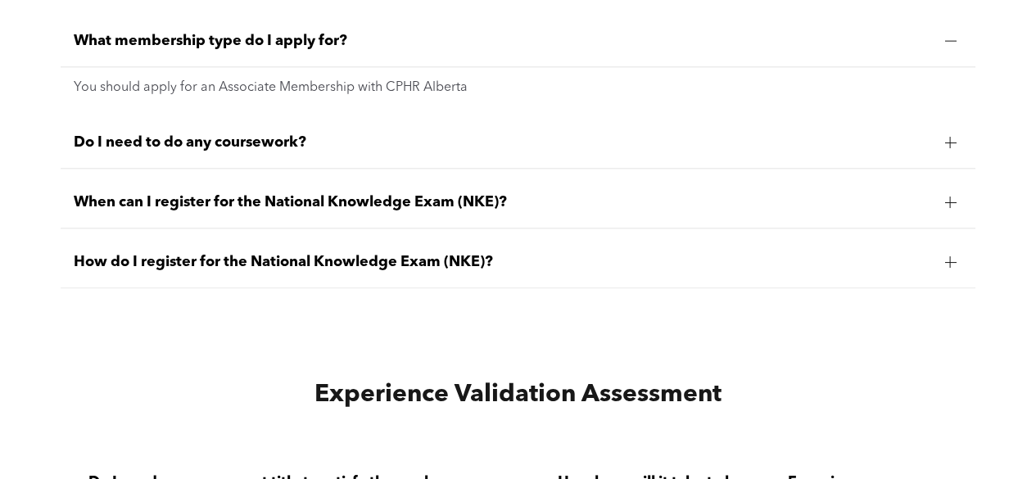
click at [511, 146] on ul "What membership type do I apply for? You should apply for an Associate Membersh…" at bounding box center [518, 152] width 915 height 273
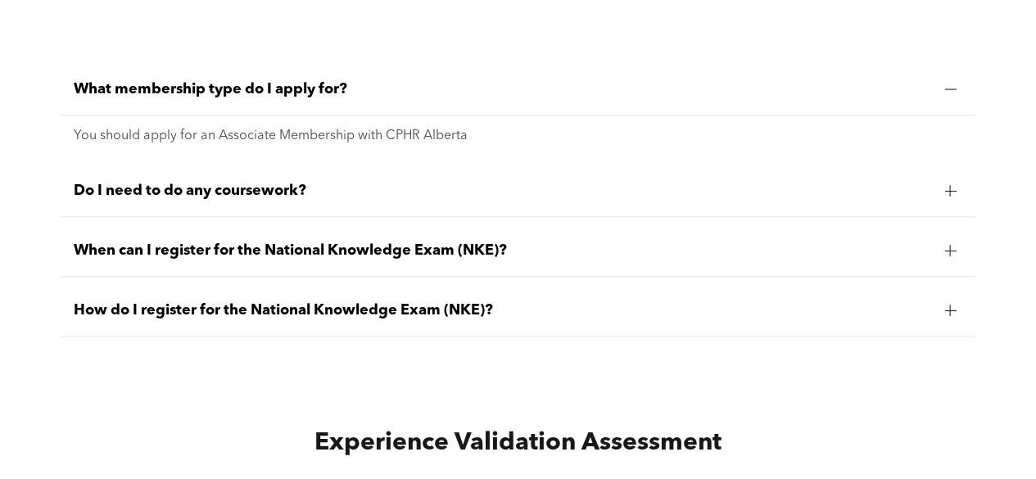
scroll to position [3960, 0]
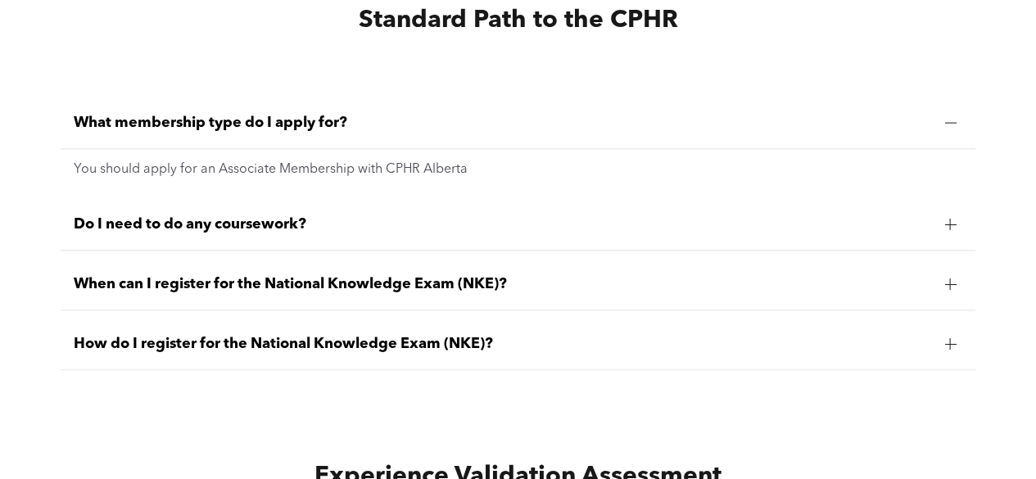
click at [941, 217] on div "Do I need to do any coursework?" at bounding box center [518, 225] width 915 height 52
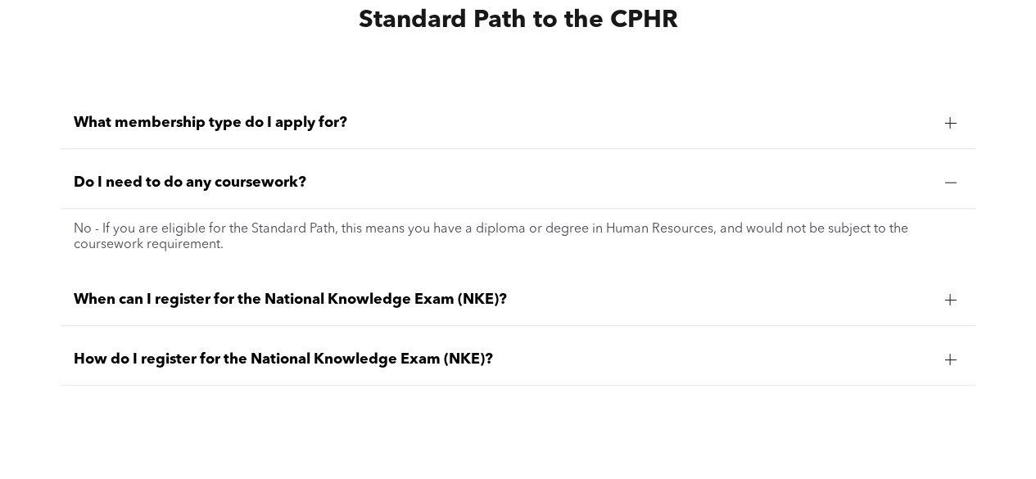
click at [909, 274] on div "When can I register for the National Knowledge Exam (NKE)?" at bounding box center [518, 300] width 915 height 52
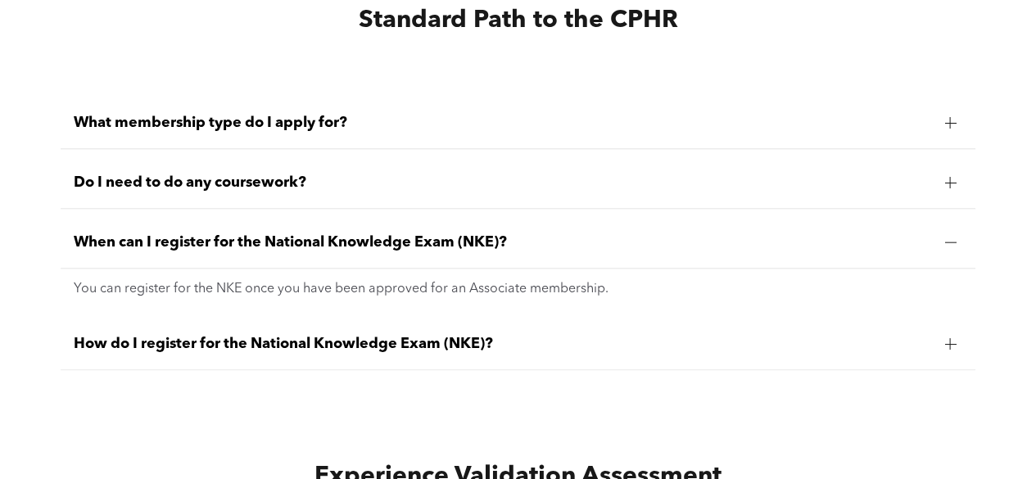
click at [842, 335] on span "How do I register for the National Knowledge Exam (NKE)?" at bounding box center [503, 344] width 858 height 18
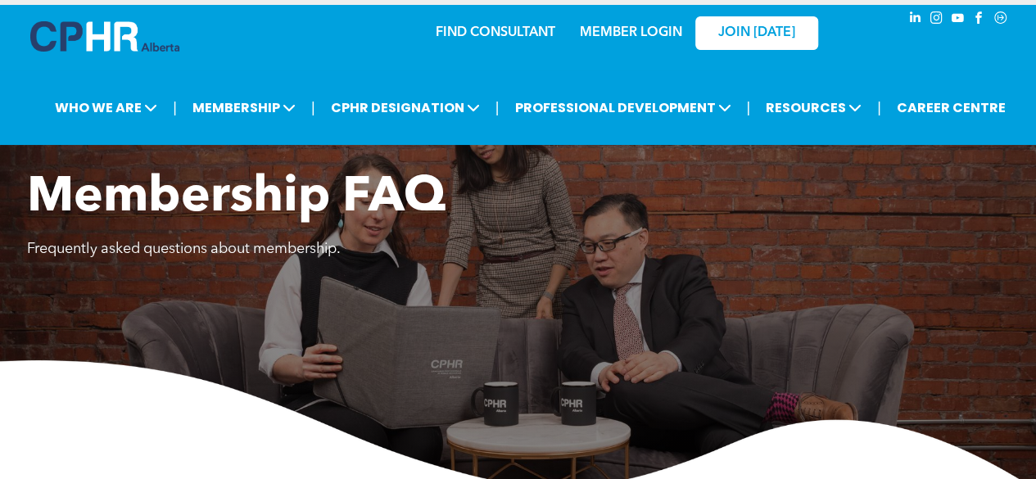
scroll to position [0, 0]
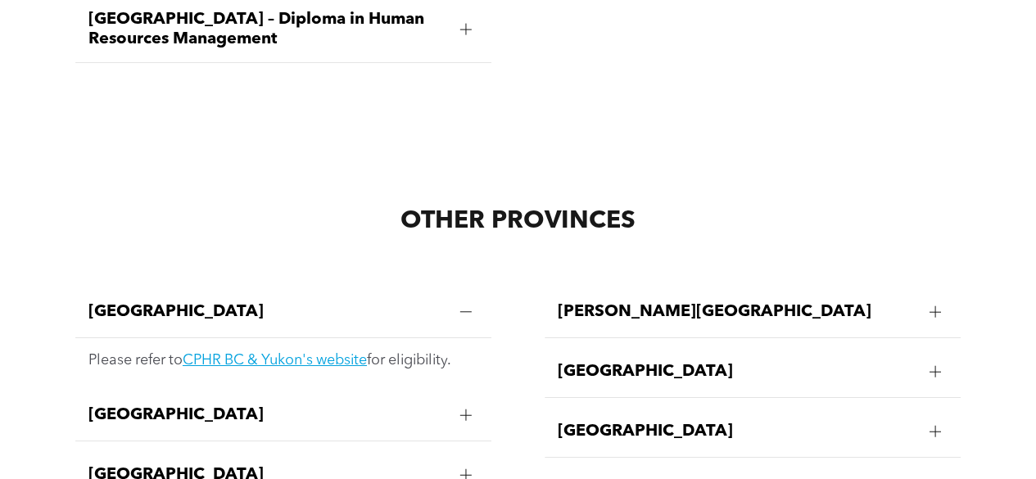
scroll to position [2949, 0]
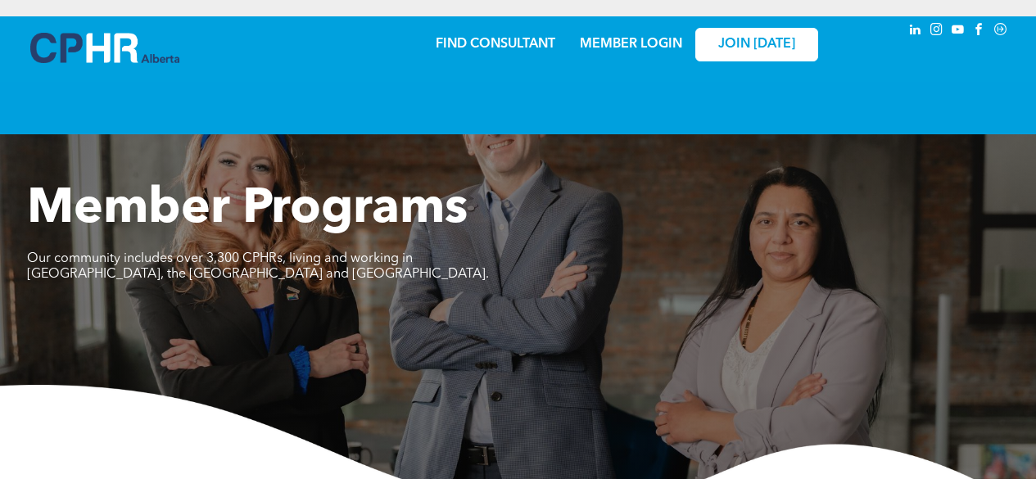
scroll to position [573, 0]
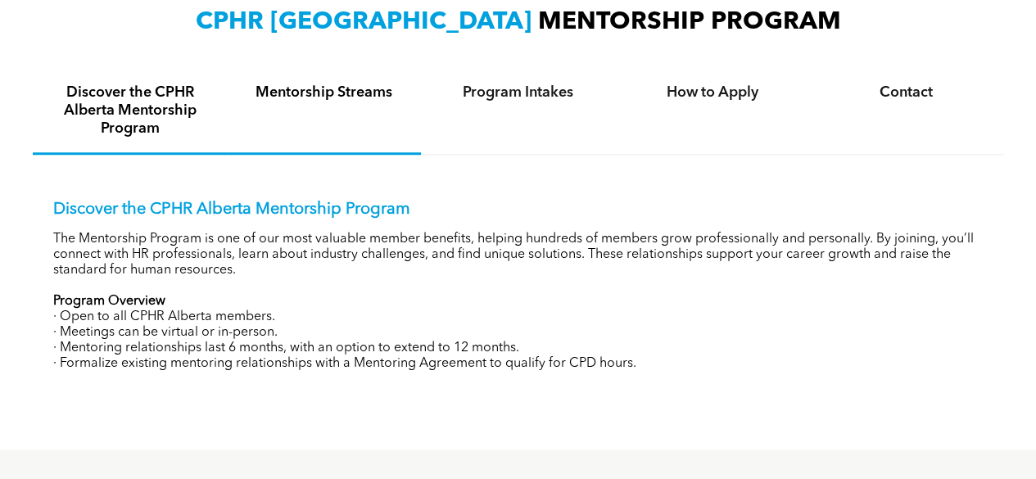
click at [362, 104] on div "Mentorship Streams" at bounding box center [324, 112] width 194 height 86
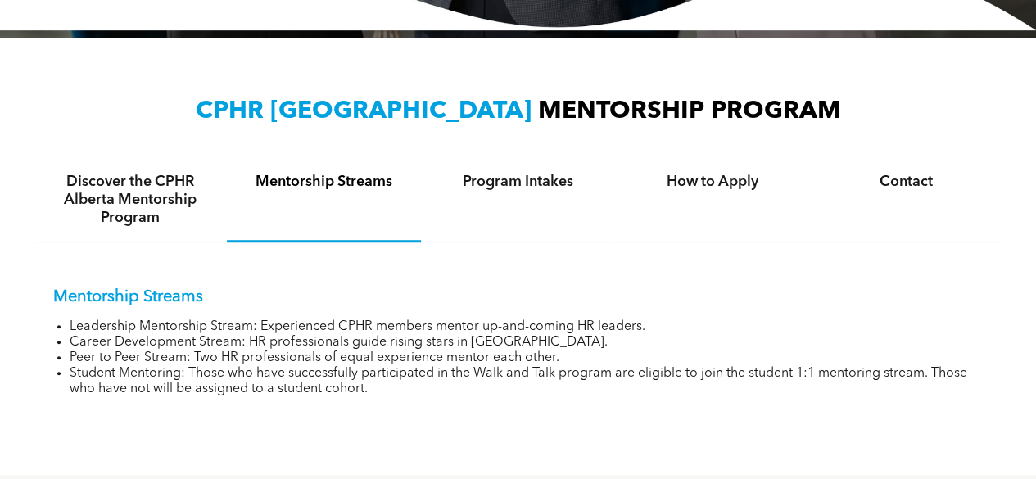
scroll to position [492, 0]
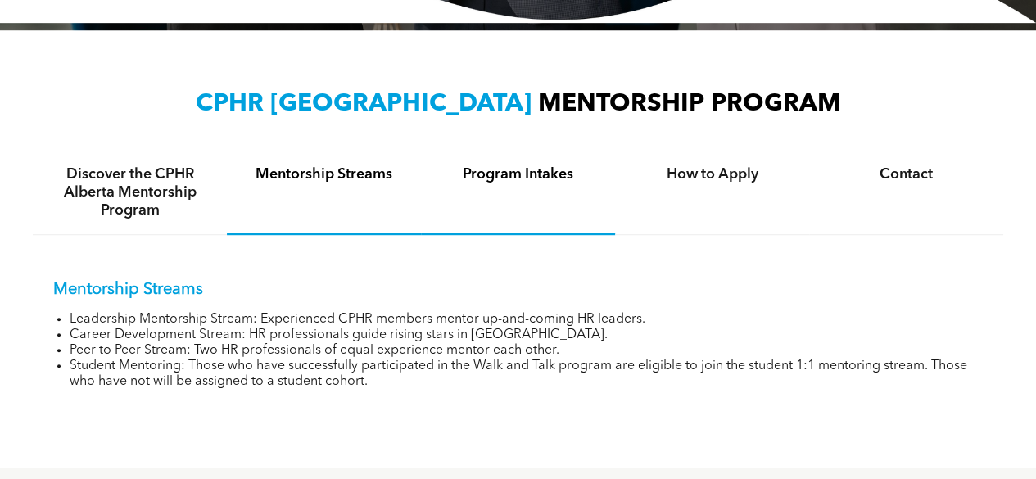
click at [498, 189] on div "Program Intakes" at bounding box center [518, 193] width 194 height 84
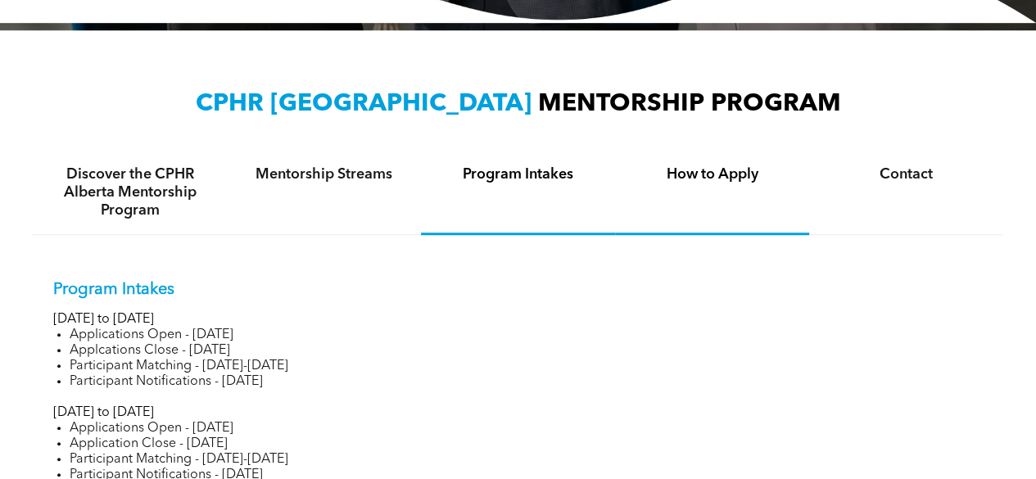
click at [651, 191] on div "How to Apply" at bounding box center [712, 193] width 194 height 84
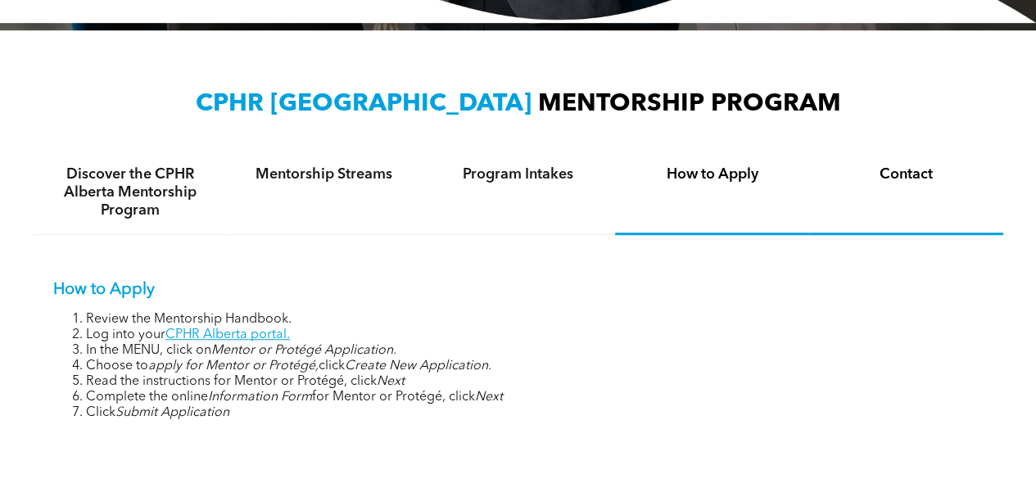
click at [922, 176] on h4 "Contact" at bounding box center [906, 174] width 165 height 18
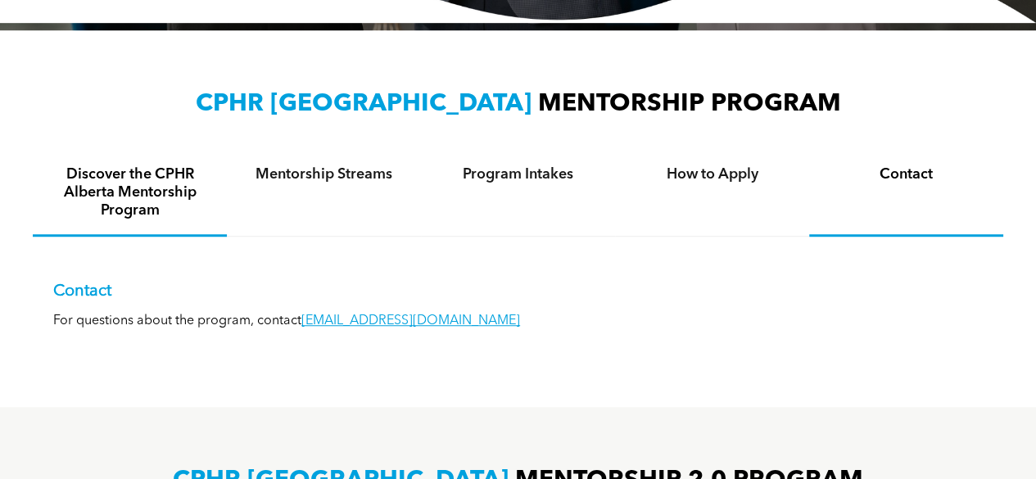
click at [125, 170] on h4 "Discover the CPHR Alberta Mentorship Program" at bounding box center [130, 192] width 165 height 54
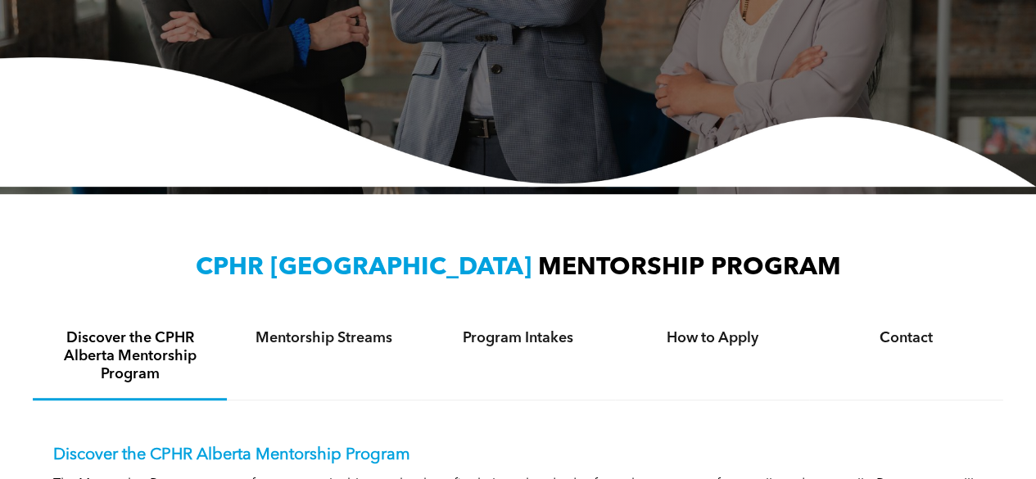
scroll to position [0, 0]
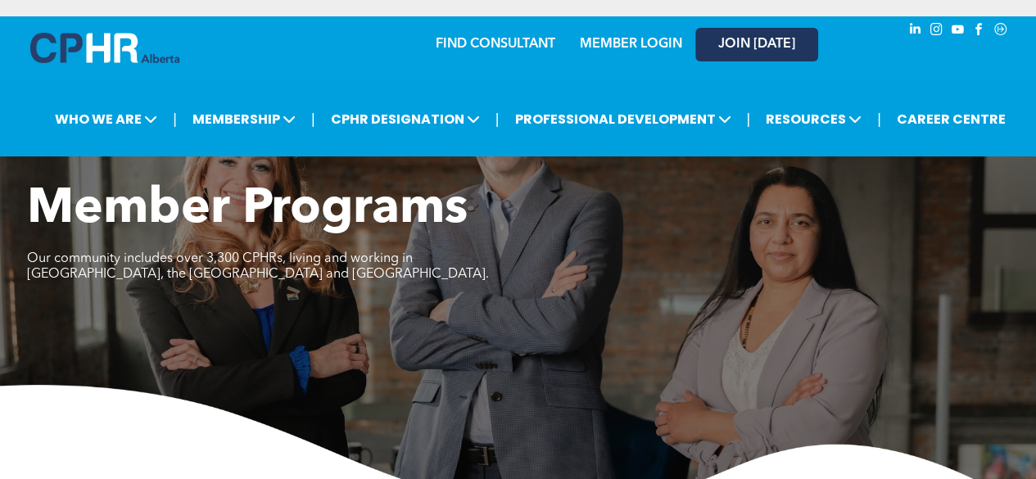
click at [768, 39] on span "JOIN [DATE]" at bounding box center [756, 45] width 77 height 16
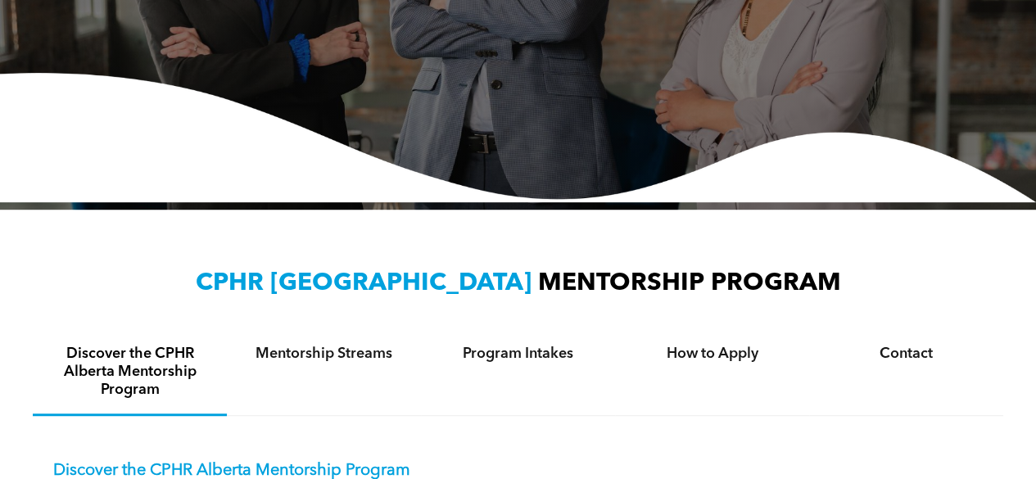
scroll to position [164, 0]
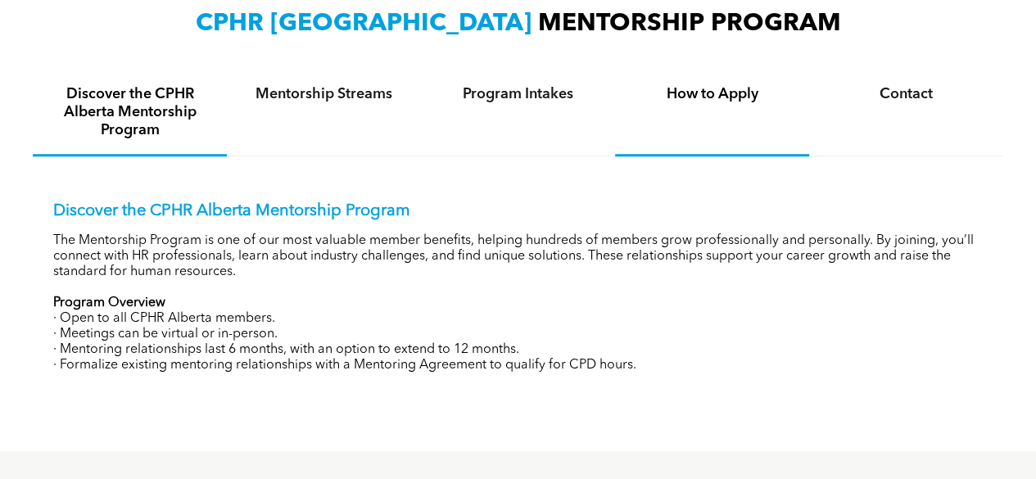
scroll to position [573, 0]
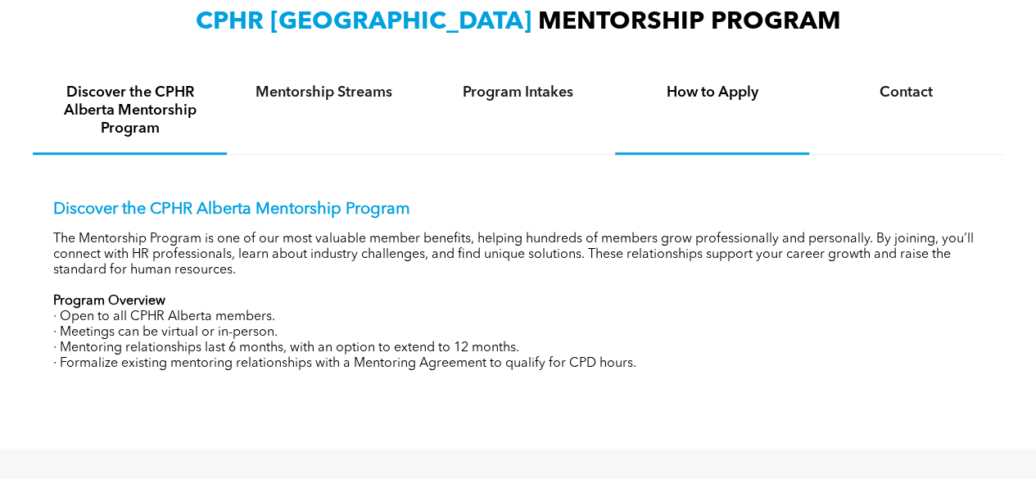
click at [728, 98] on h4 "How to Apply" at bounding box center [712, 93] width 165 height 18
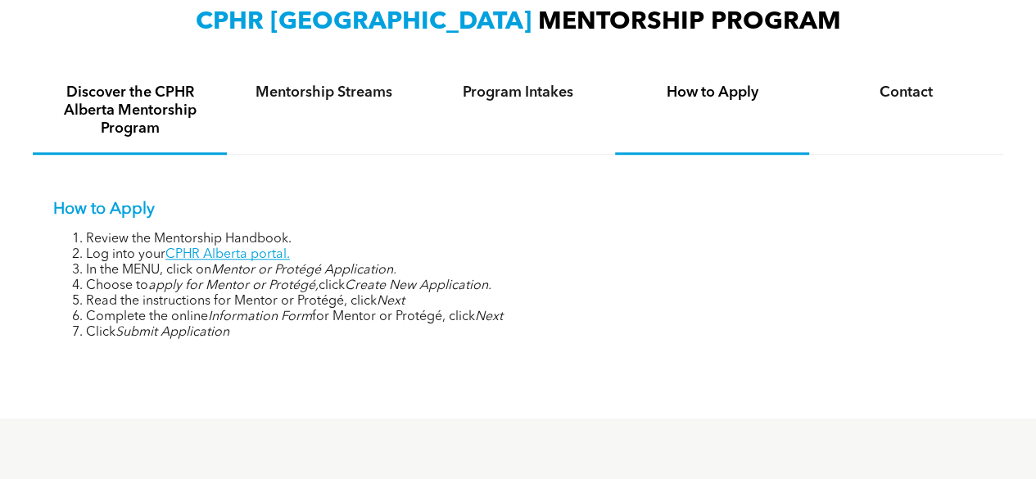
click at [165, 111] on h4 "Discover the CPHR Alberta Mentorship Program" at bounding box center [130, 111] width 165 height 54
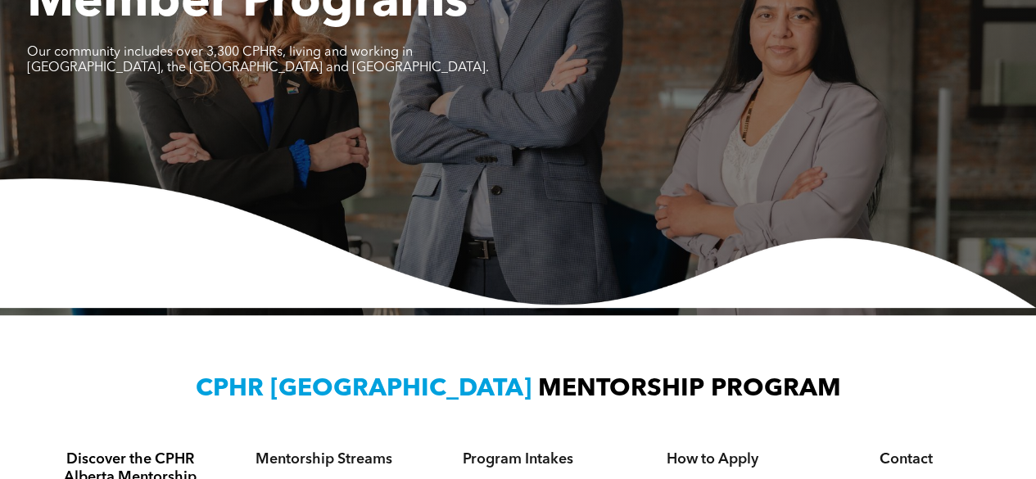
scroll to position [0, 0]
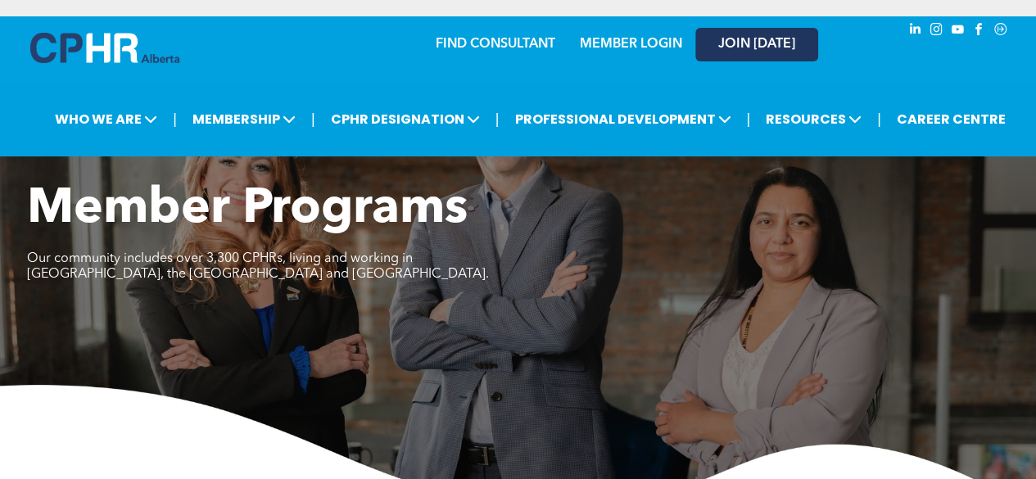
click at [793, 43] on span "JOIN [DATE]" at bounding box center [756, 45] width 77 height 16
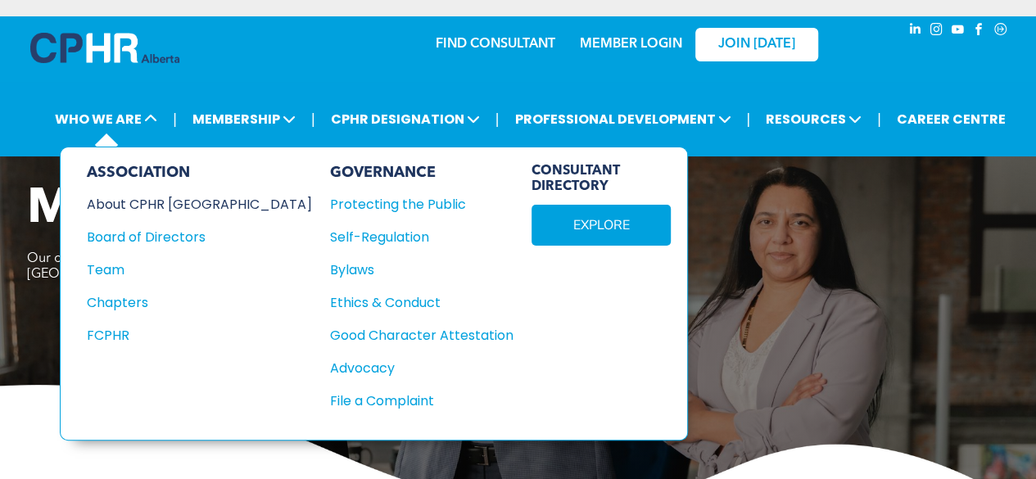
click at [157, 207] on div "About CPHR [GEOGRAPHIC_DATA]" at bounding box center [188, 204] width 203 height 20
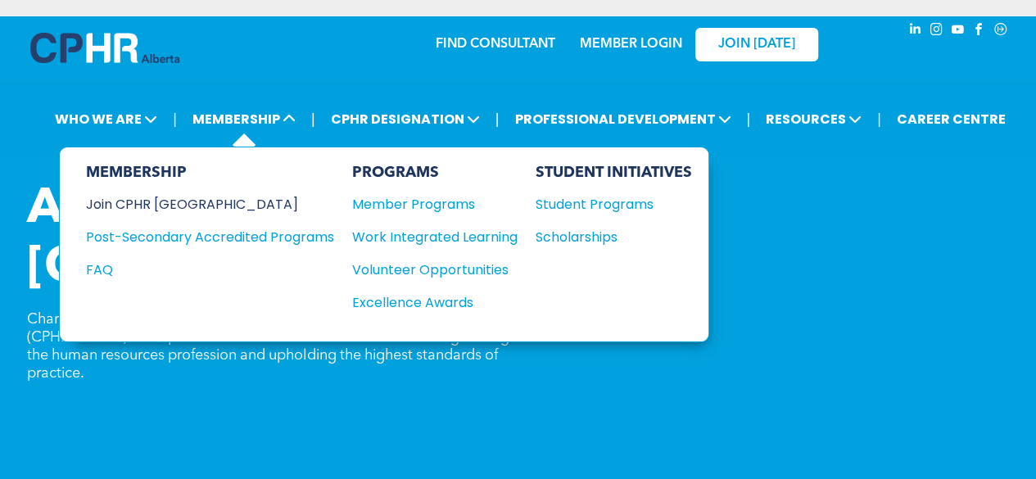
click at [156, 203] on div "Join CPHR [GEOGRAPHIC_DATA]" at bounding box center [198, 204] width 224 height 20
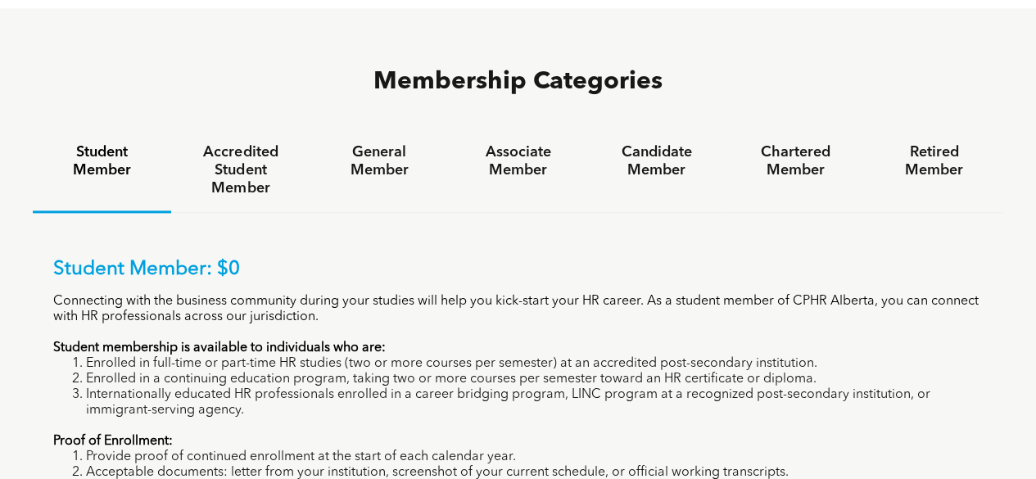
scroll to position [1065, 0]
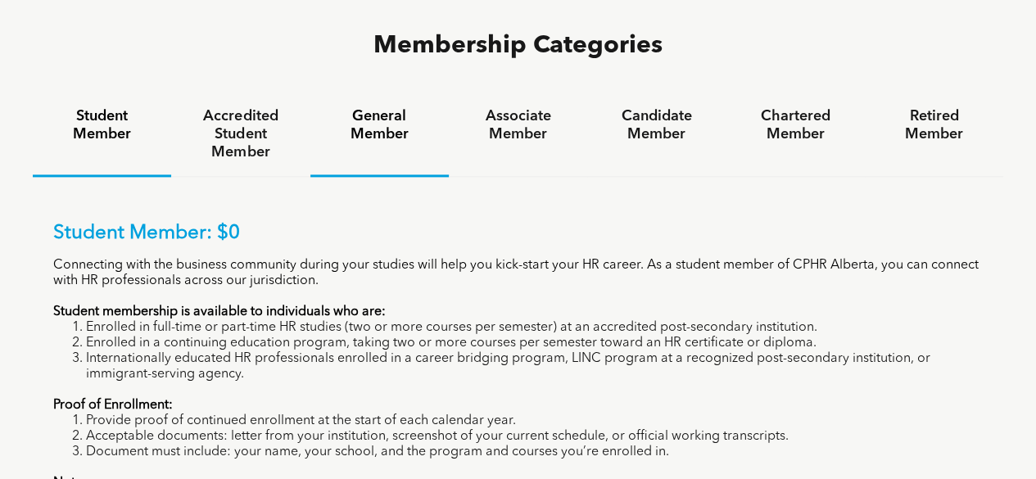
click at [404, 107] on h4 "General Member" at bounding box center [379, 125] width 109 height 36
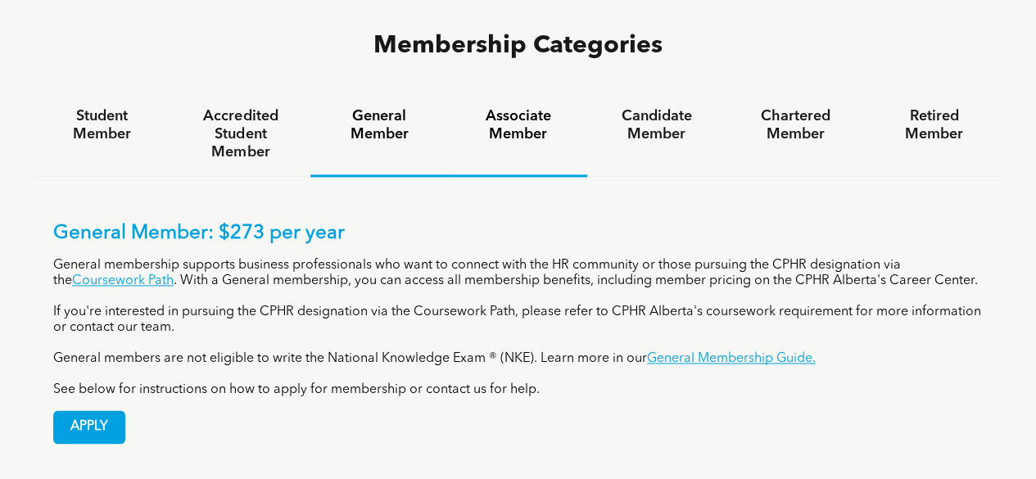
click at [513, 107] on h4 "Associate Member" at bounding box center [518, 125] width 109 height 36
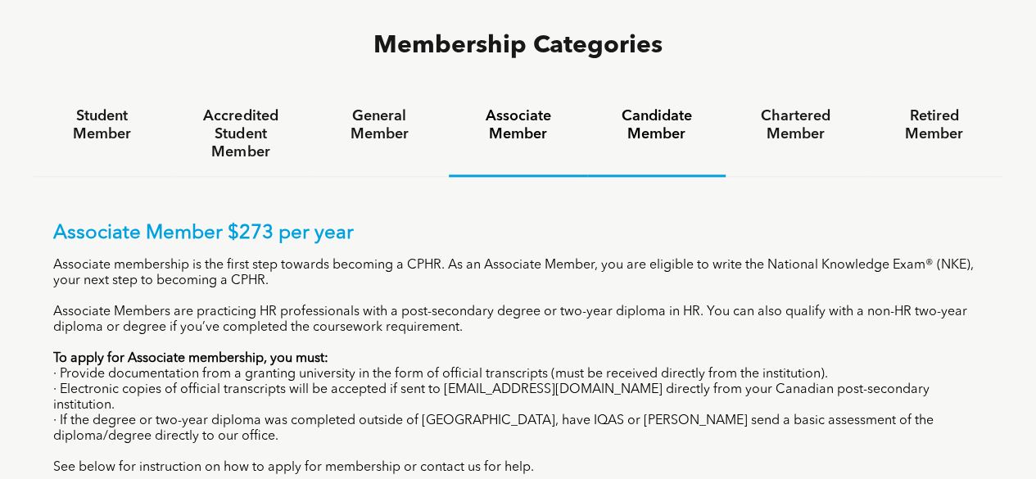
click at [695, 107] on h4 "Candidate Member" at bounding box center [656, 125] width 109 height 36
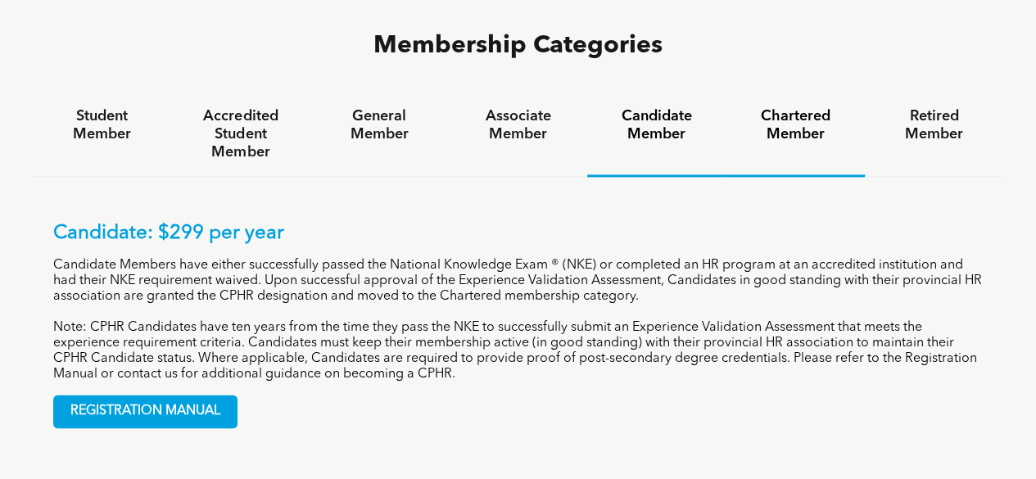
click at [814, 107] on h4 "Chartered Member" at bounding box center [795, 125] width 109 height 36
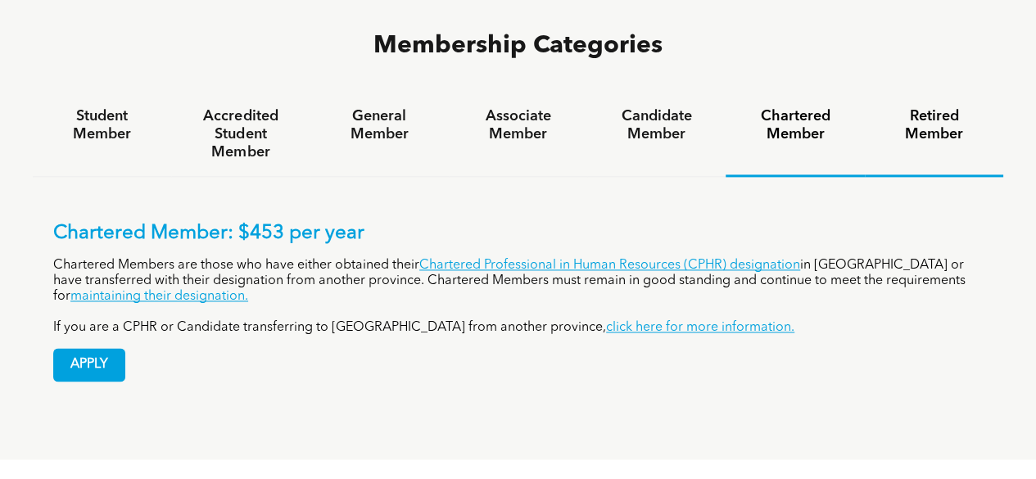
click at [944, 107] on h4 "Retired Member" at bounding box center [934, 125] width 109 height 36
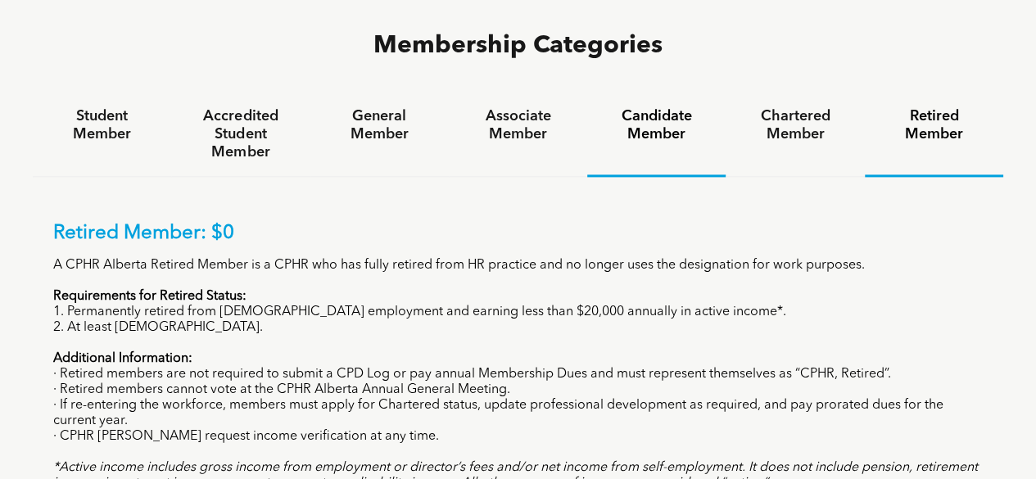
click at [647, 107] on h4 "Candidate Member" at bounding box center [656, 125] width 109 height 36
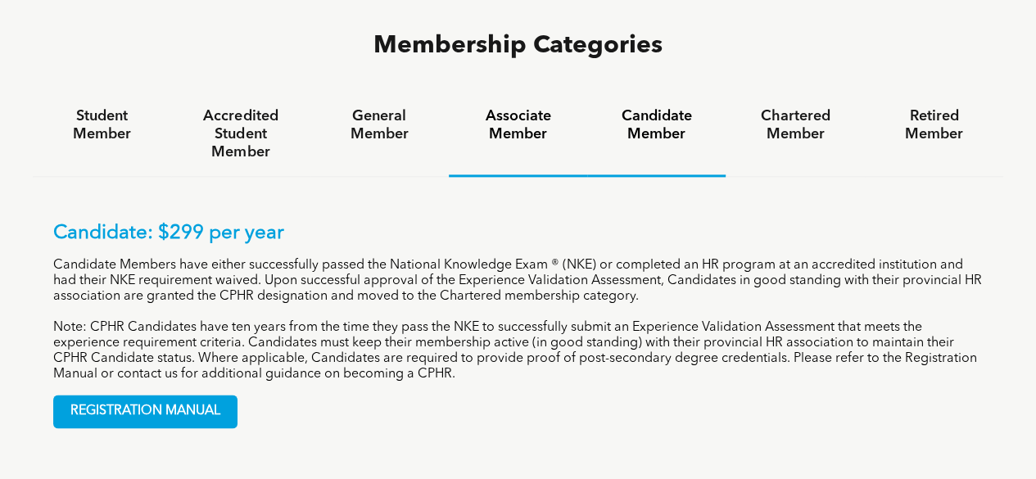
click at [541, 107] on h4 "Associate Member" at bounding box center [518, 125] width 109 height 36
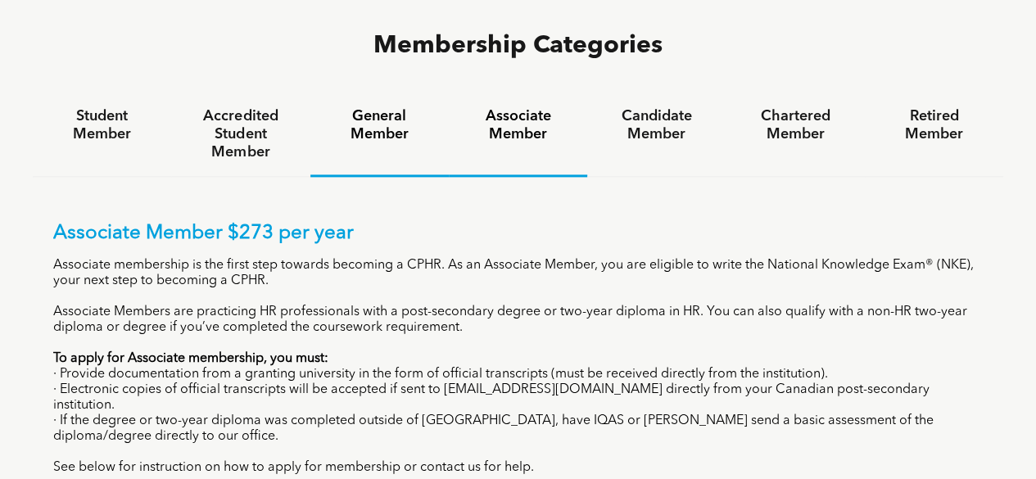
click at [356, 107] on h4 "General Member" at bounding box center [379, 125] width 109 height 36
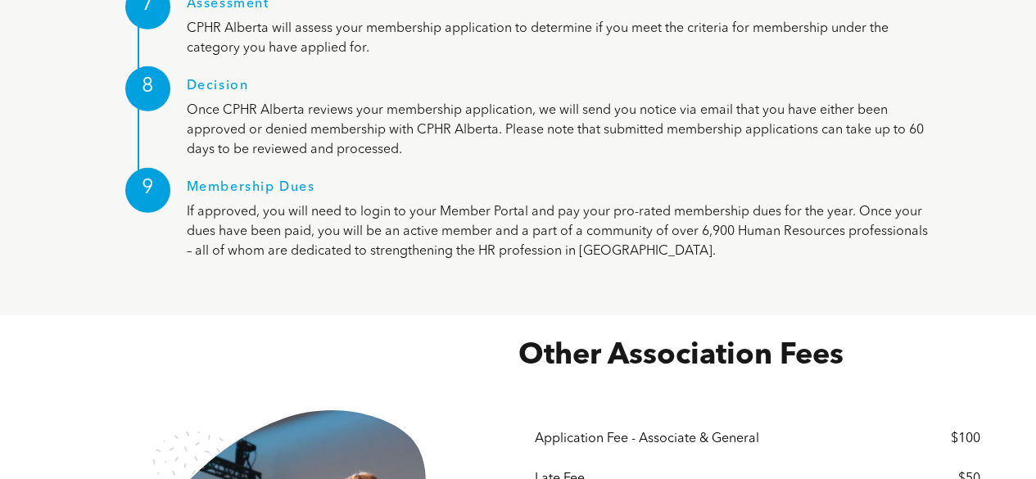
scroll to position [2376, 0]
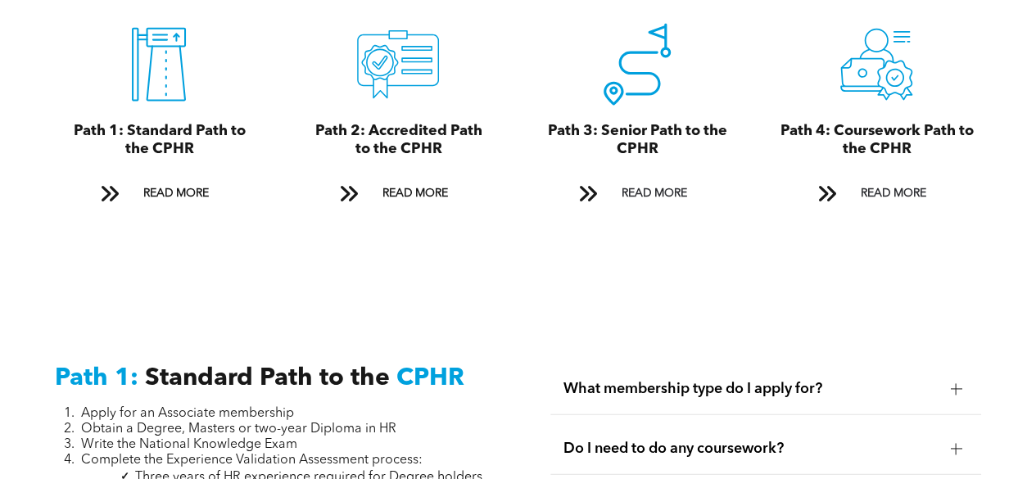
scroll to position [2212, 0]
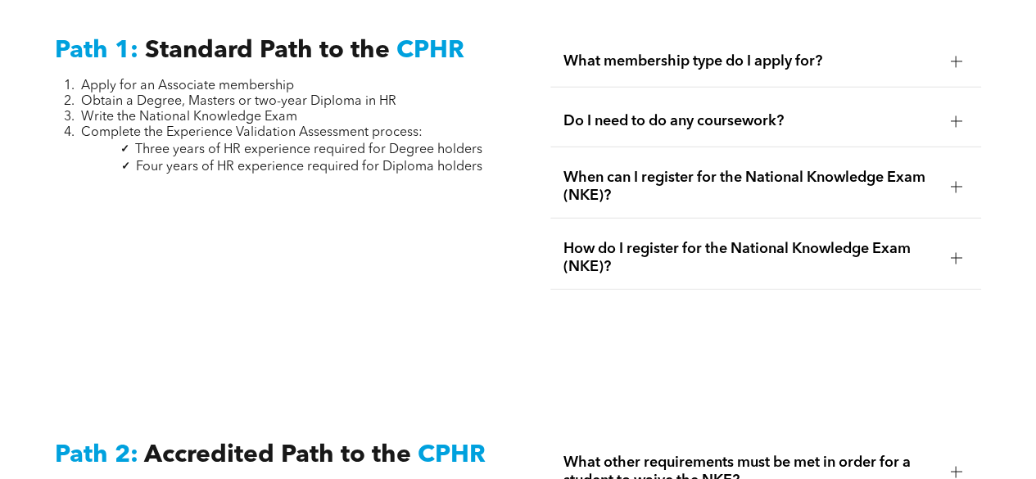
click at [831, 52] on span "What membership type do I apply for?" at bounding box center [751, 61] width 374 height 18
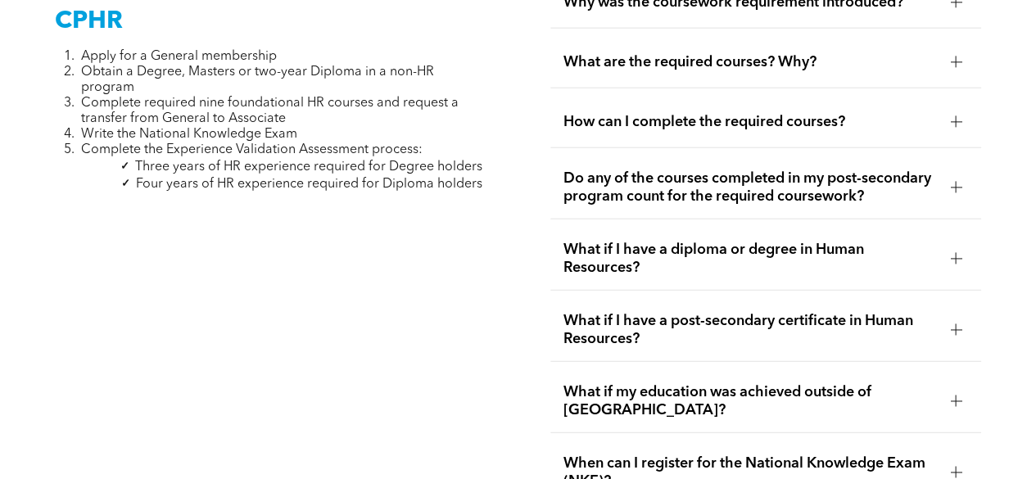
scroll to position [5079, 0]
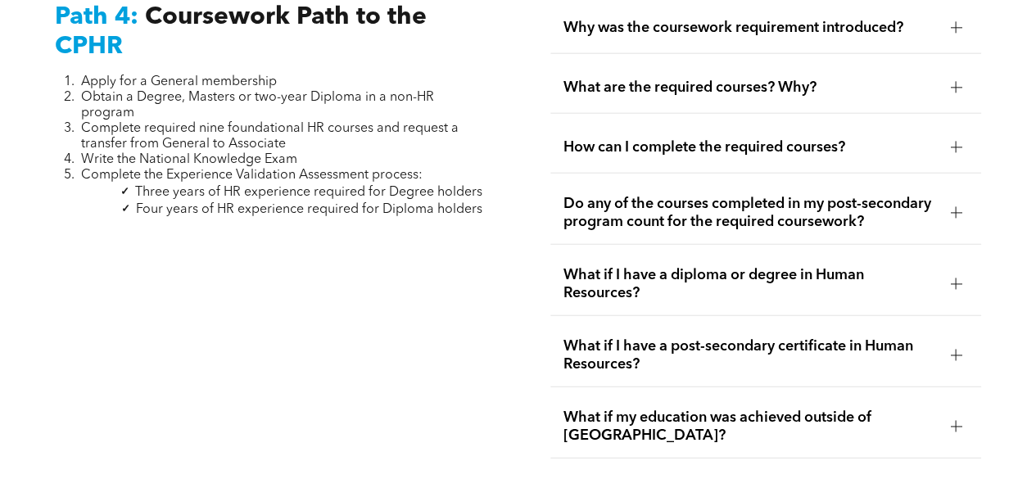
click at [954, 135] on div at bounding box center [956, 147] width 25 height 25
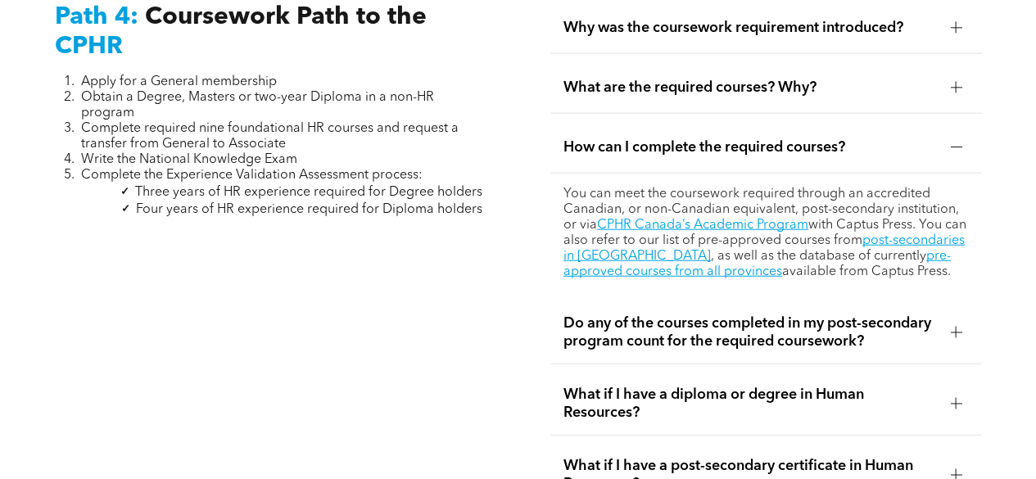
drag, startPoint x: 883, startPoint y: 233, endPoint x: 788, endPoint y: 243, distance: 95.5
click at [788, 243] on p "You can meet the coursework required through an accredited Canadian, or non-Can…" at bounding box center [767, 233] width 406 height 93
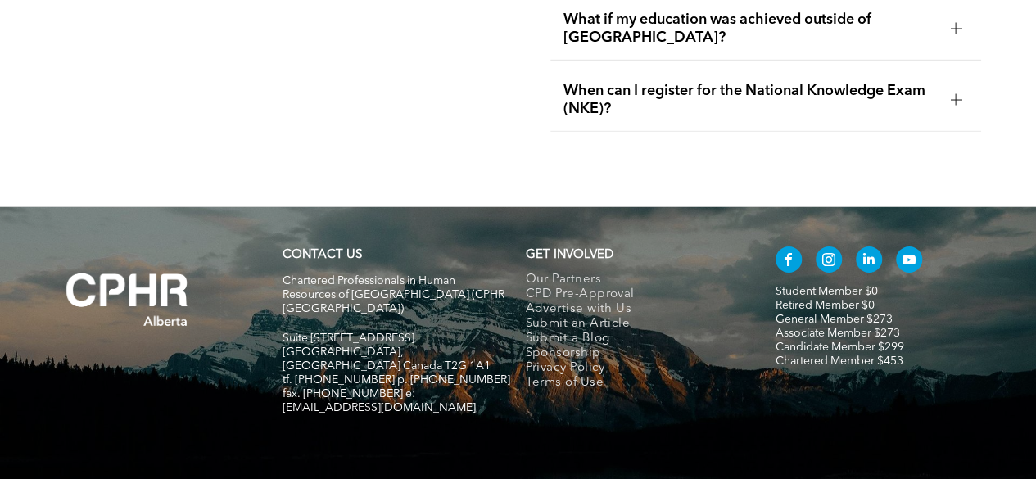
scroll to position [5611, 0]
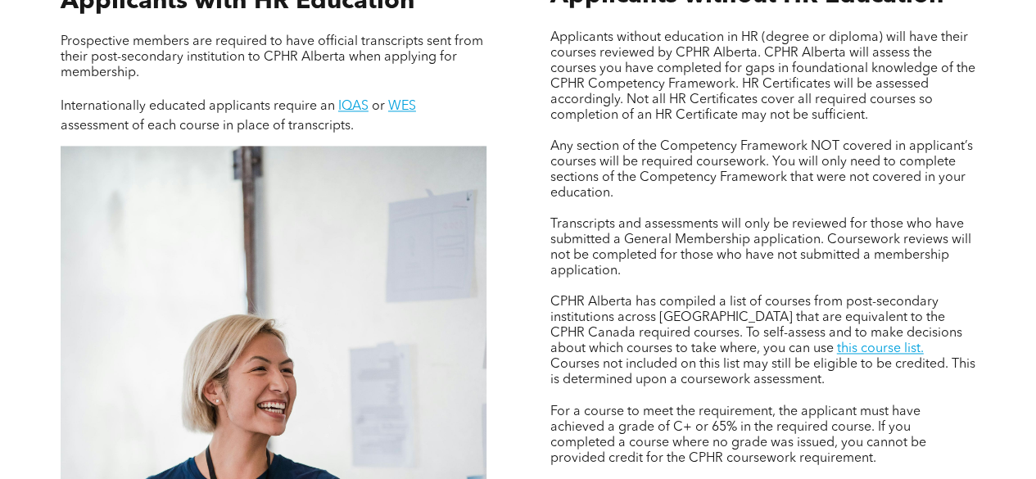
scroll to position [1147, 0]
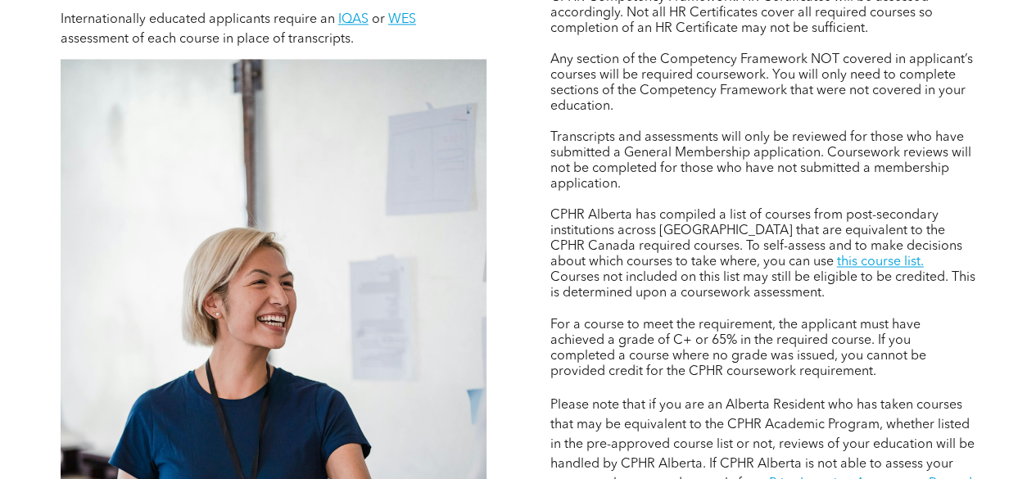
scroll to position [1229, 0]
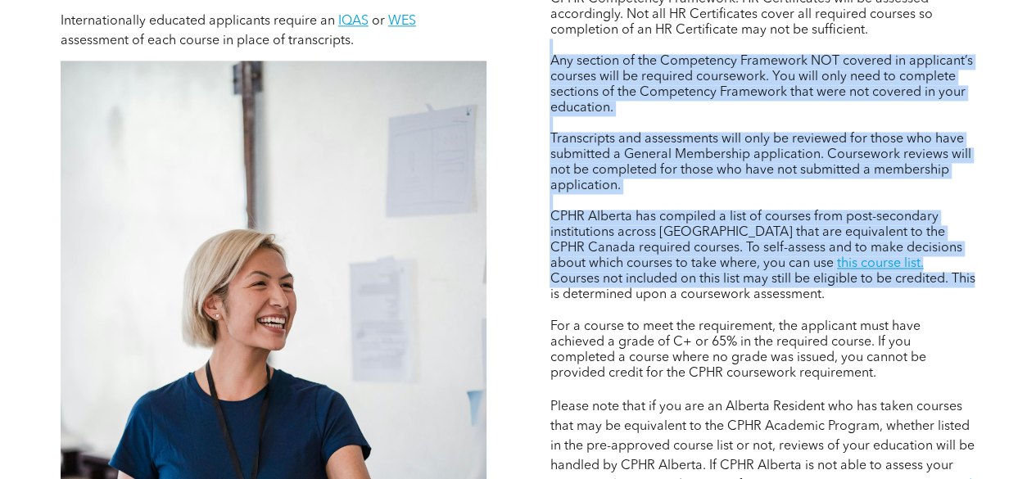
drag, startPoint x: 573, startPoint y: 54, endPoint x: 900, endPoint y: 280, distance: 396.8
click at [900, 280] on div "Applicants without education in HR (degree or diploma) will have their courses …" at bounding box center [763, 249] width 426 height 609
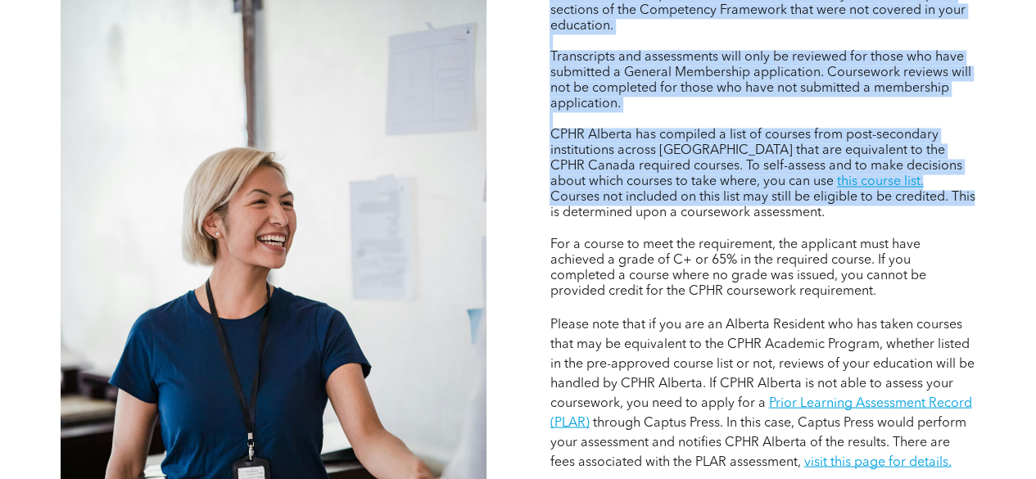
click at [683, 60] on span "Transcripts and assessments will only be reviewed for those who have submitted …" at bounding box center [760, 81] width 421 height 60
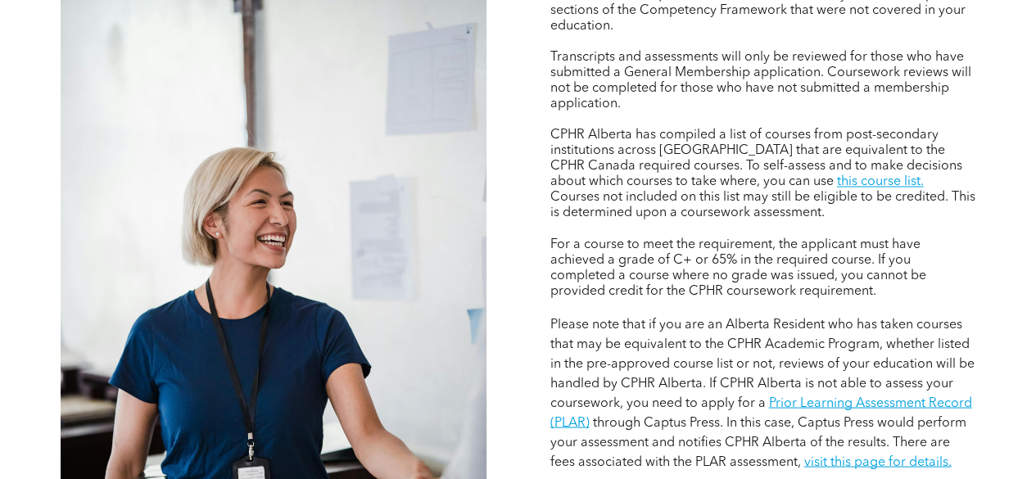
click at [683, 60] on span "Transcripts and assessments will only be reviewed for those who have submitted …" at bounding box center [760, 81] width 421 height 60
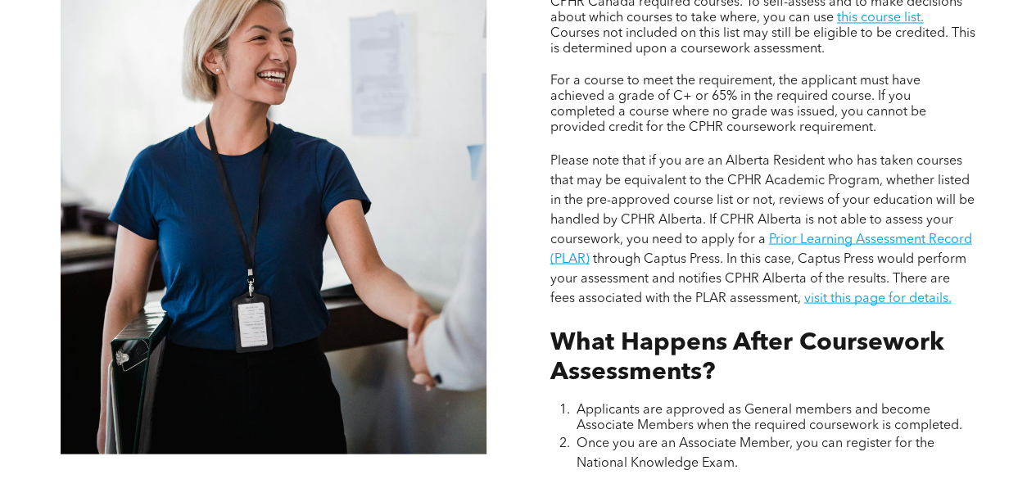
scroll to position [1393, 0]
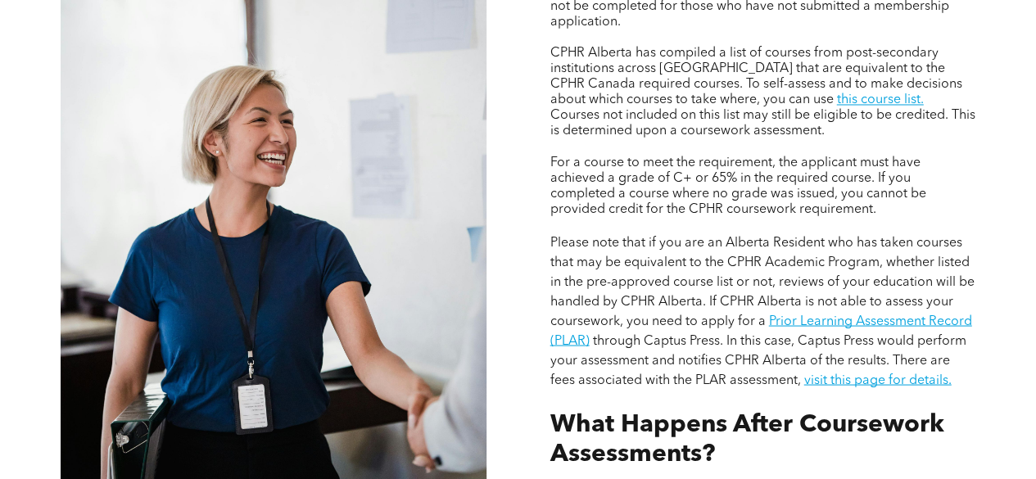
click at [603, 70] on span "CPHR Alberta has compiled a list of courses from post-secondary institutions ac…" at bounding box center [756, 77] width 412 height 60
